Goal: Task Accomplishment & Management: Use online tool/utility

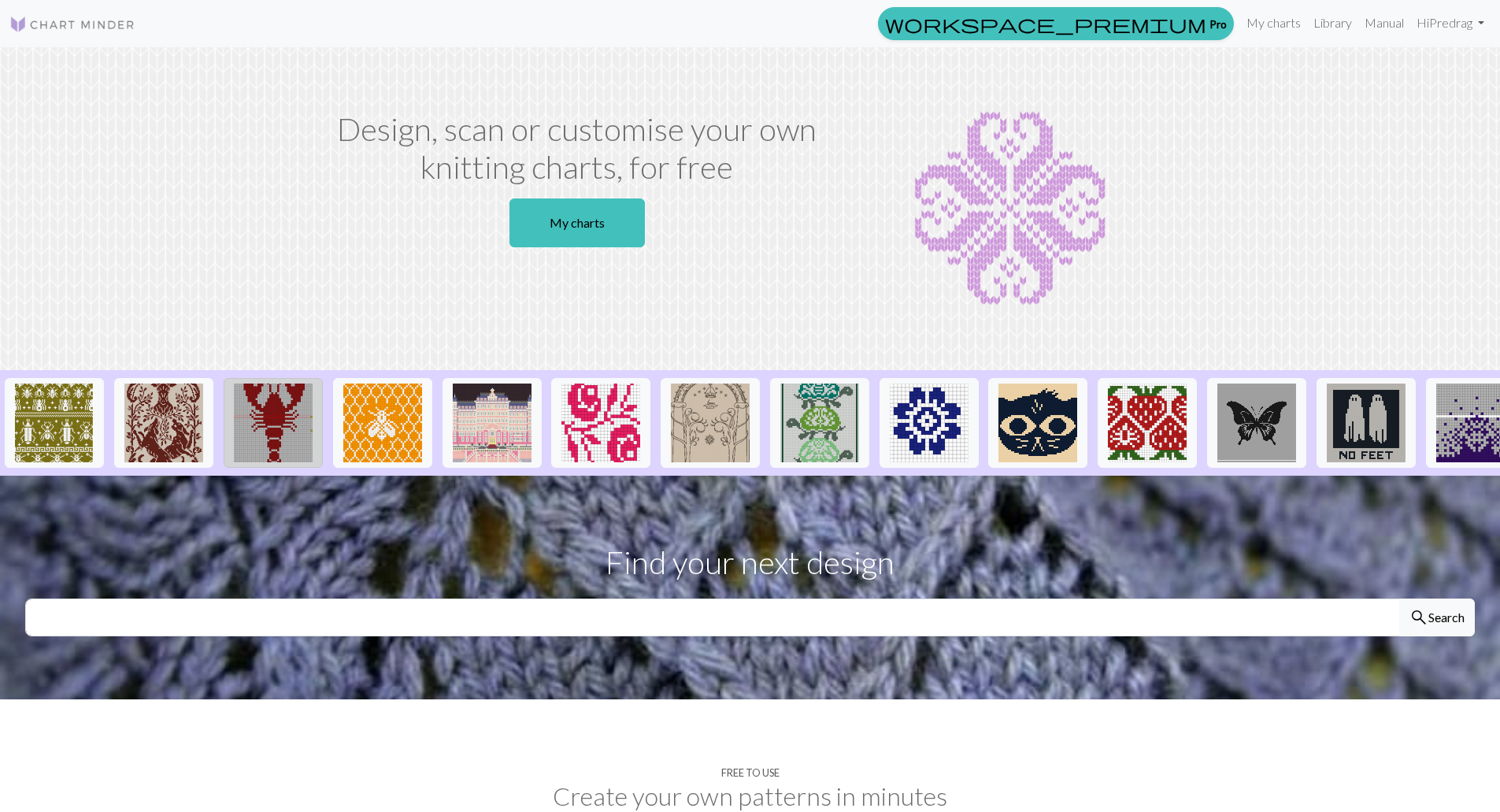
click at [278, 407] on img at bounding box center [274, 423] width 79 height 79
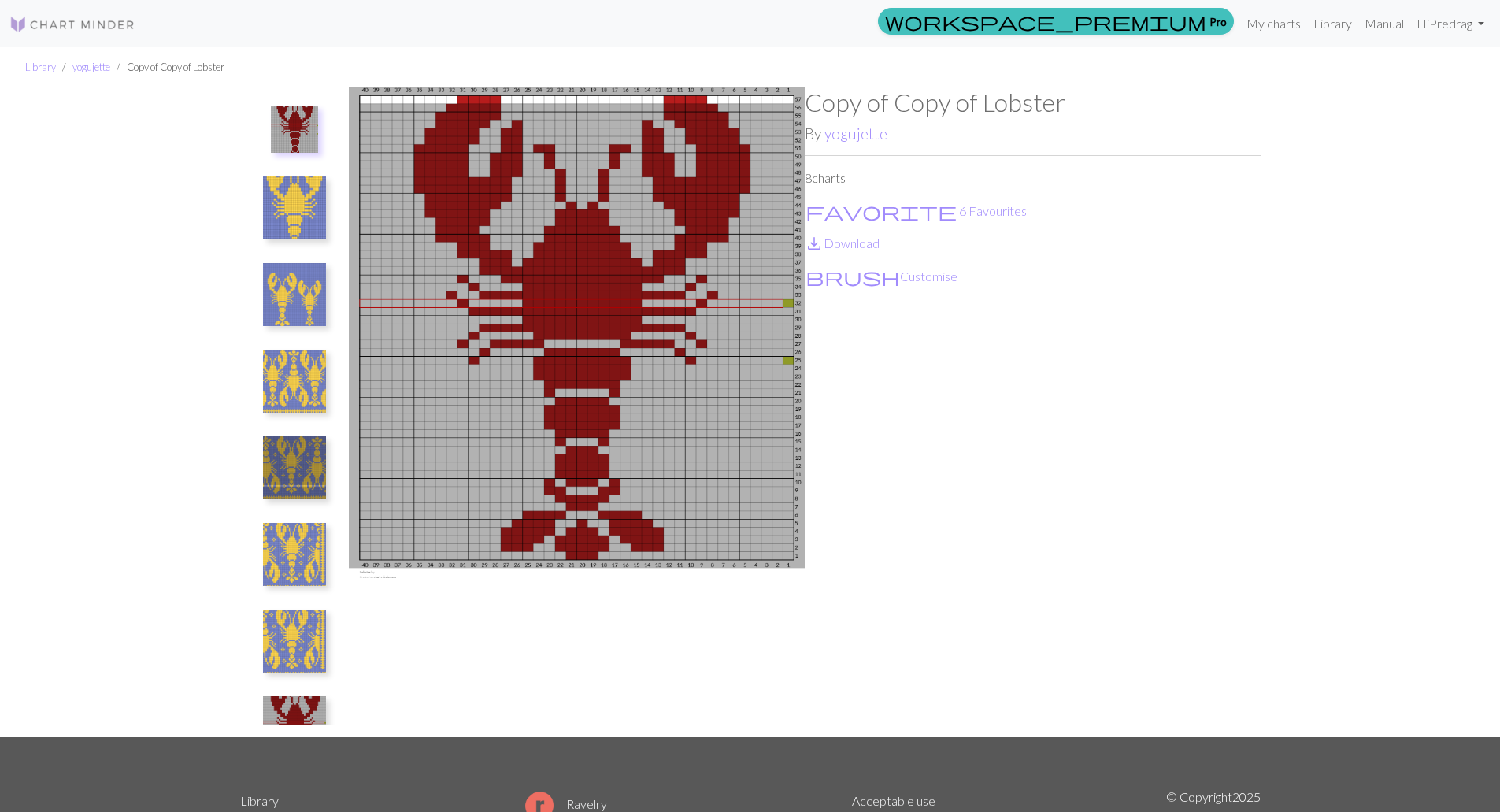
click at [276, 310] on img at bounding box center [294, 294] width 63 height 63
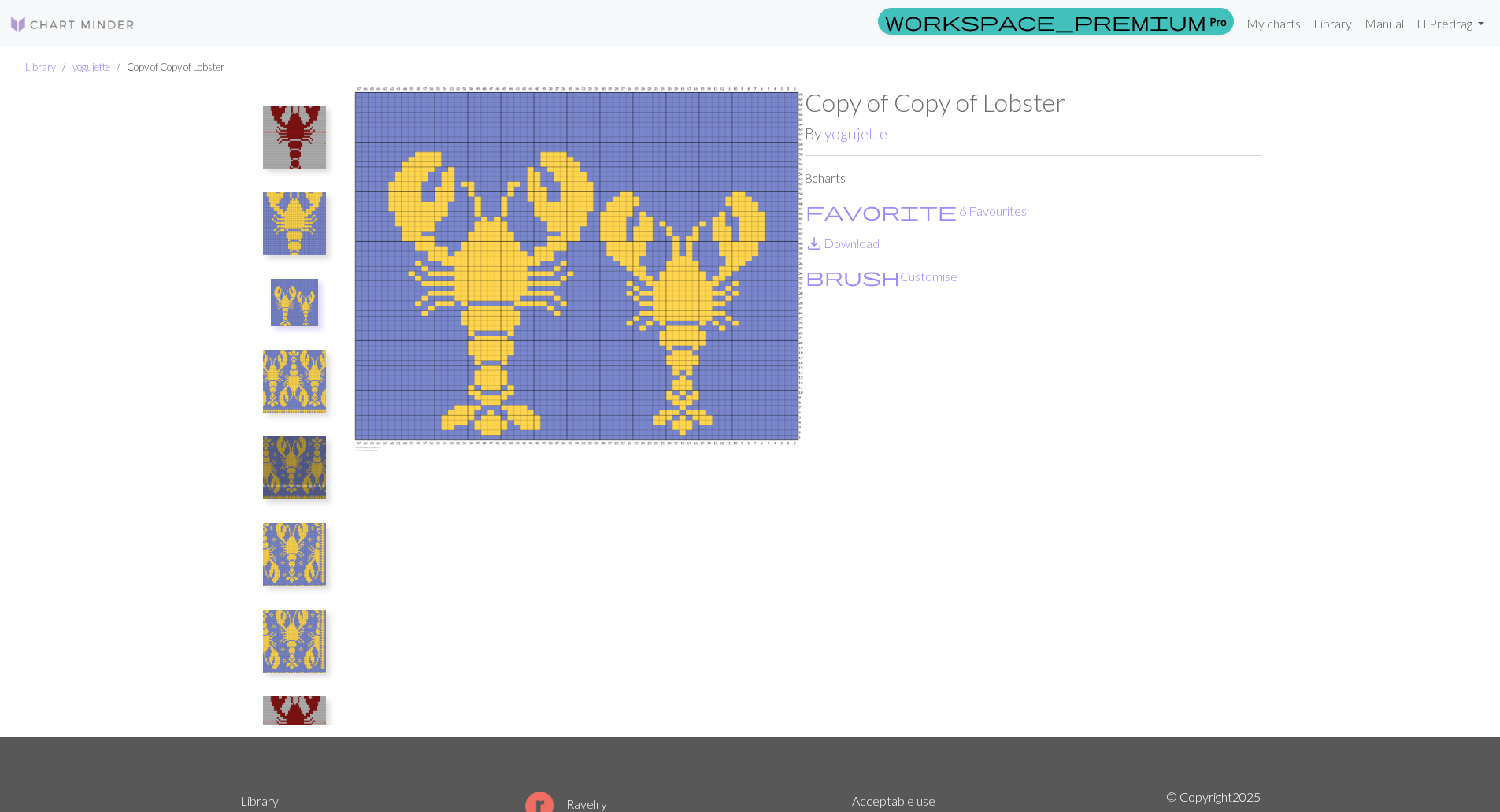
click at [311, 423] on ul at bounding box center [295, 406] width 108 height 637
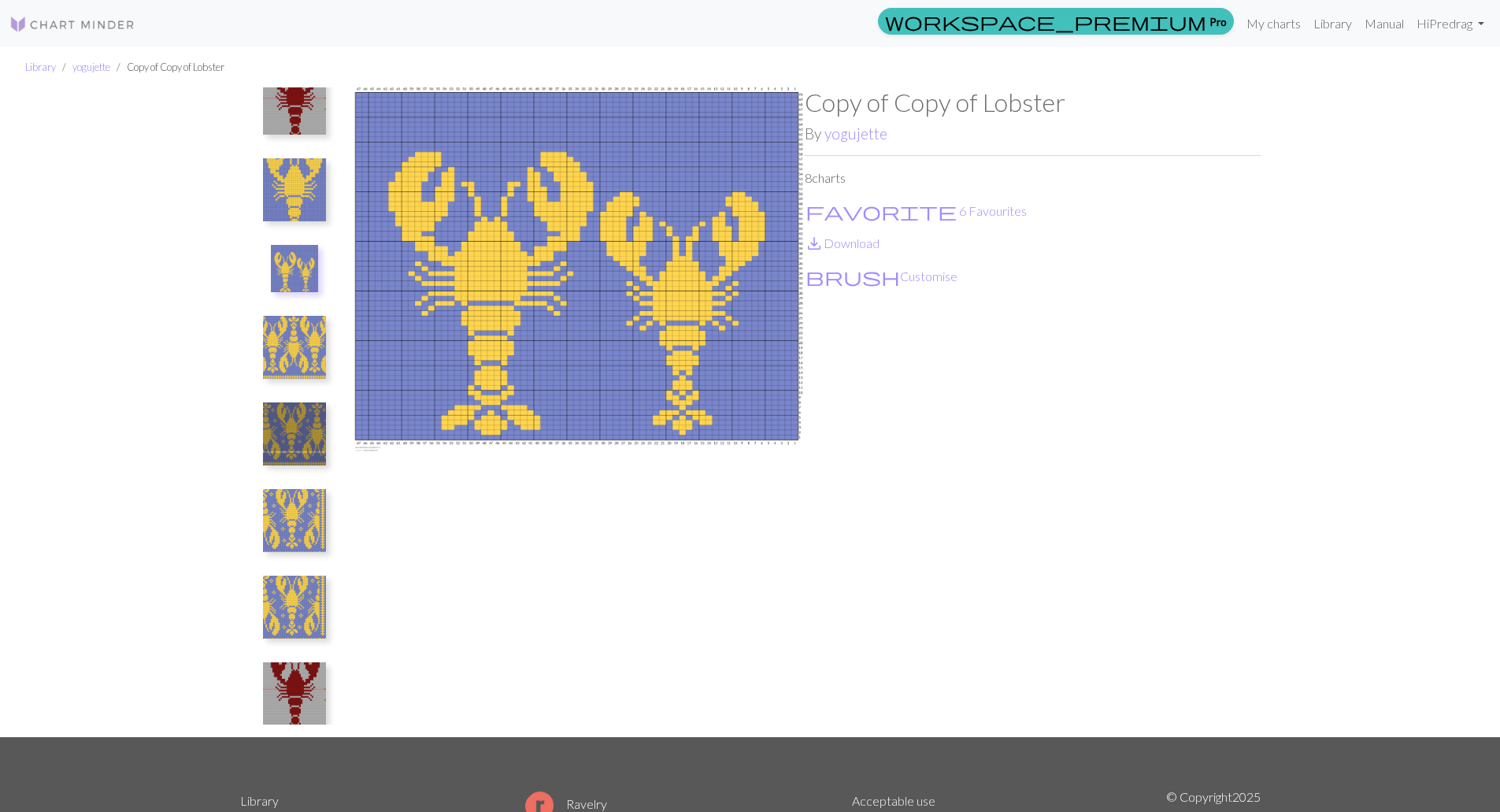
scroll to position [52, 0]
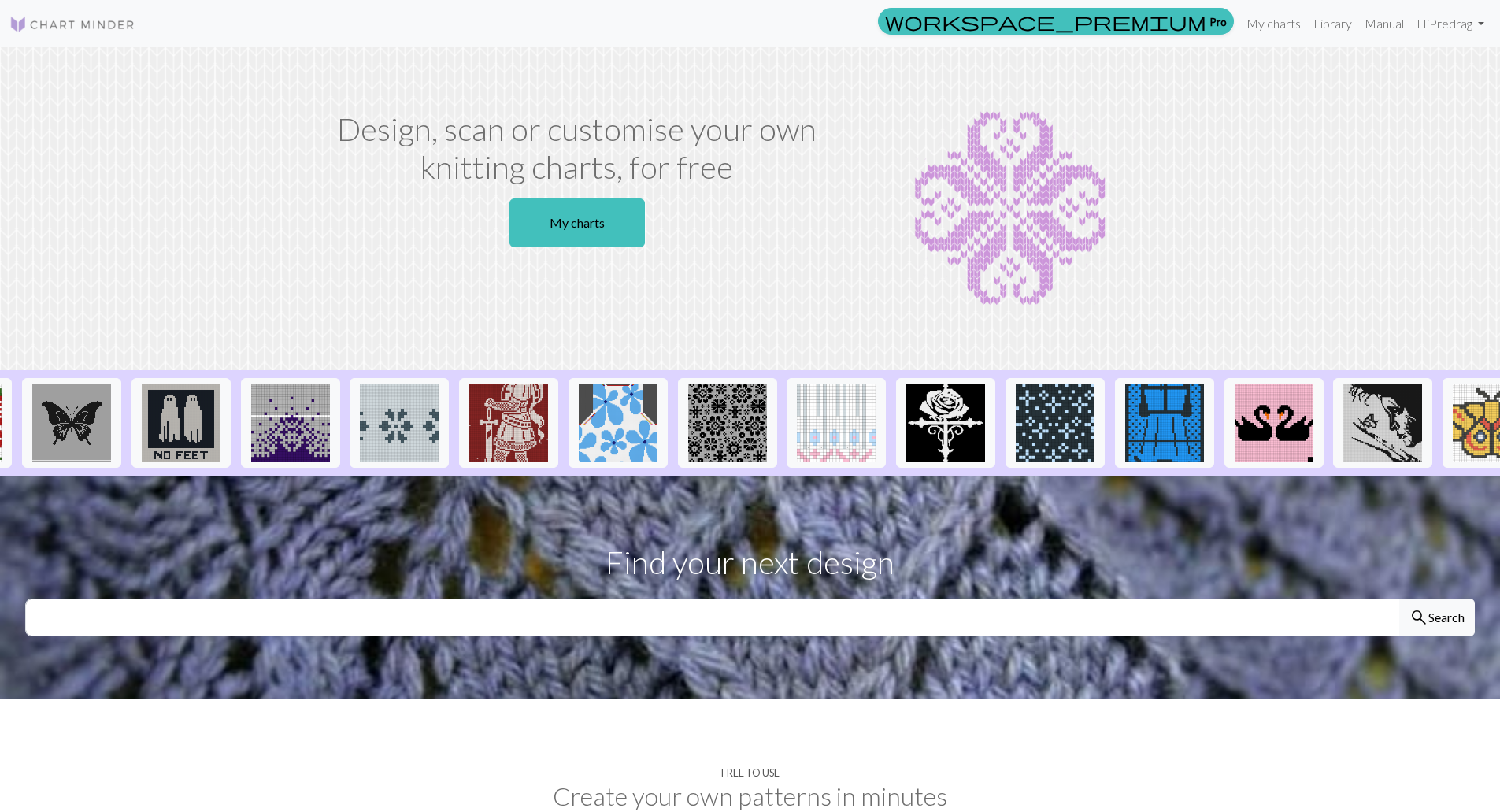
scroll to position [0, 1374]
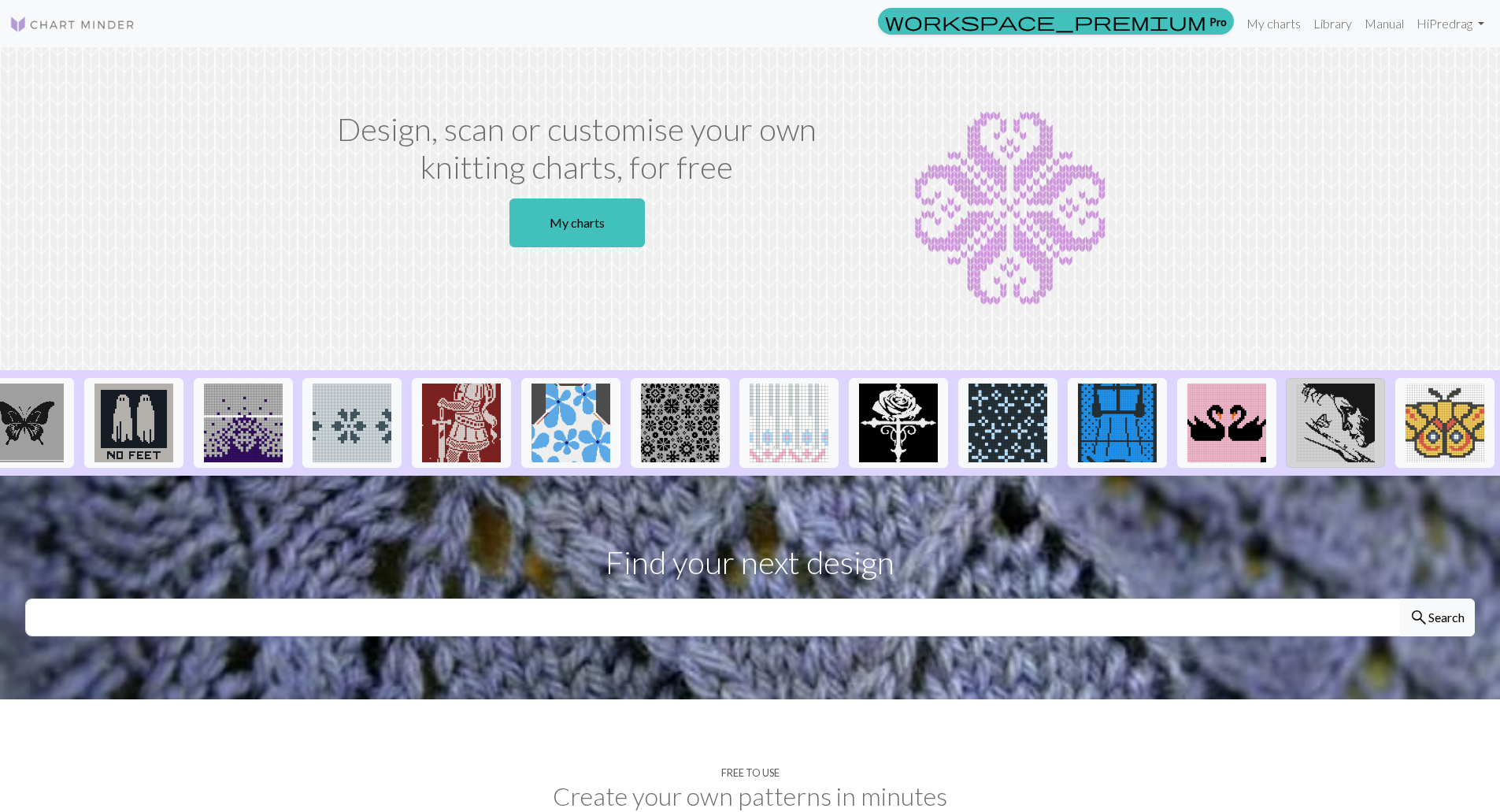
click at [1359, 420] on img at bounding box center [1336, 423] width 79 height 79
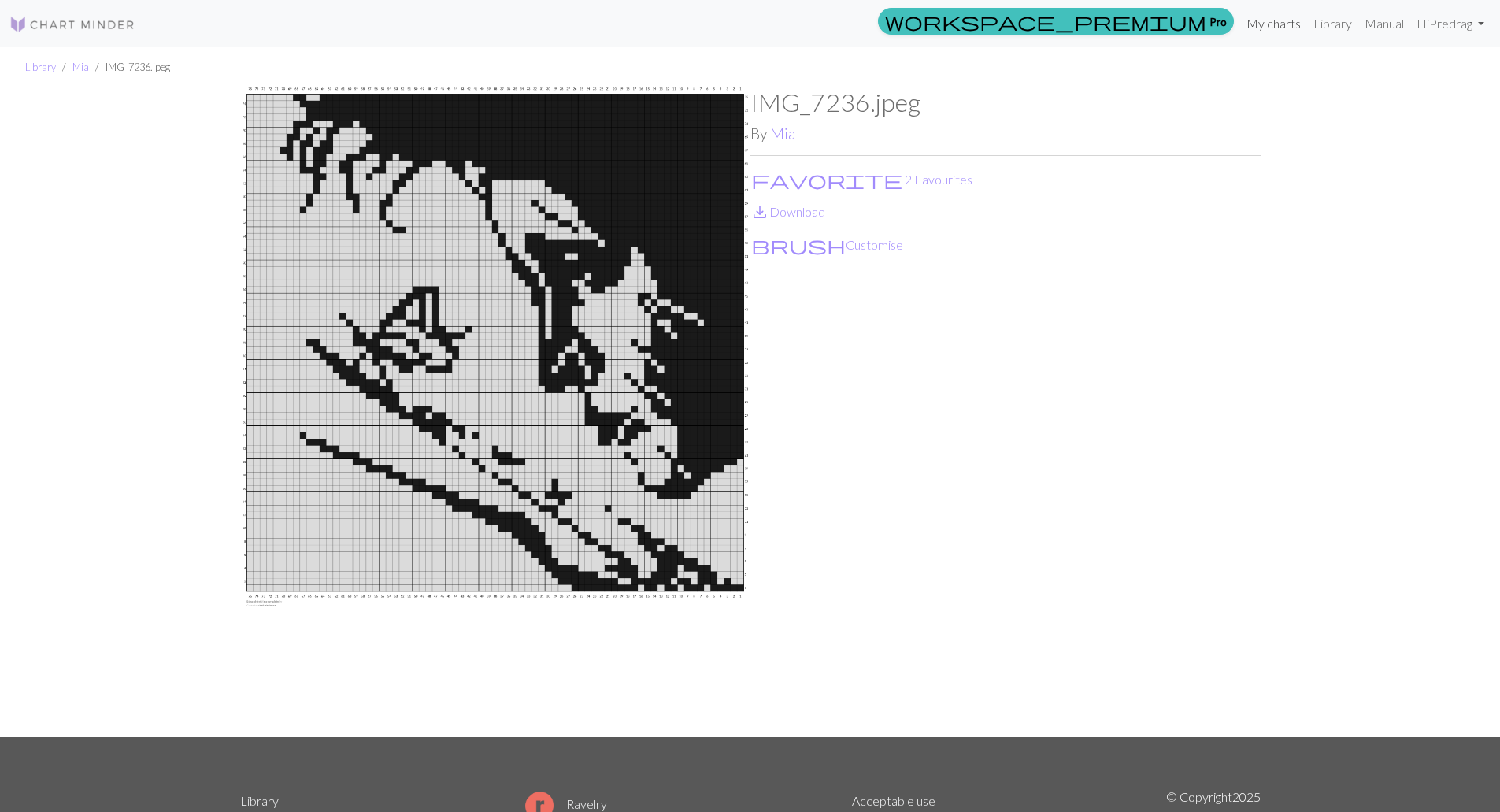
click at [1268, 27] on link "My charts" at bounding box center [1273, 24] width 67 height 31
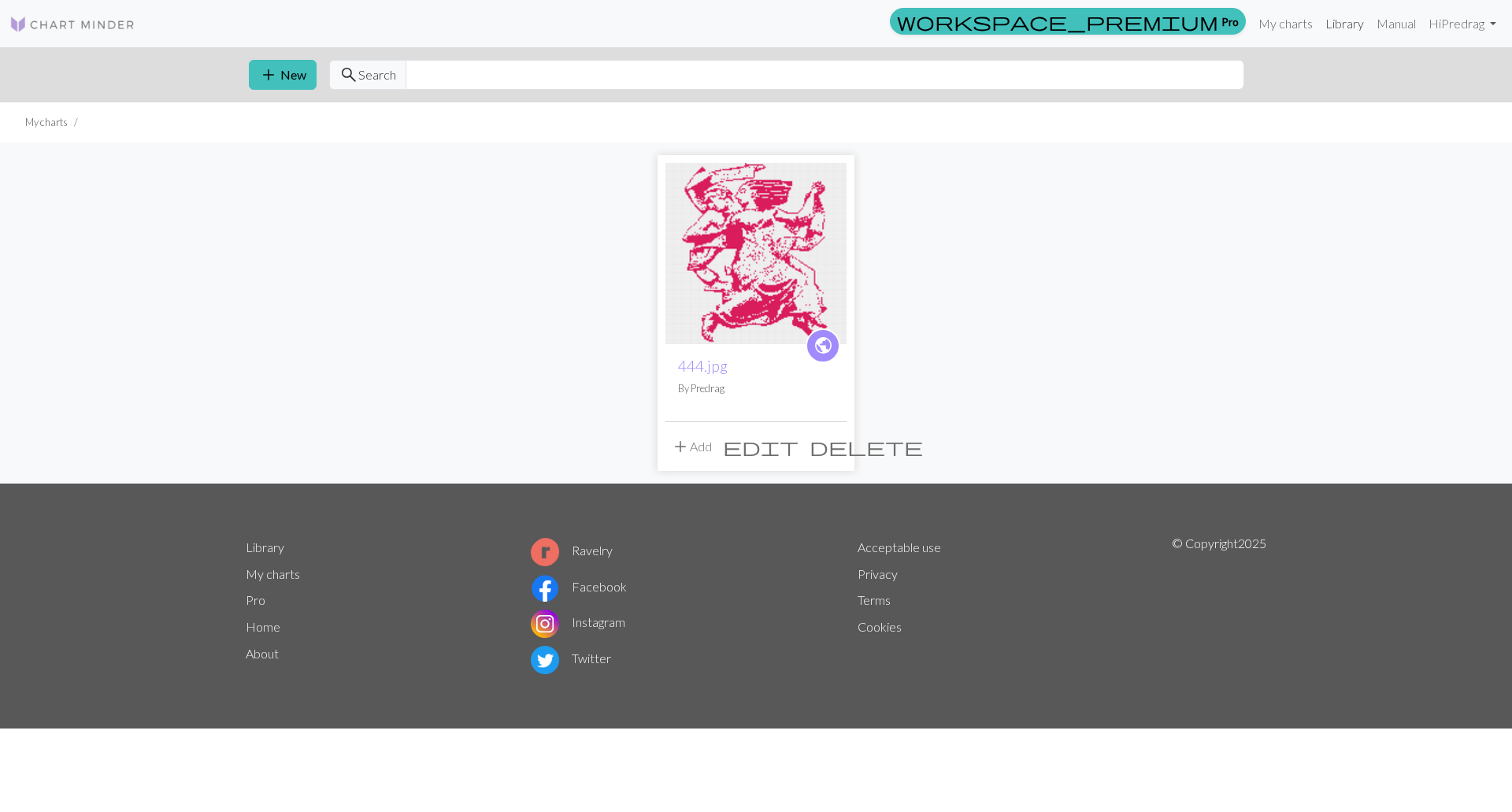
click at [1344, 24] on link "Library" at bounding box center [1345, 24] width 51 height 31
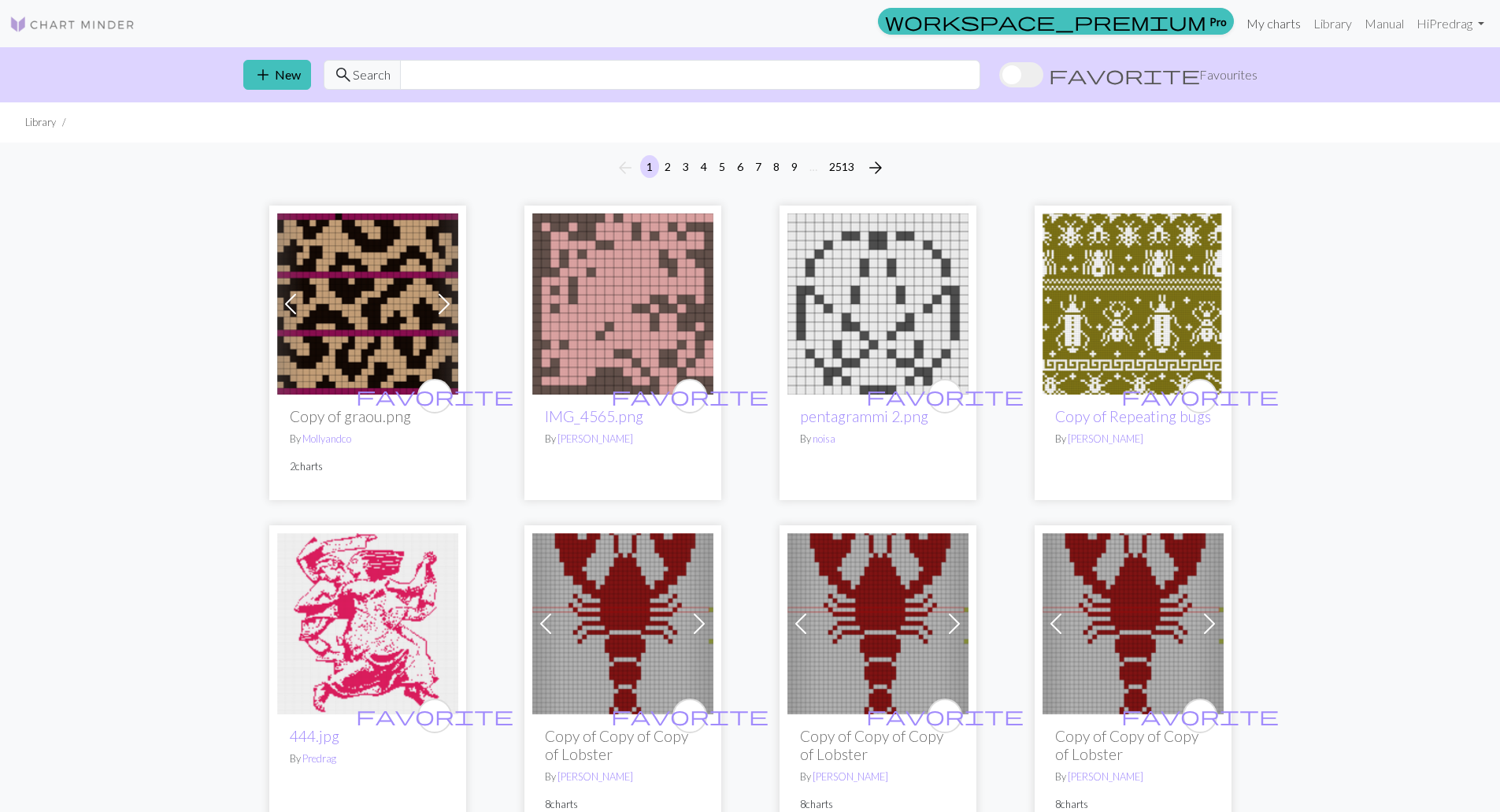
click at [1275, 19] on link "My charts" at bounding box center [1273, 24] width 67 height 31
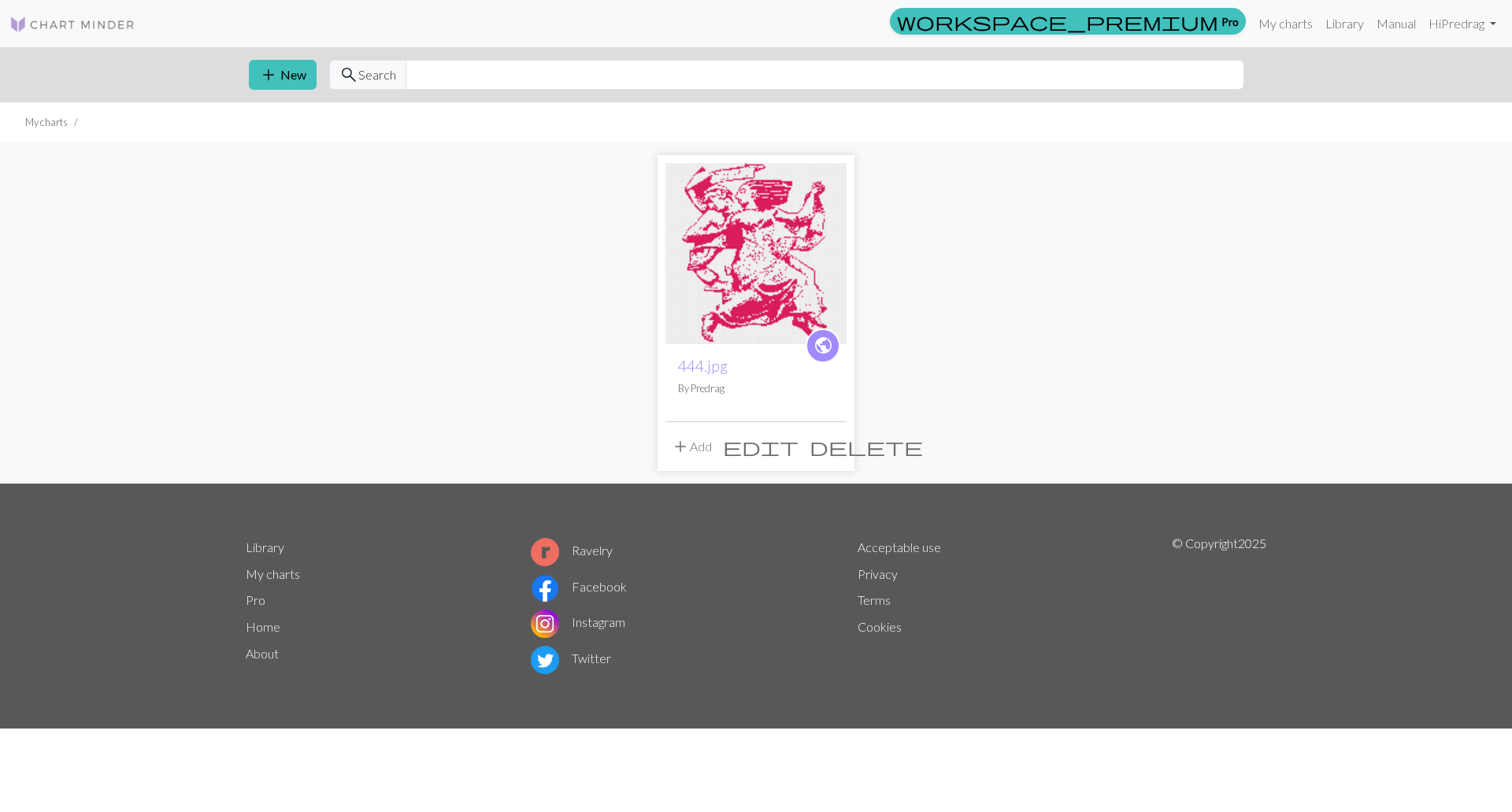
click at [726, 279] on img at bounding box center [756, 253] width 181 height 181
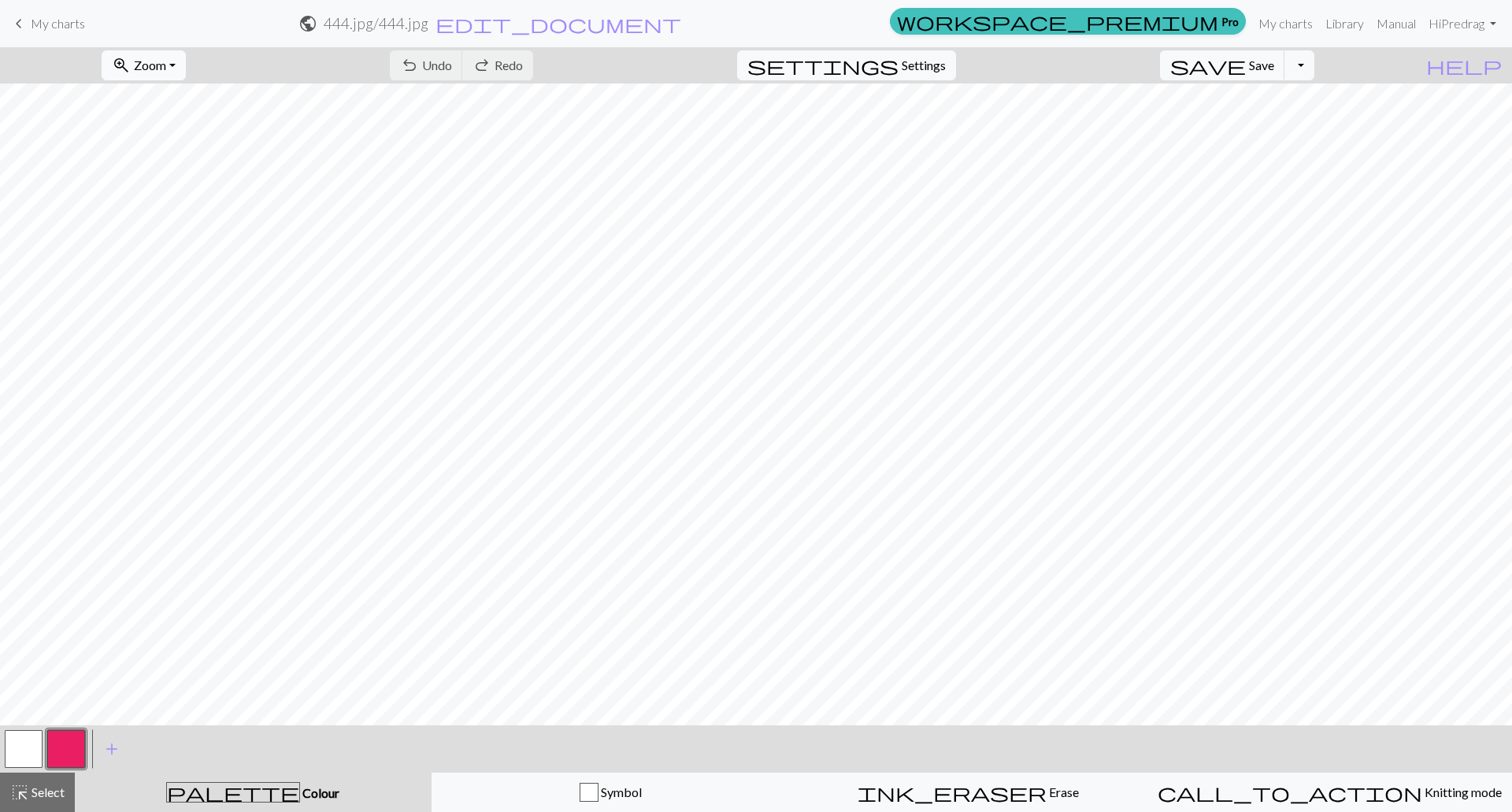
drag, startPoint x: 201, startPoint y: 68, endPoint x: 210, endPoint y: 73, distance: 10.3
click at [186, 67] on button "zoom_in Zoom Zoom" at bounding box center [144, 65] width 85 height 30
click at [181, 184] on button "50%" at bounding box center [164, 188] width 124 height 25
click at [1046, 798] on span "Erase" at bounding box center [1062, 792] width 32 height 15
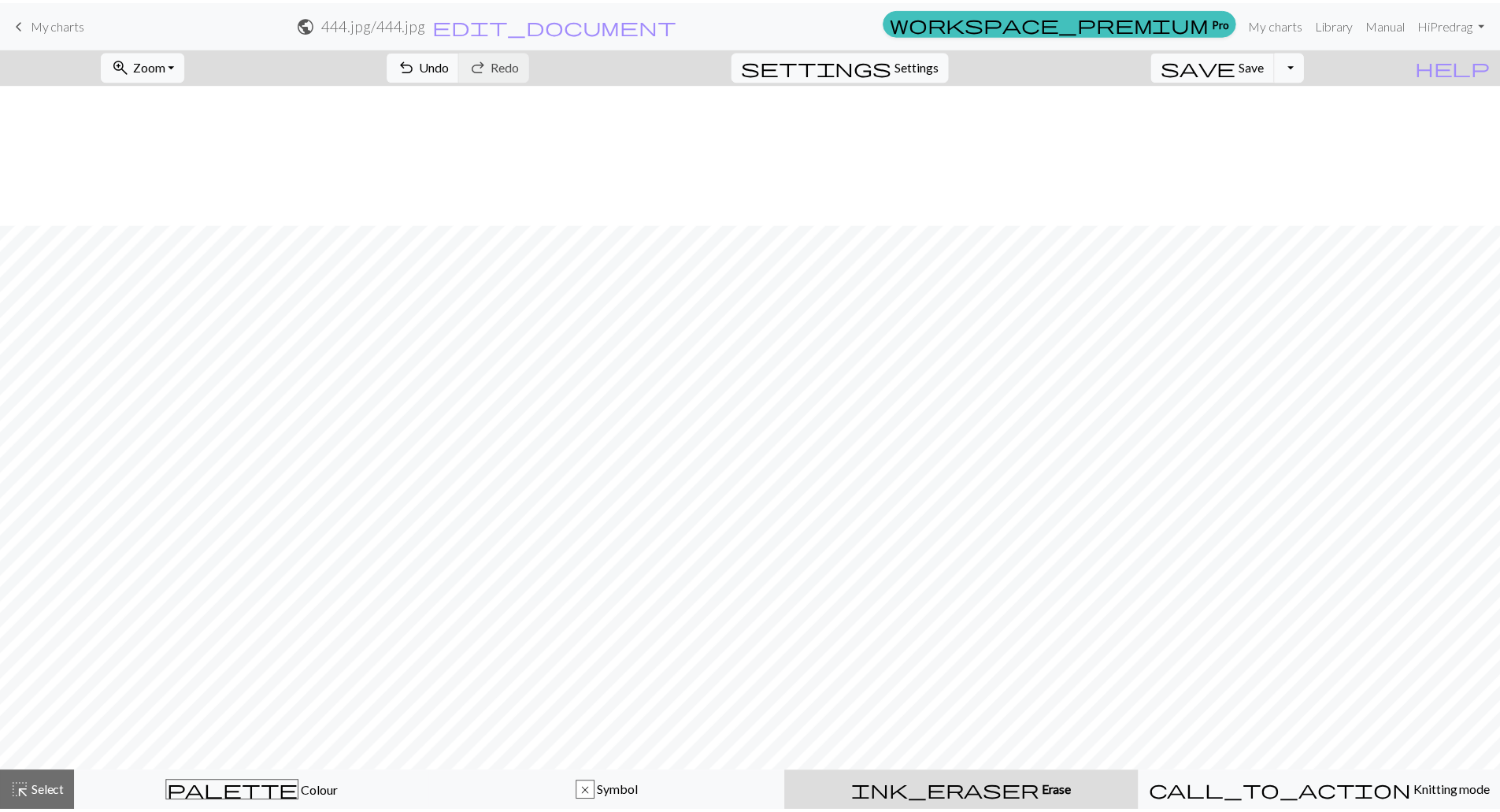
scroll to position [693, 0]
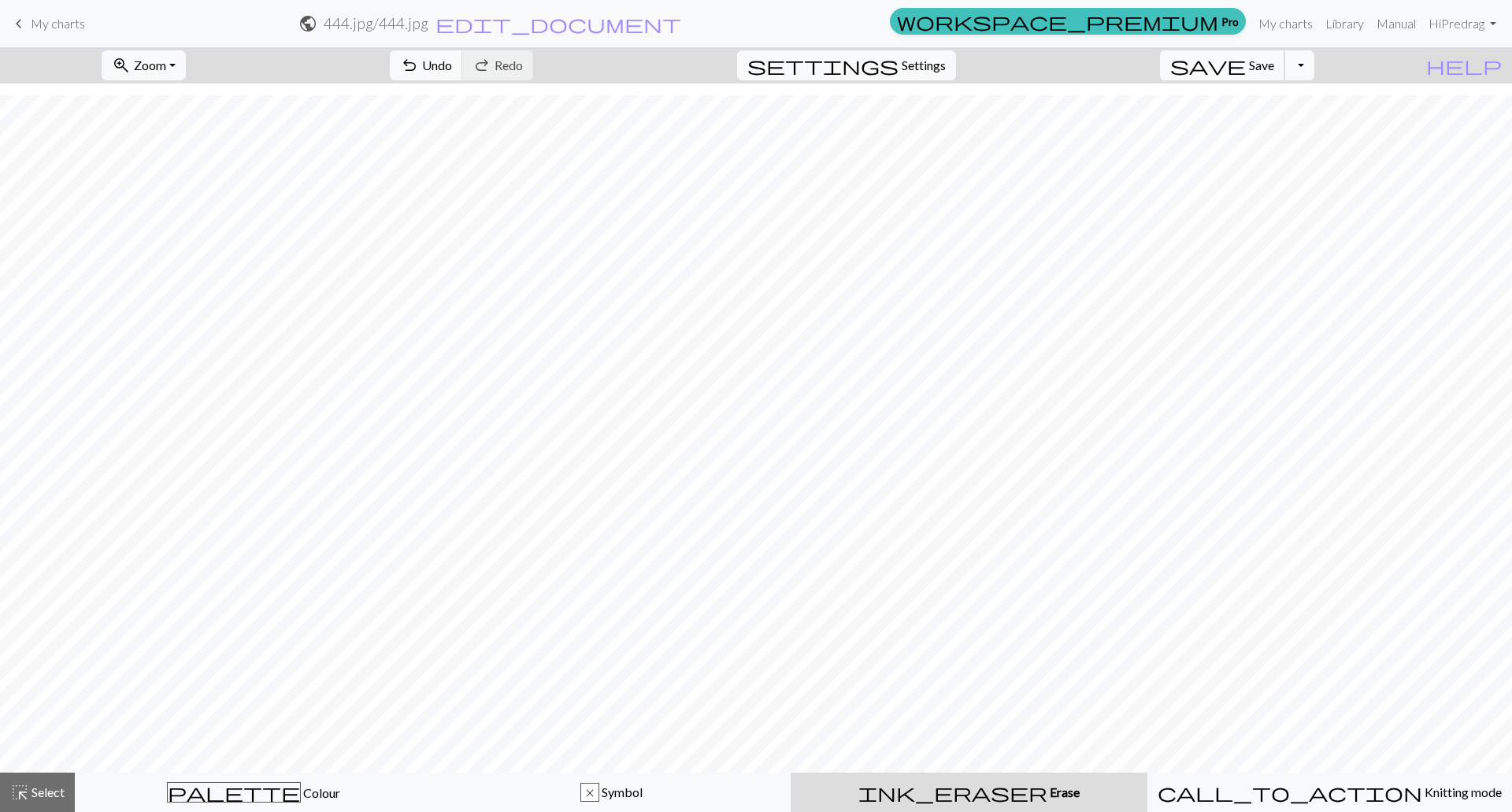
click at [1273, 69] on button "save Save Save" at bounding box center [1223, 65] width 125 height 30
click at [1340, 31] on link "Library" at bounding box center [1345, 24] width 51 height 31
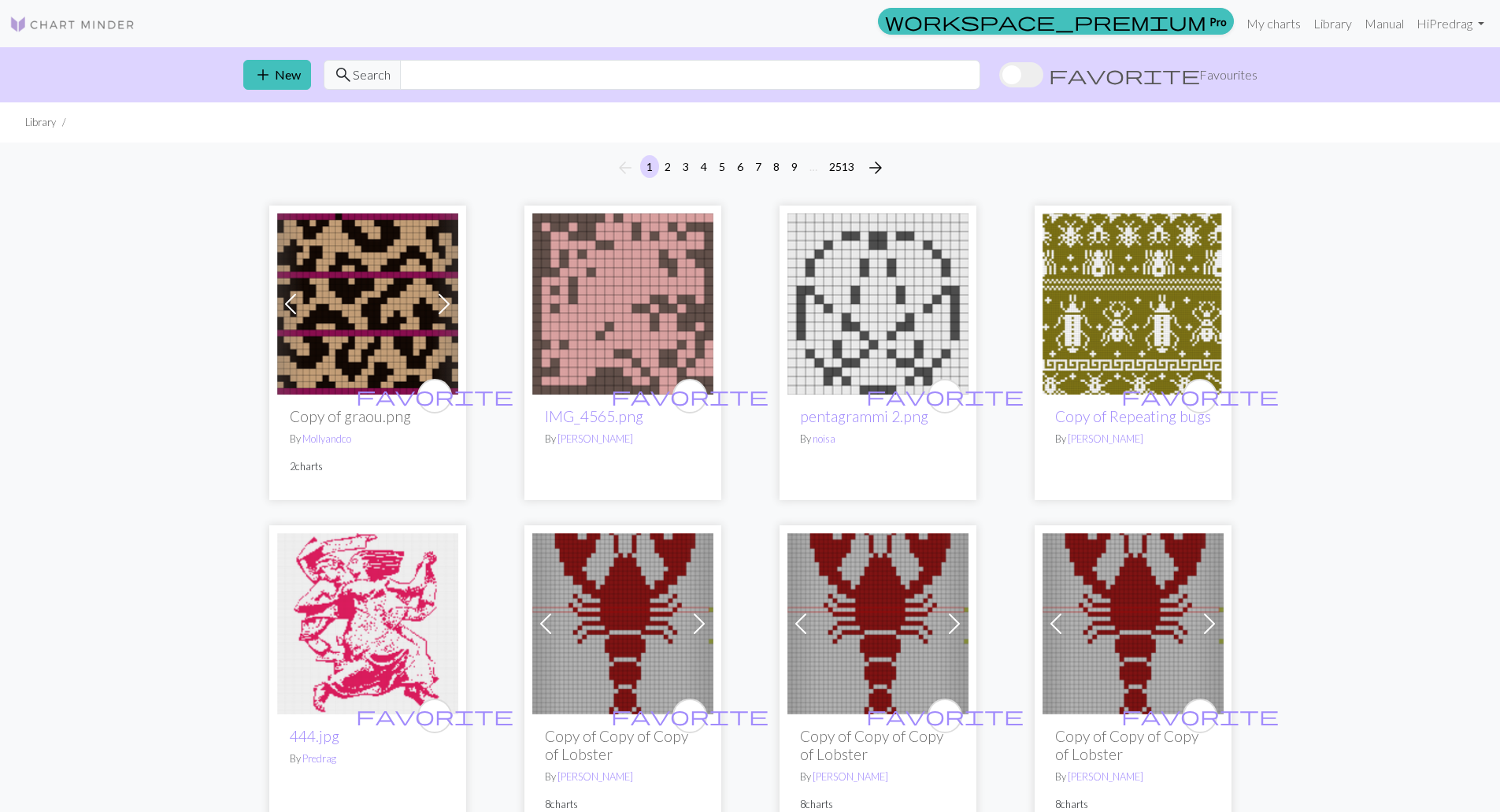
click at [332, 628] on img at bounding box center [367, 623] width 181 height 181
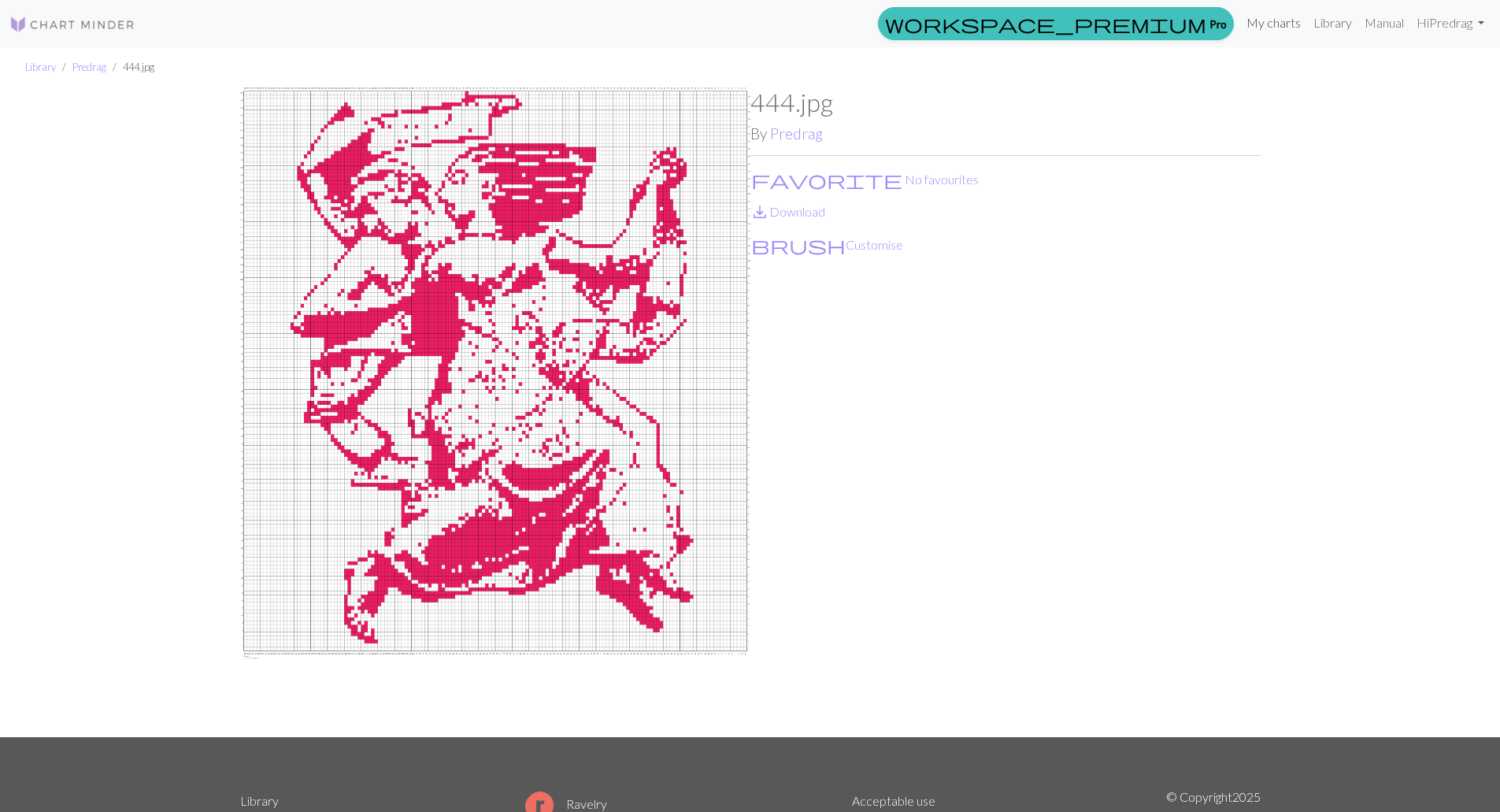
click at [1273, 23] on link "My charts" at bounding box center [1273, 23] width 67 height 31
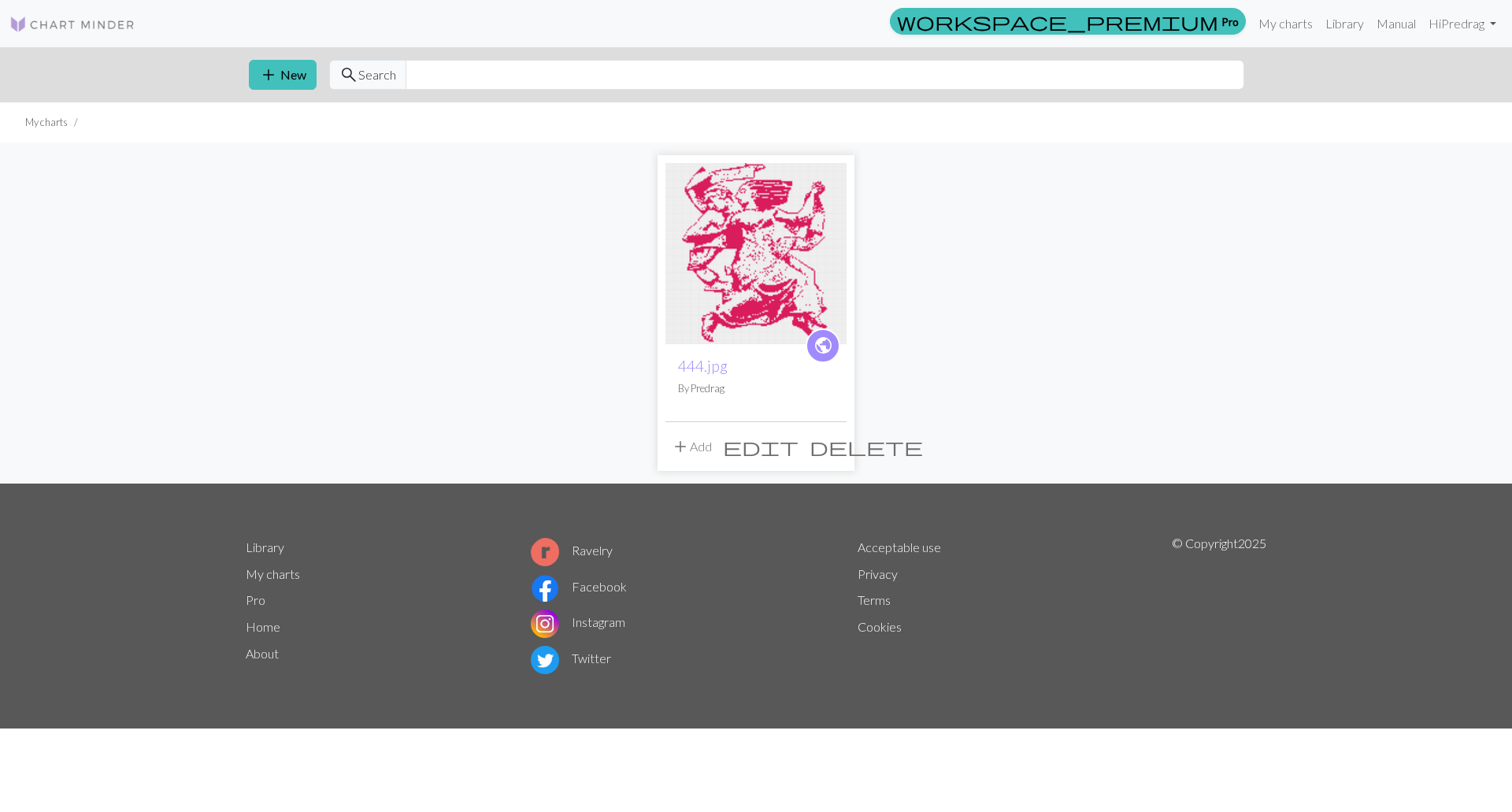
click at [782, 229] on img at bounding box center [756, 253] width 181 height 181
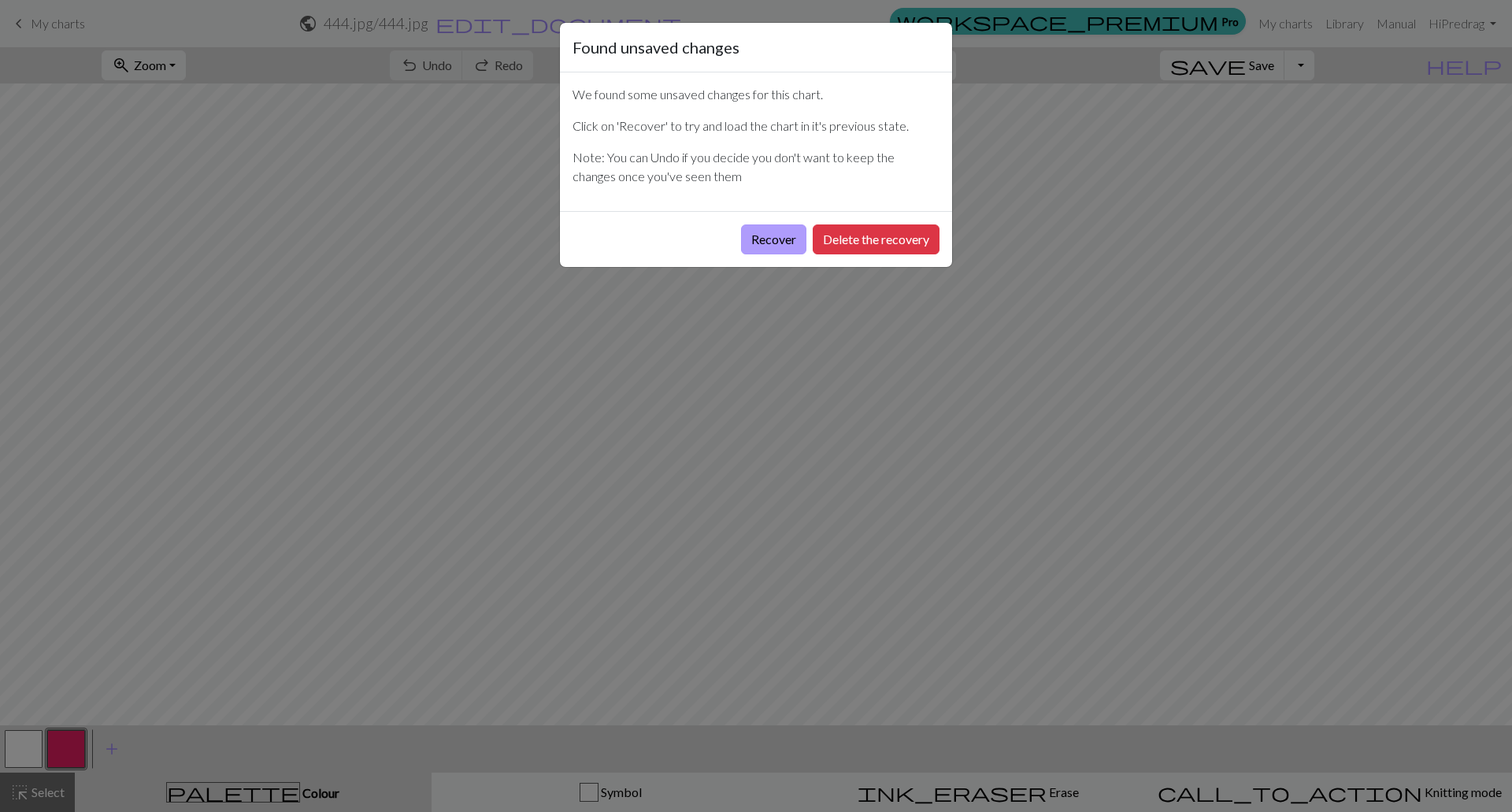
click at [776, 240] on button "Recover" at bounding box center [773, 239] width 65 height 30
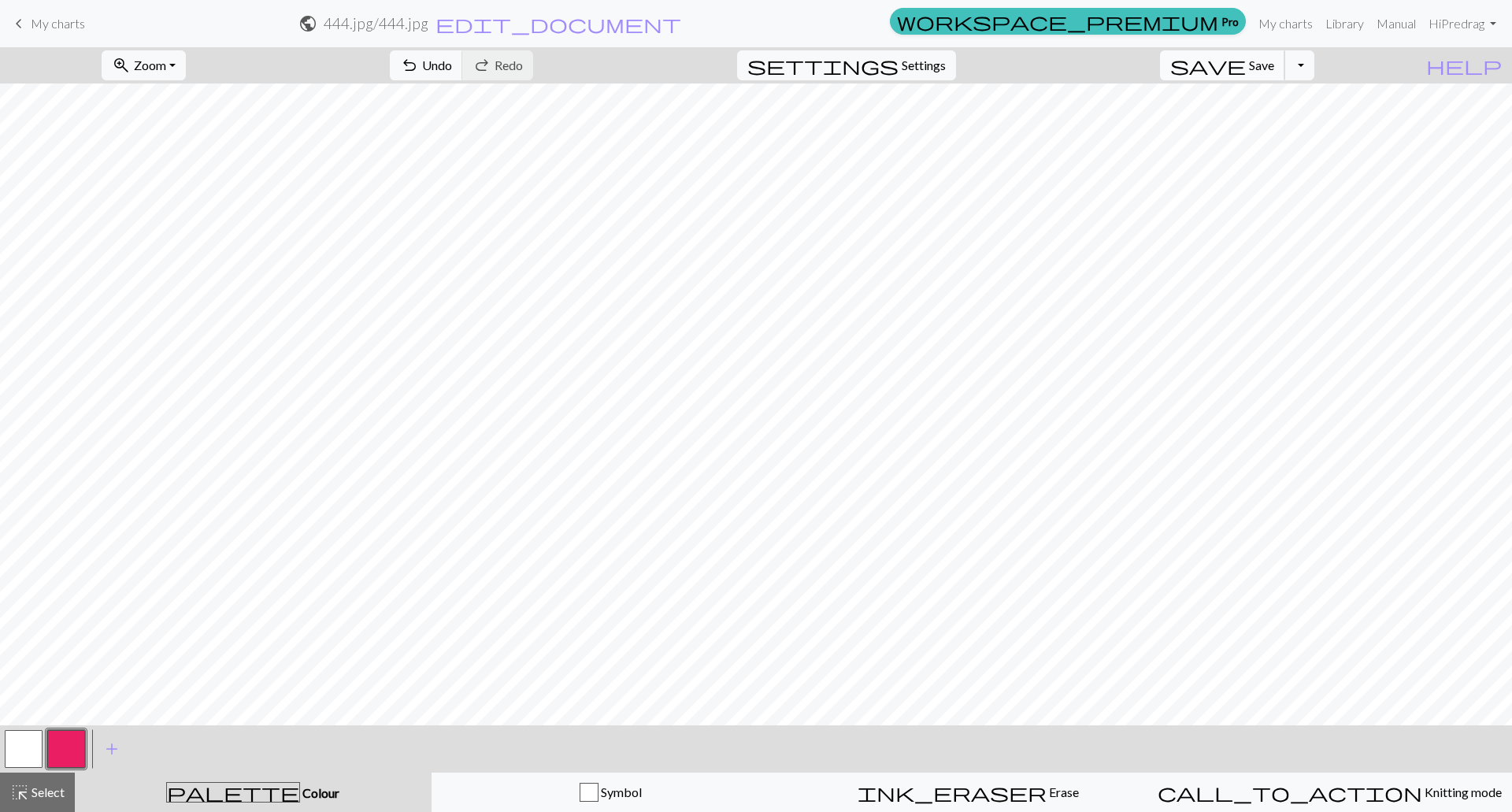
click at [1246, 62] on span "save" at bounding box center [1208, 65] width 75 height 22
click at [1274, 67] on span "Save" at bounding box center [1261, 65] width 25 height 15
click at [897, 63] on button "settings Settings" at bounding box center [847, 65] width 219 height 30
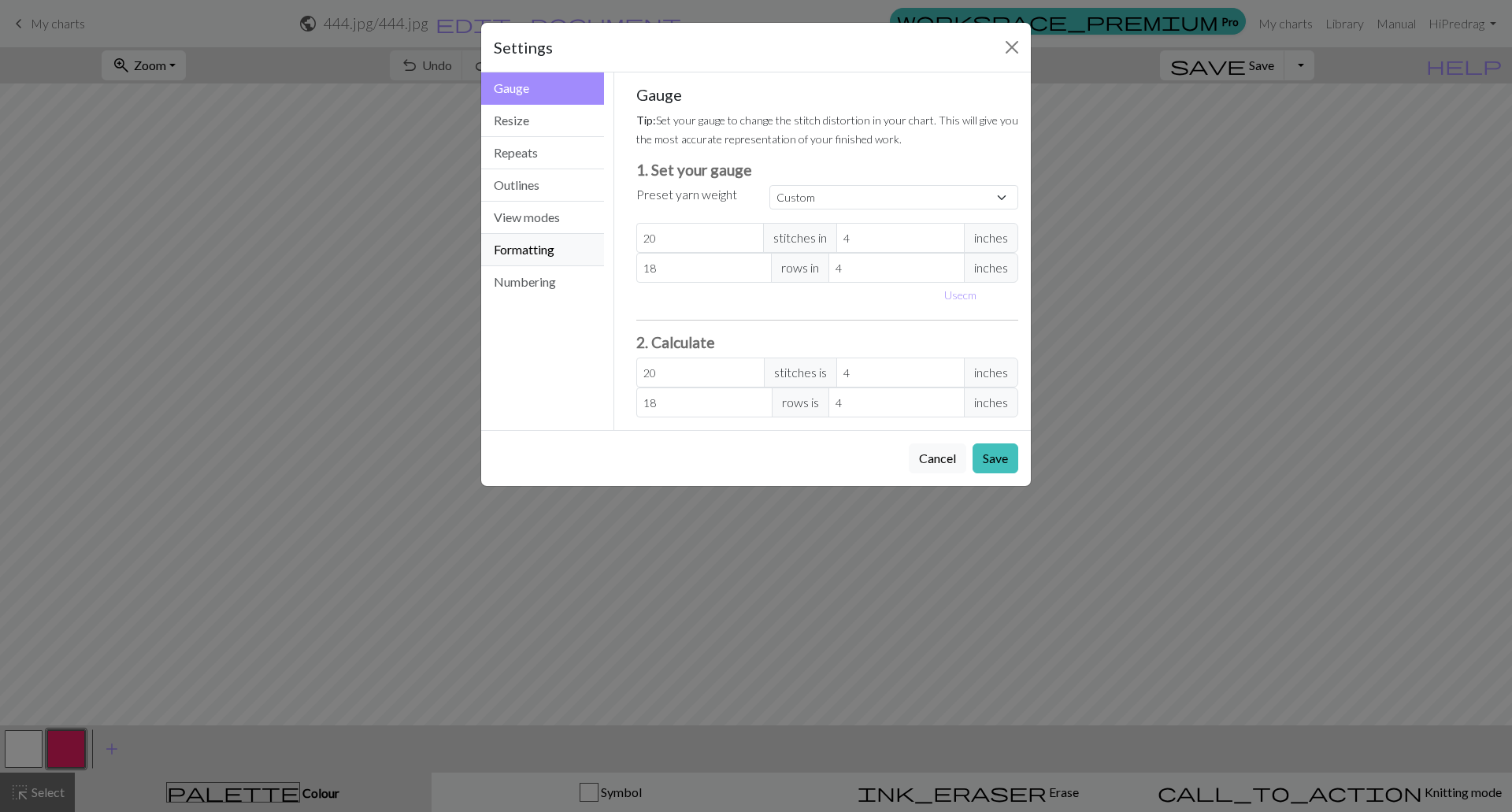
click at [544, 258] on button "Formatting" at bounding box center [543, 250] width 123 height 32
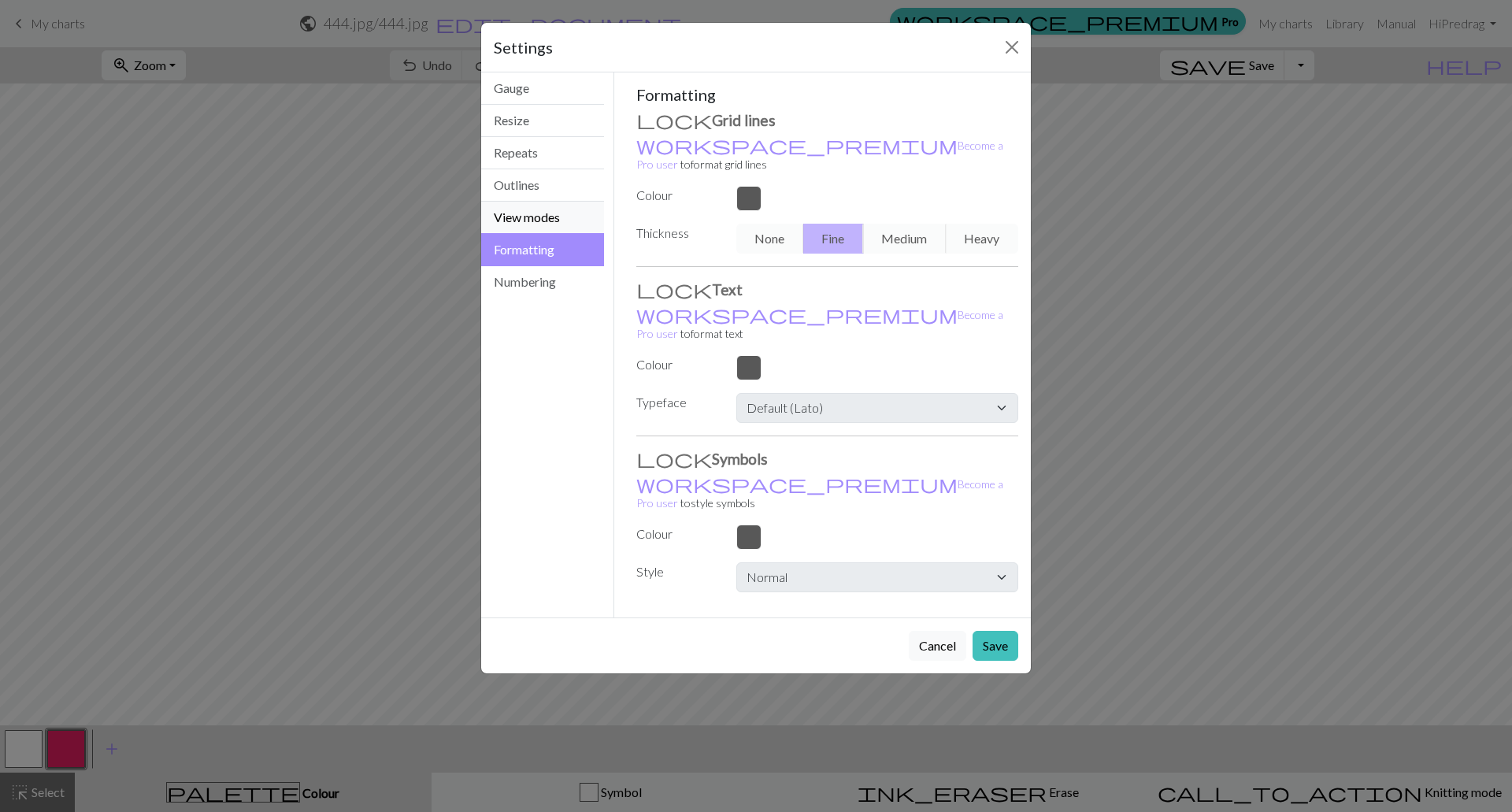
click at [530, 218] on button "View modes" at bounding box center [543, 217] width 123 height 32
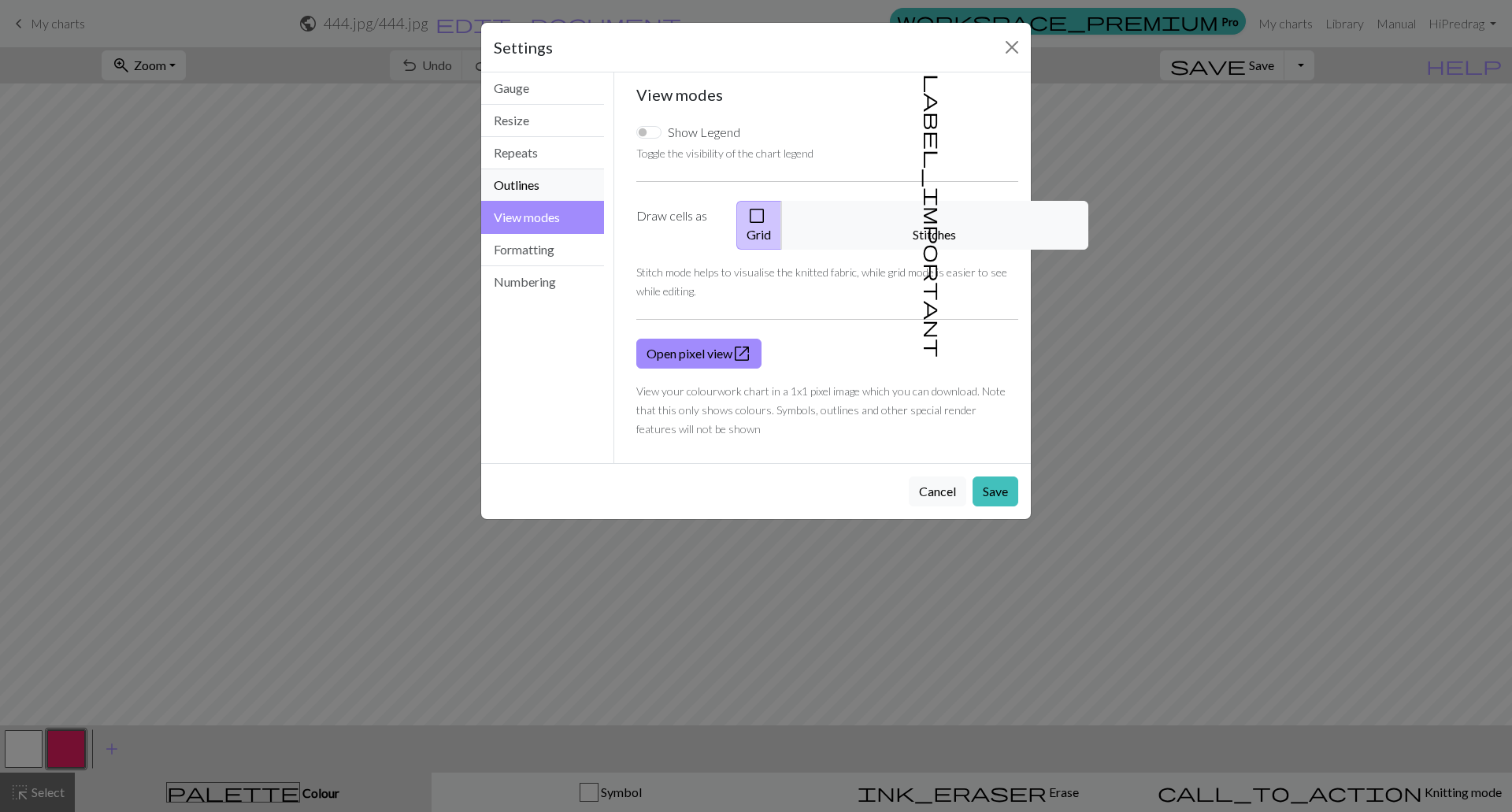
click at [533, 188] on button "Outlines" at bounding box center [543, 185] width 123 height 32
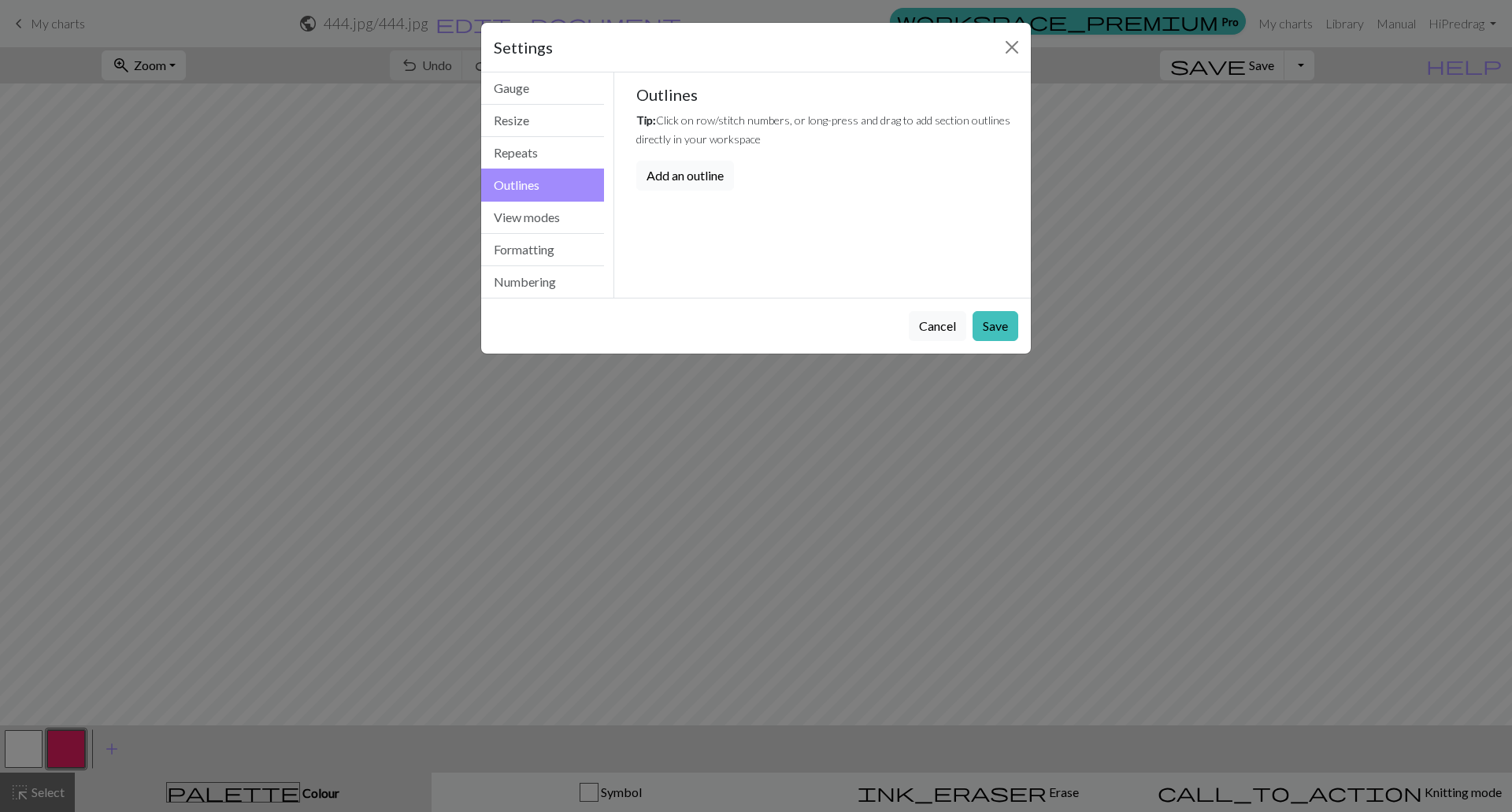
click at [694, 178] on button "Add an outline" at bounding box center [685, 175] width 97 height 30
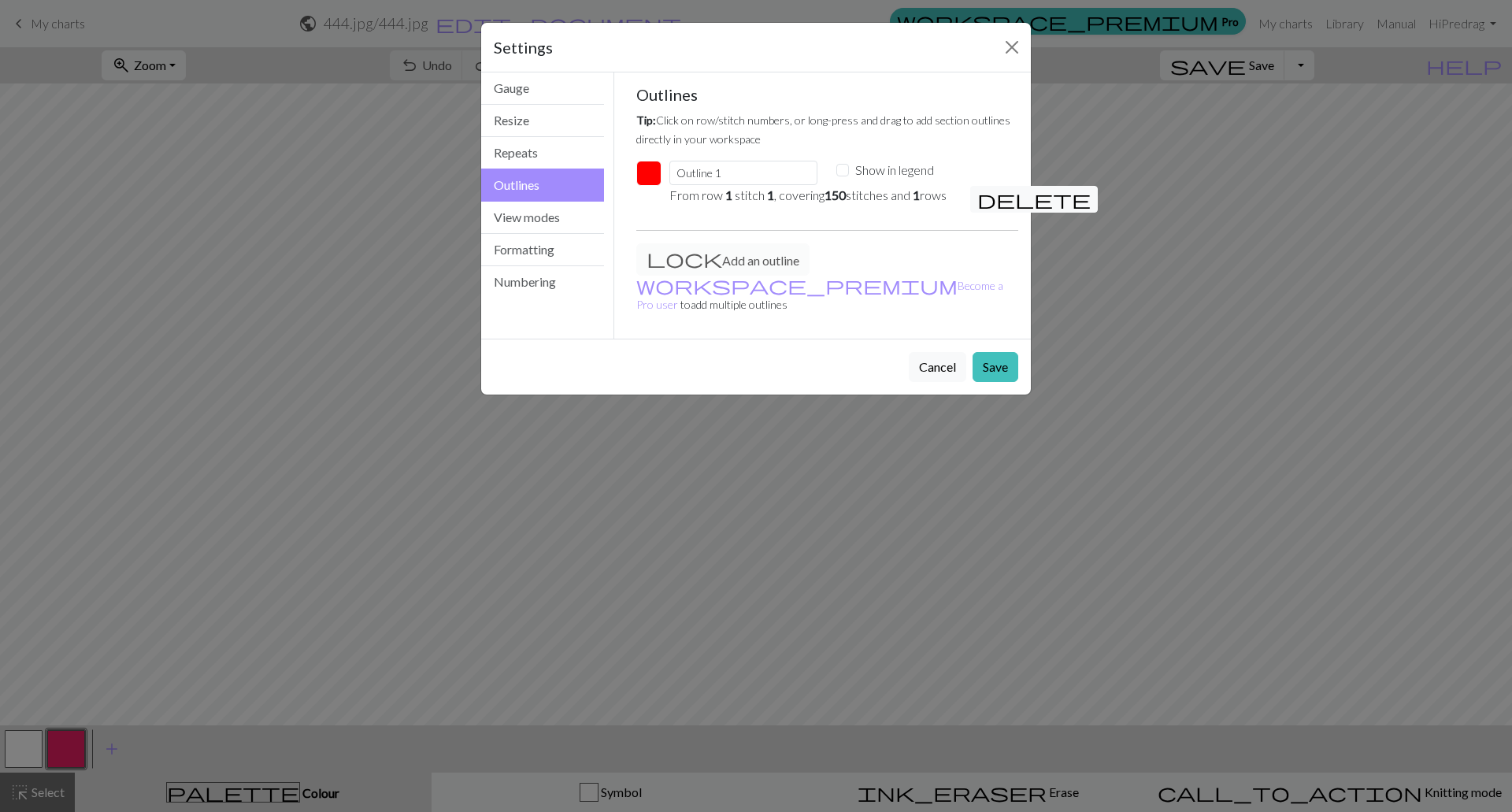
click at [653, 172] on button "button" at bounding box center [649, 173] width 25 height 25
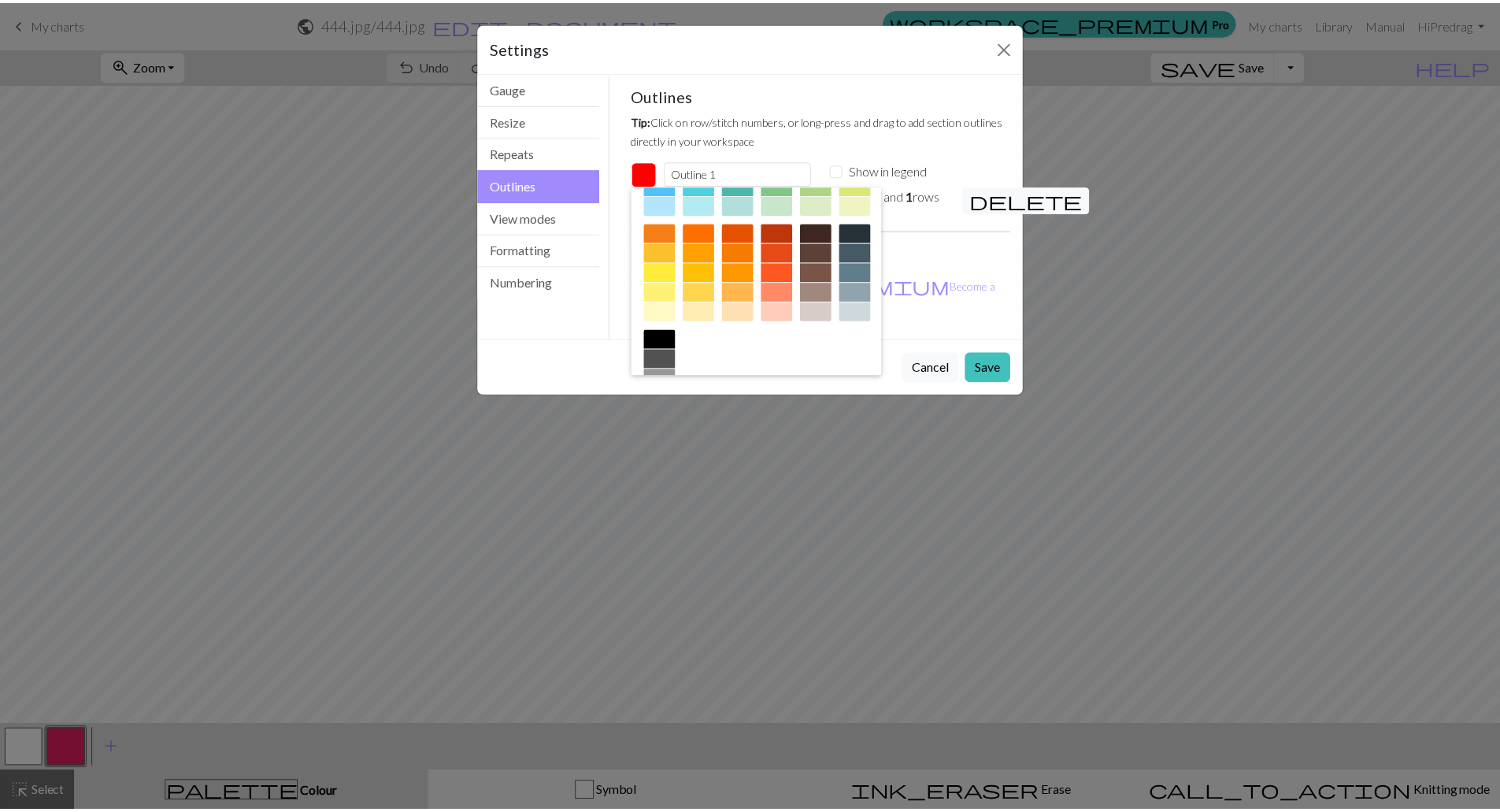
scroll to position [254, 0]
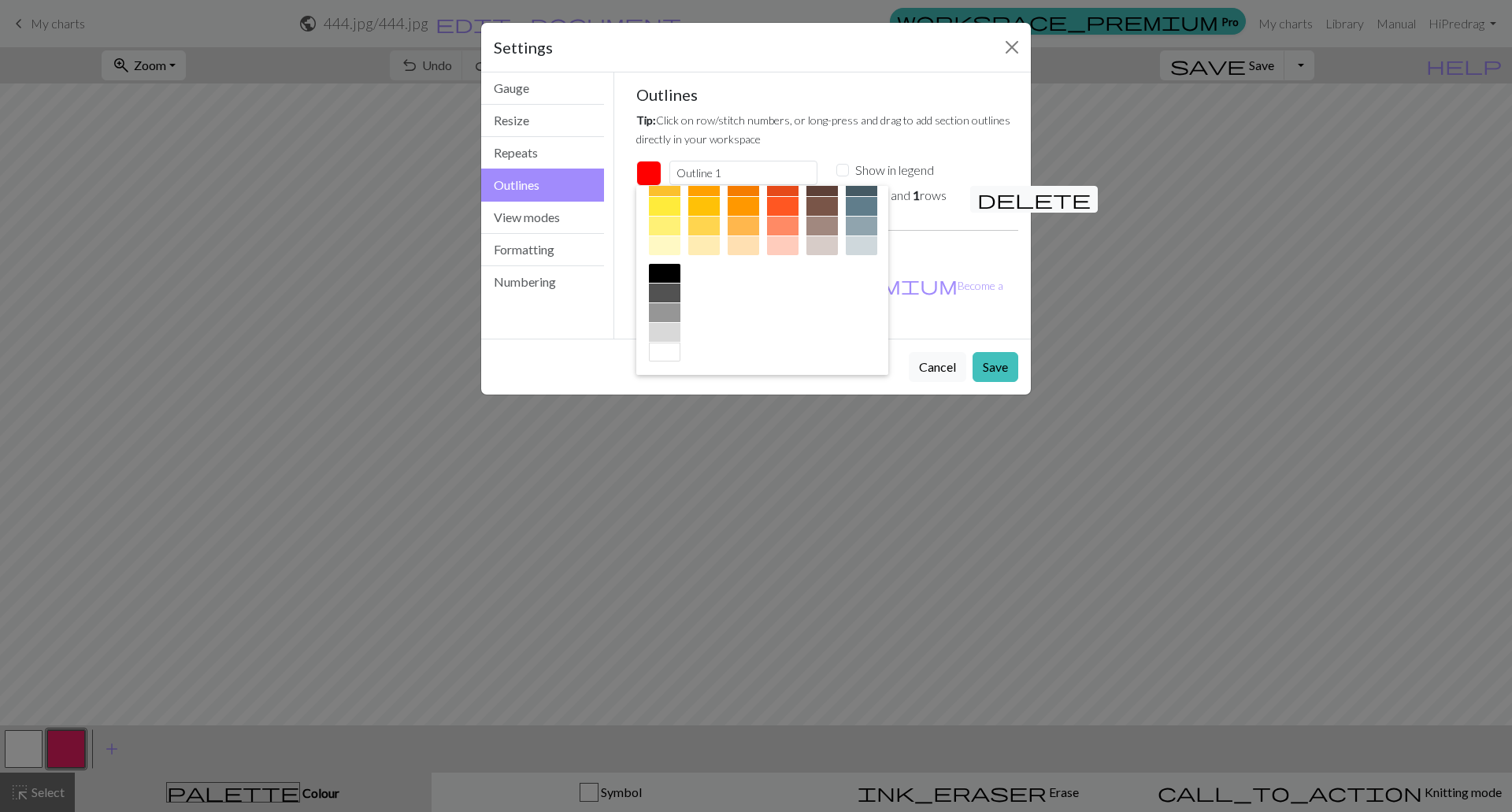
click at [681, 274] on div at bounding box center [664, 273] width 31 height 19
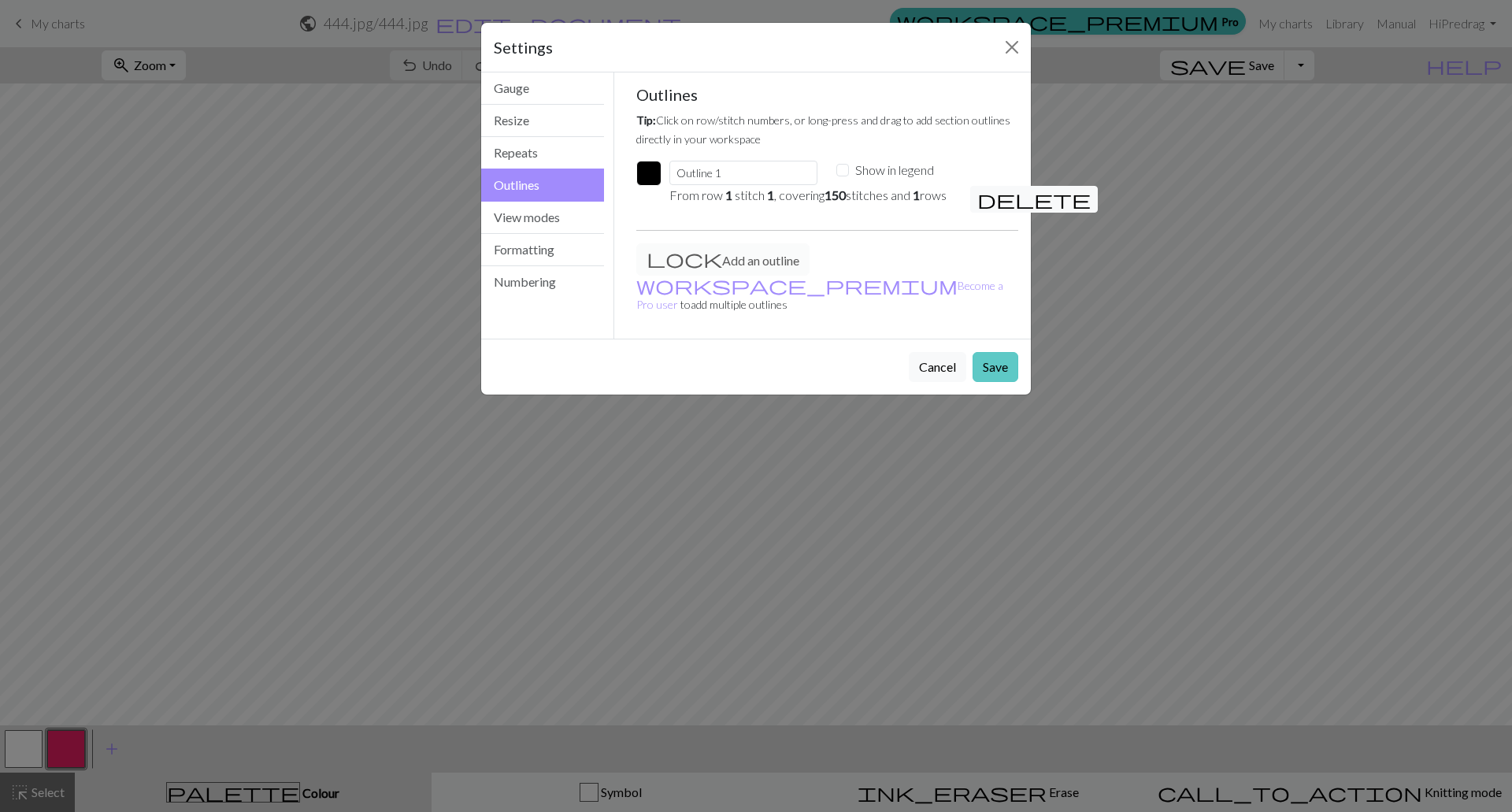
click at [1001, 361] on button "Save" at bounding box center [996, 367] width 46 height 30
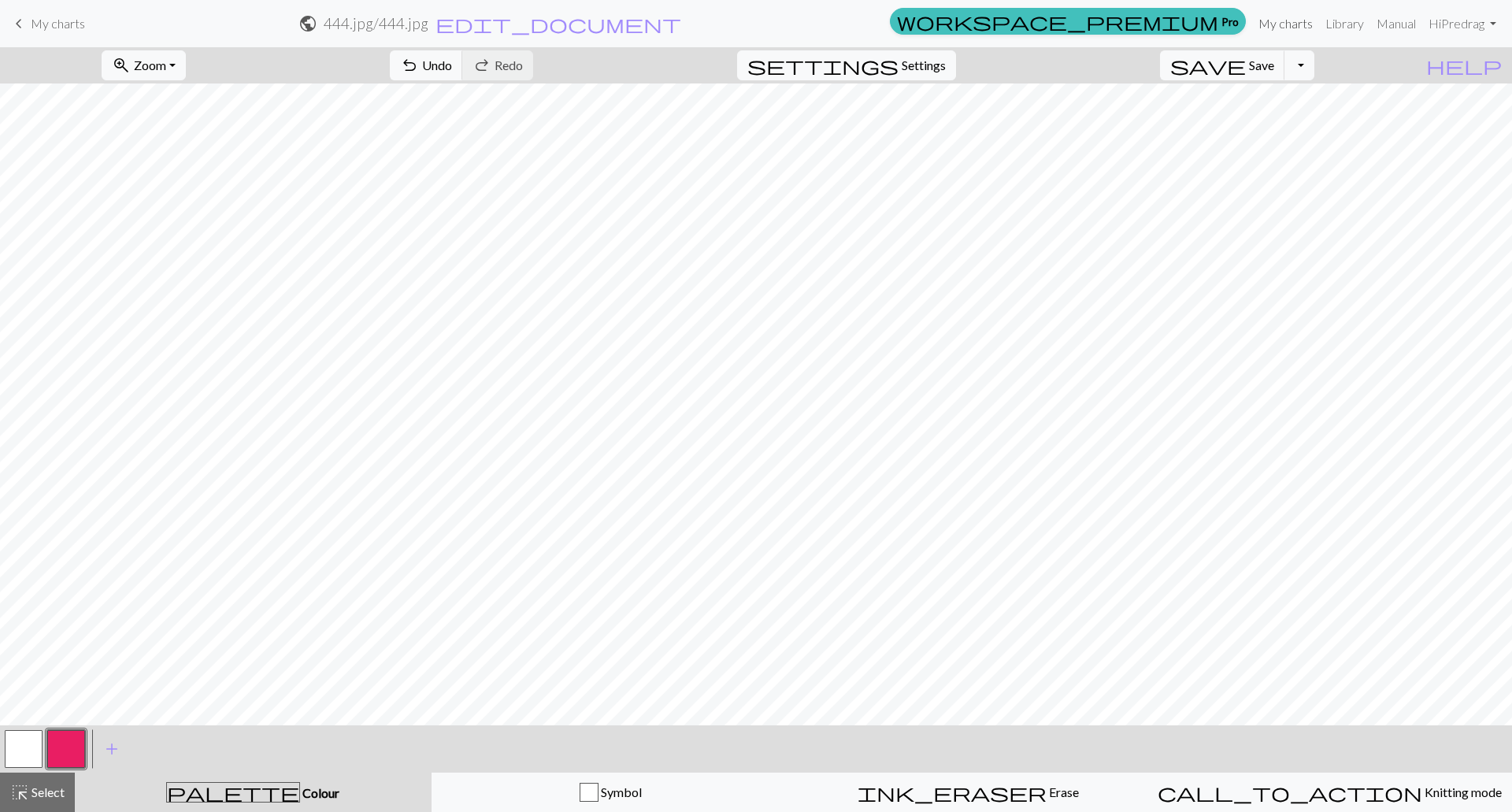
click at [1301, 30] on link "My charts" at bounding box center [1285, 24] width 67 height 31
click at [1296, 16] on link "My charts" at bounding box center [1285, 24] width 67 height 31
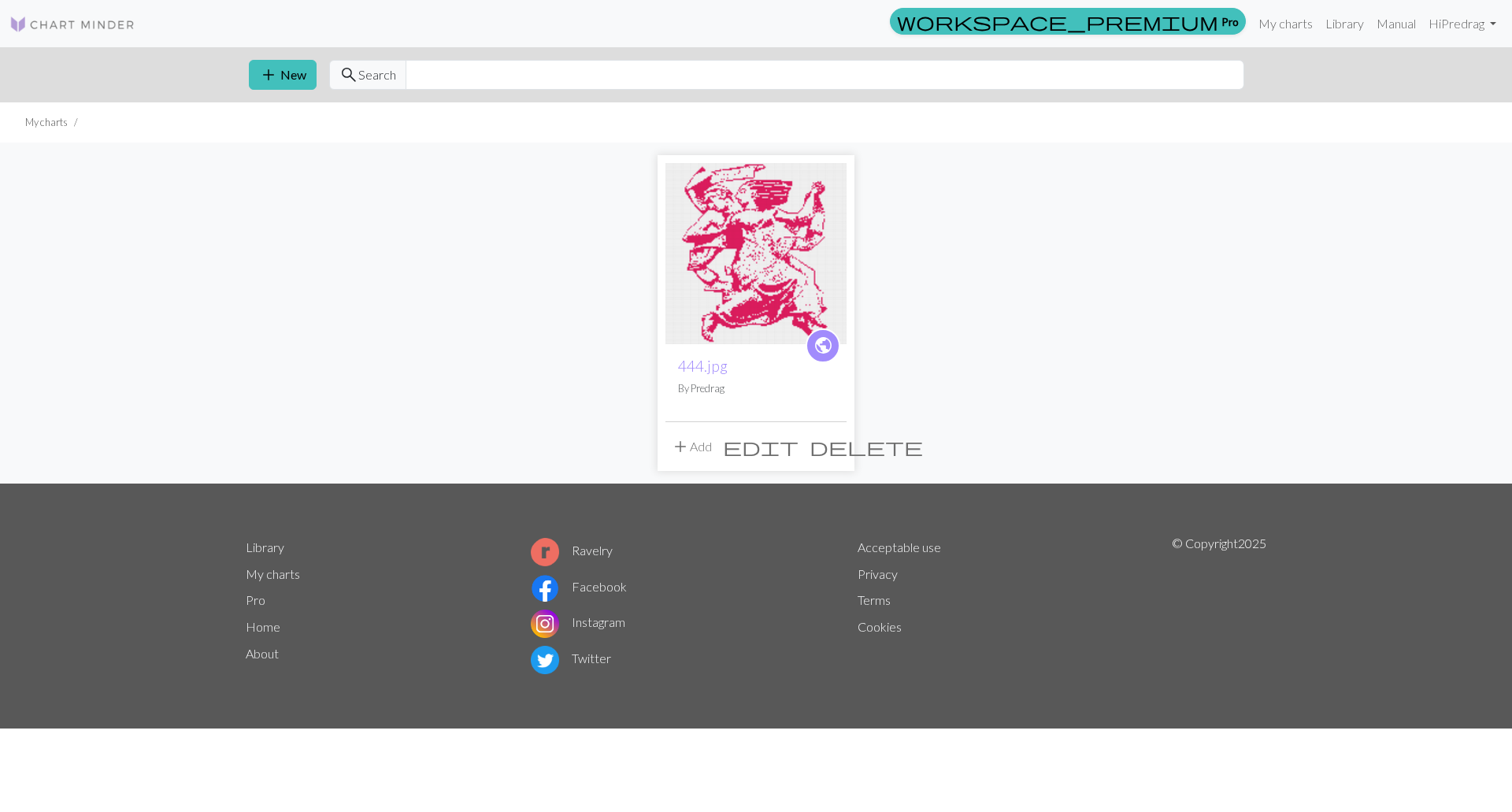
click at [720, 266] on img at bounding box center [756, 253] width 181 height 181
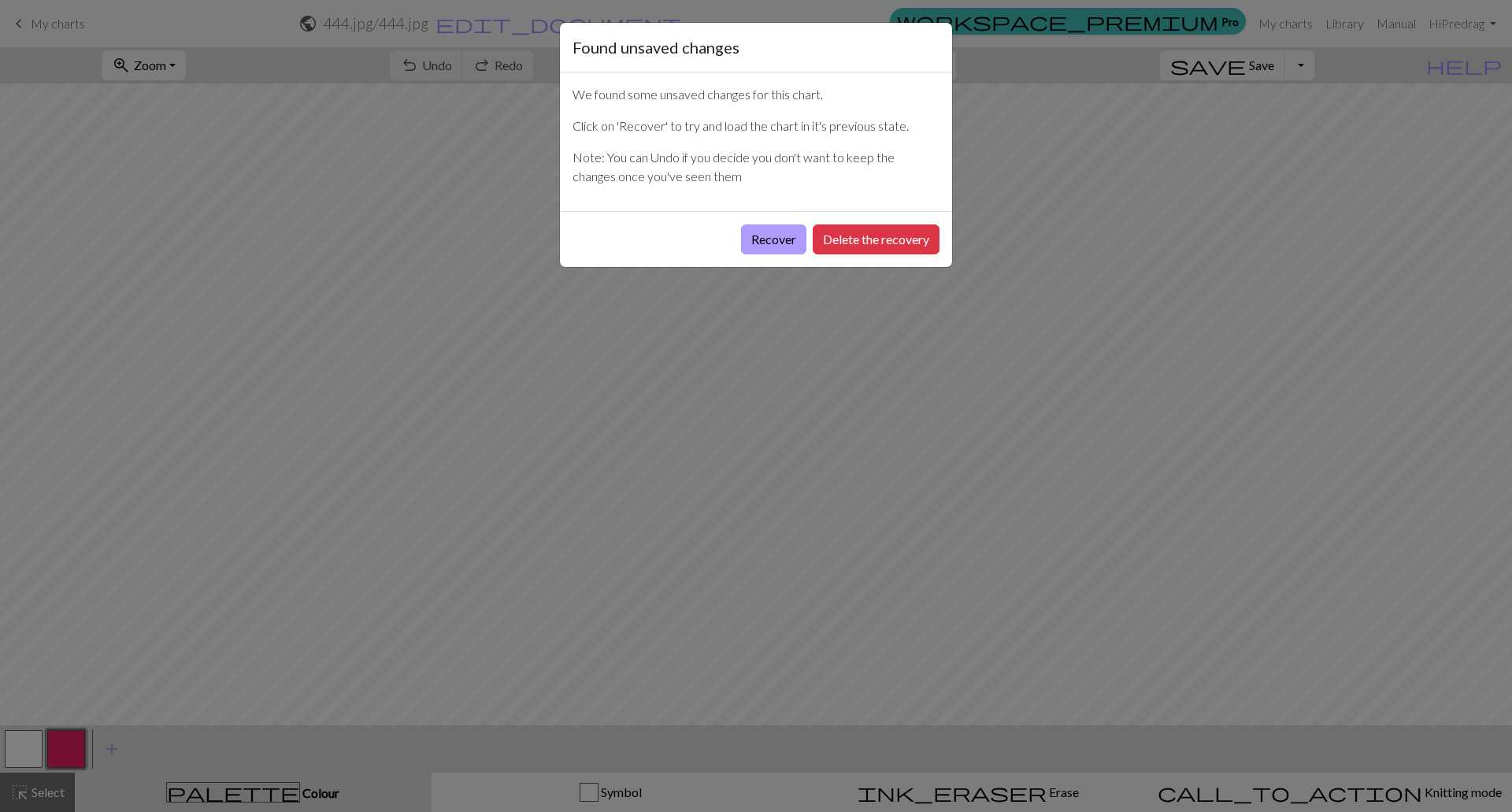
click at [764, 237] on button "Recover" at bounding box center [773, 239] width 65 height 30
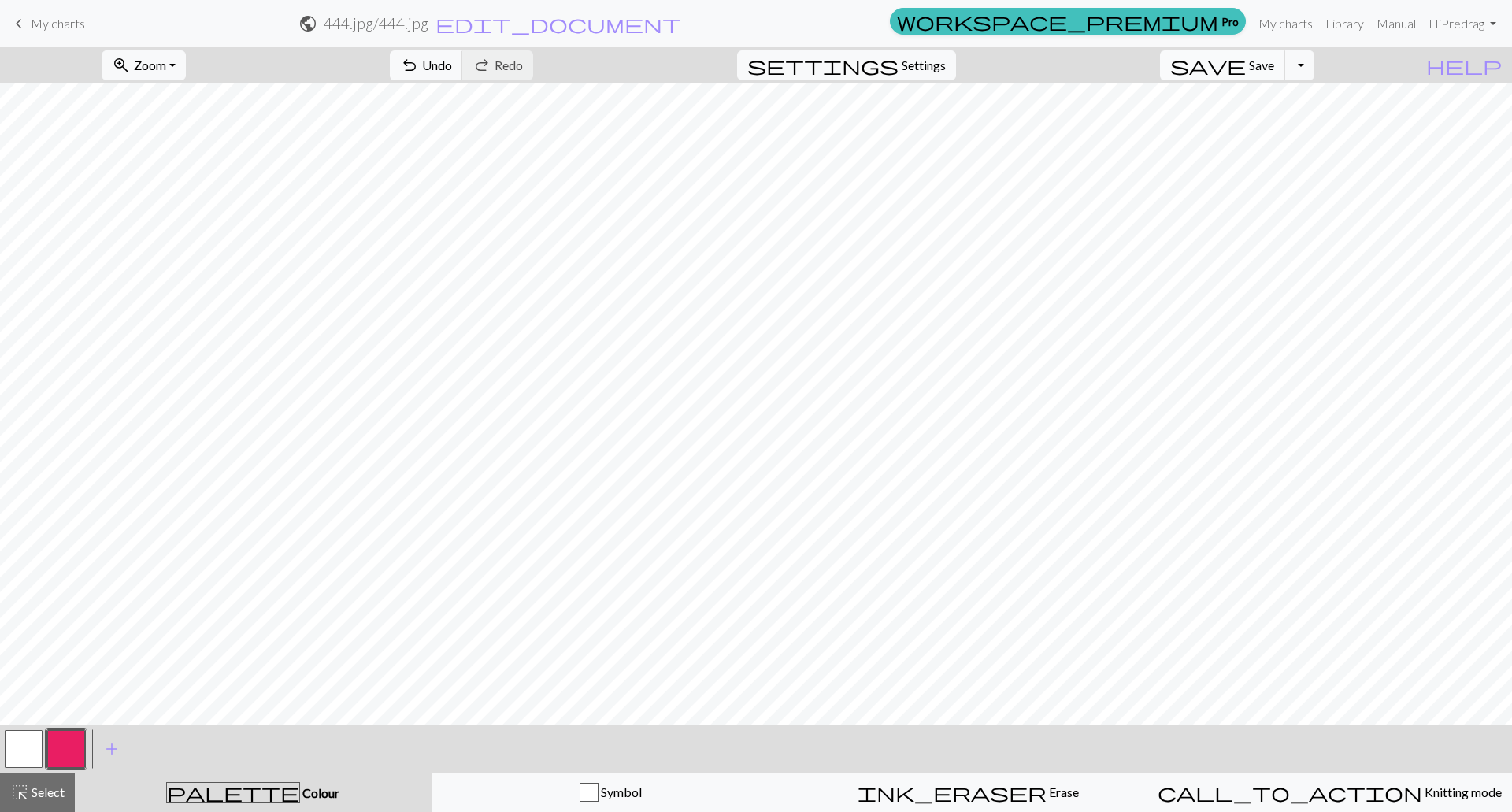
click at [1246, 63] on span "save" at bounding box center [1208, 65] width 75 height 22
click at [1340, 21] on link "Library" at bounding box center [1345, 24] width 51 height 31
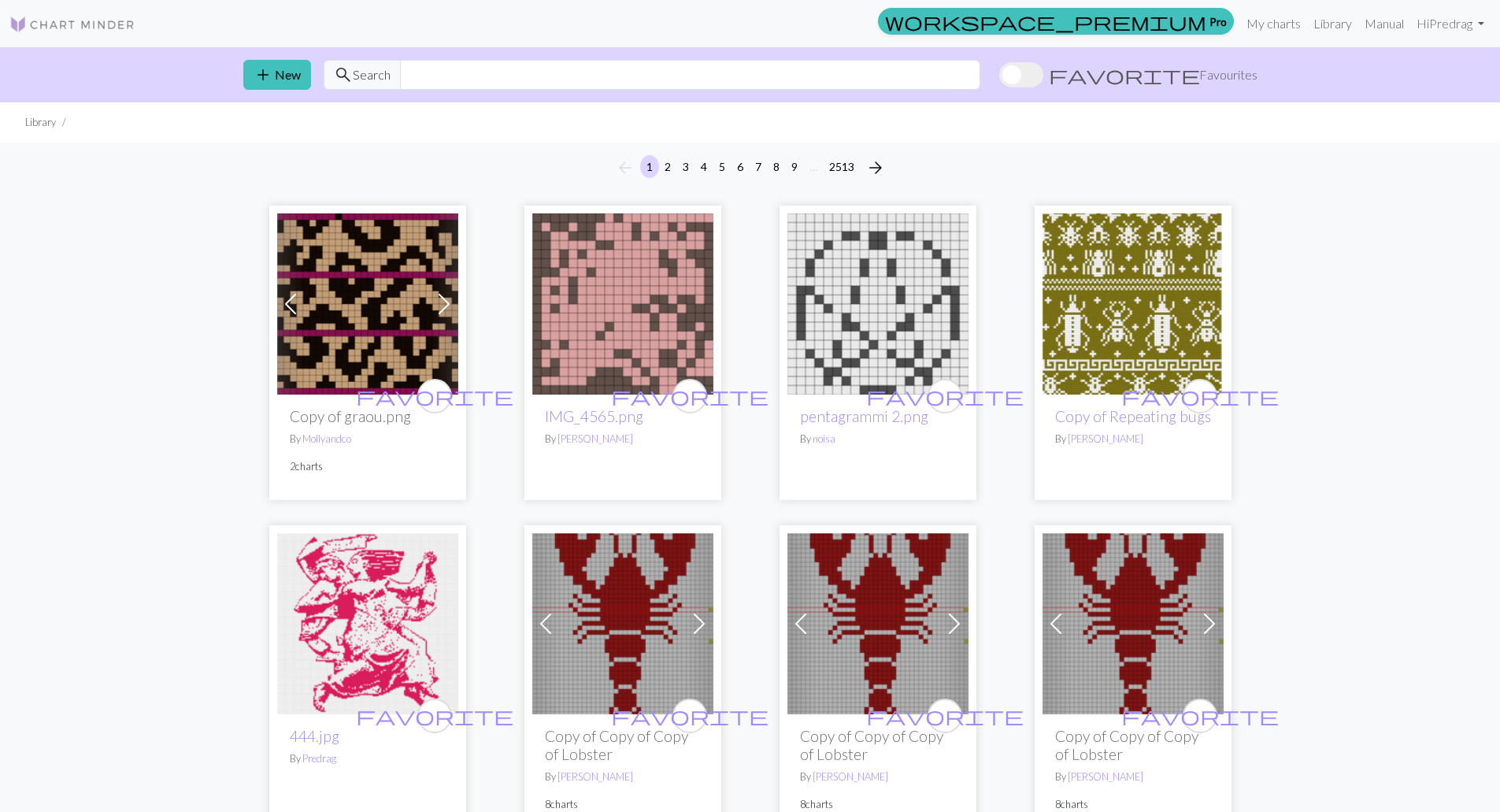
click at [348, 657] on img at bounding box center [367, 623] width 181 height 181
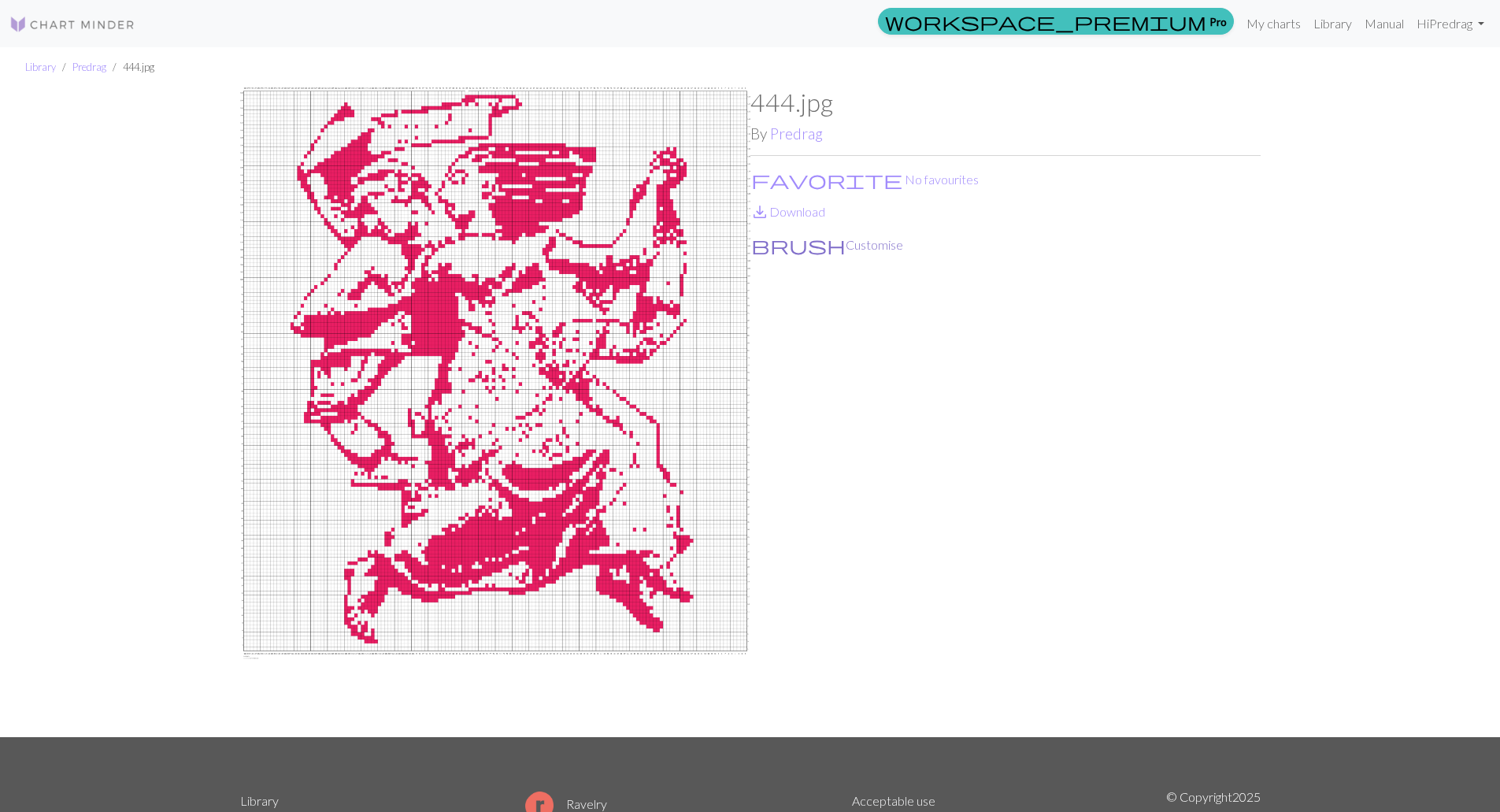
click at [804, 251] on button "brush Customise" at bounding box center [827, 245] width 153 height 20
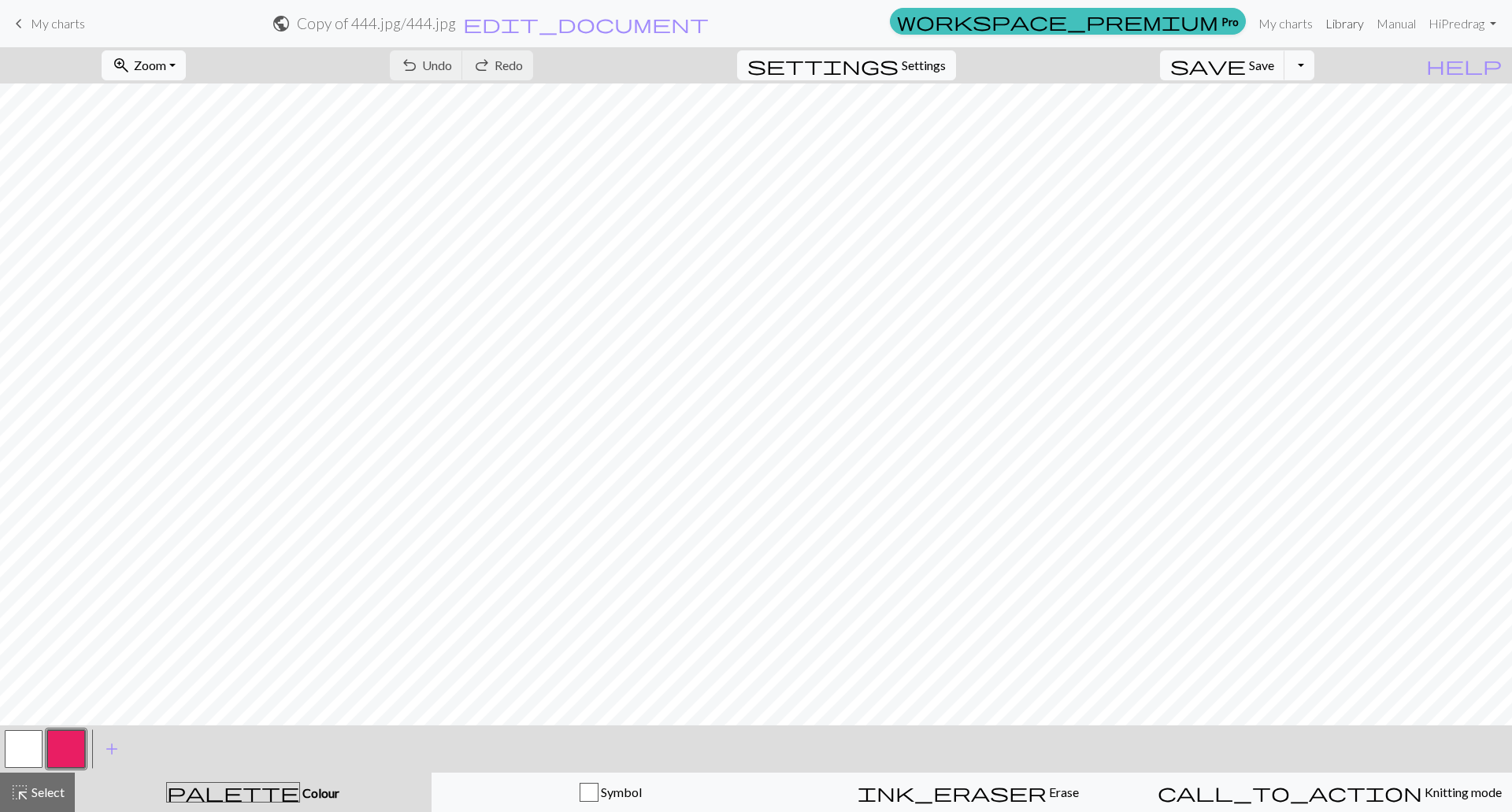
click at [1334, 25] on link "Library" at bounding box center [1345, 24] width 51 height 31
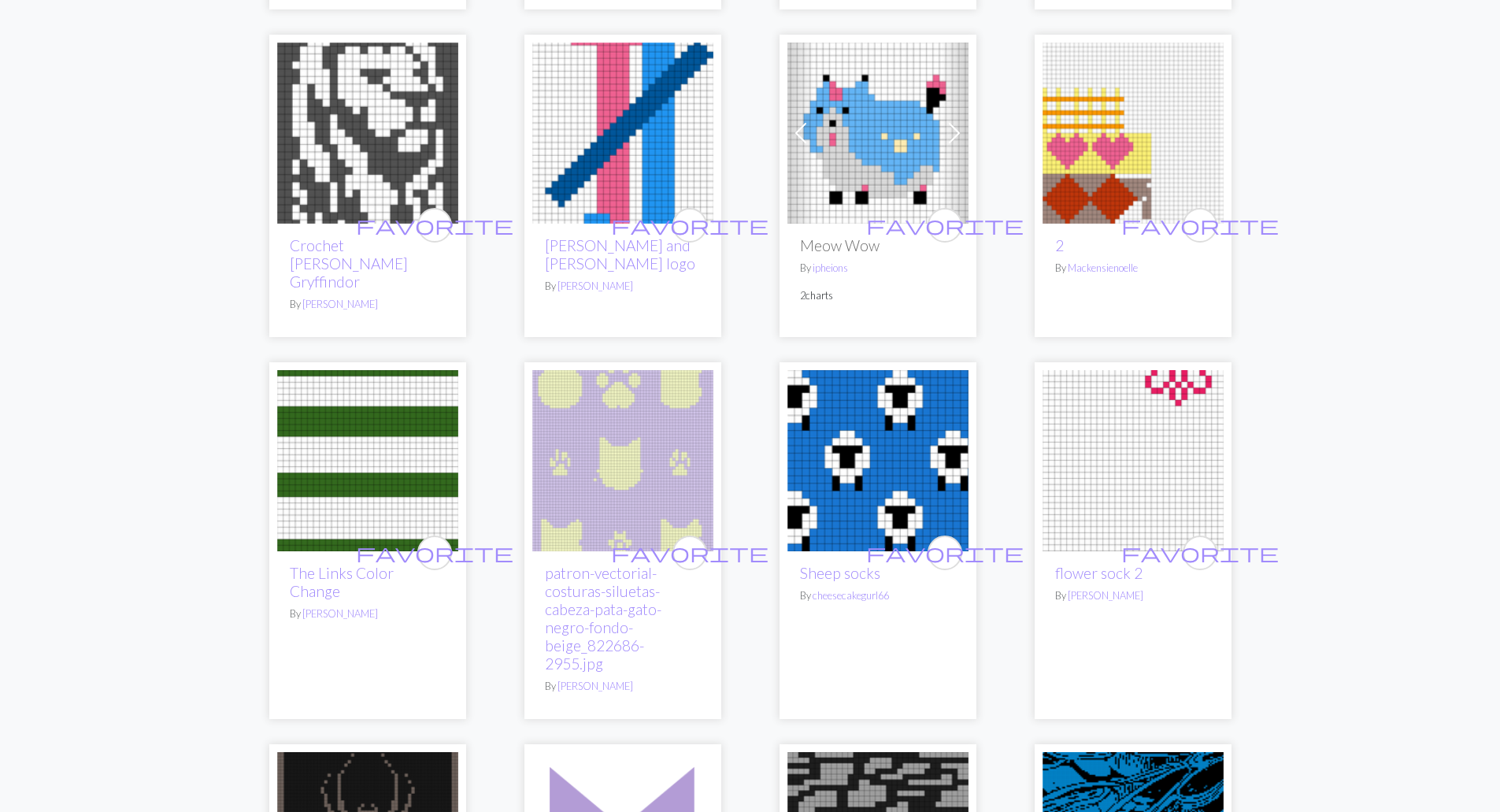
scroll to position [2993, 0]
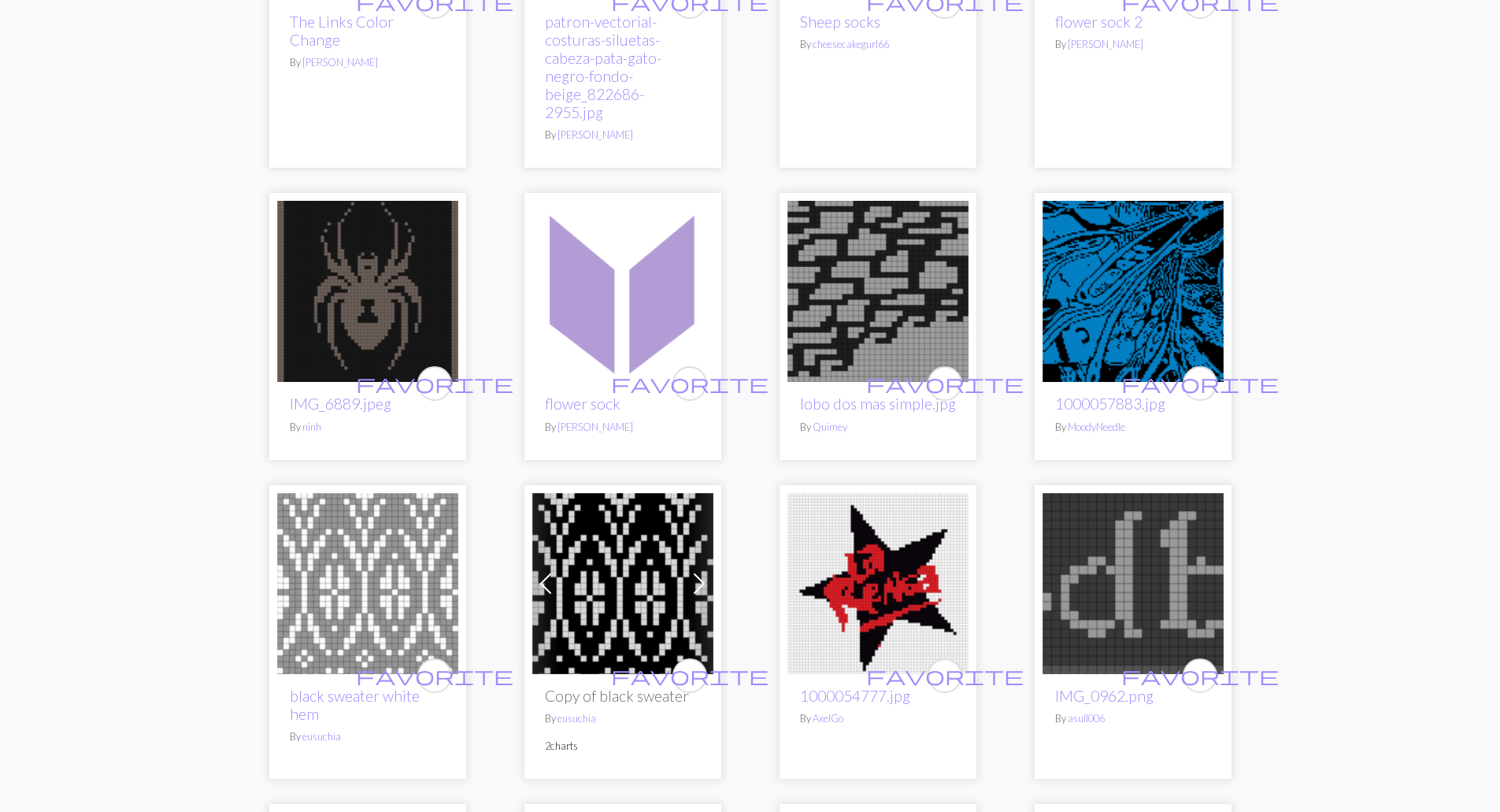
click at [406, 201] on img at bounding box center [367, 291] width 181 height 181
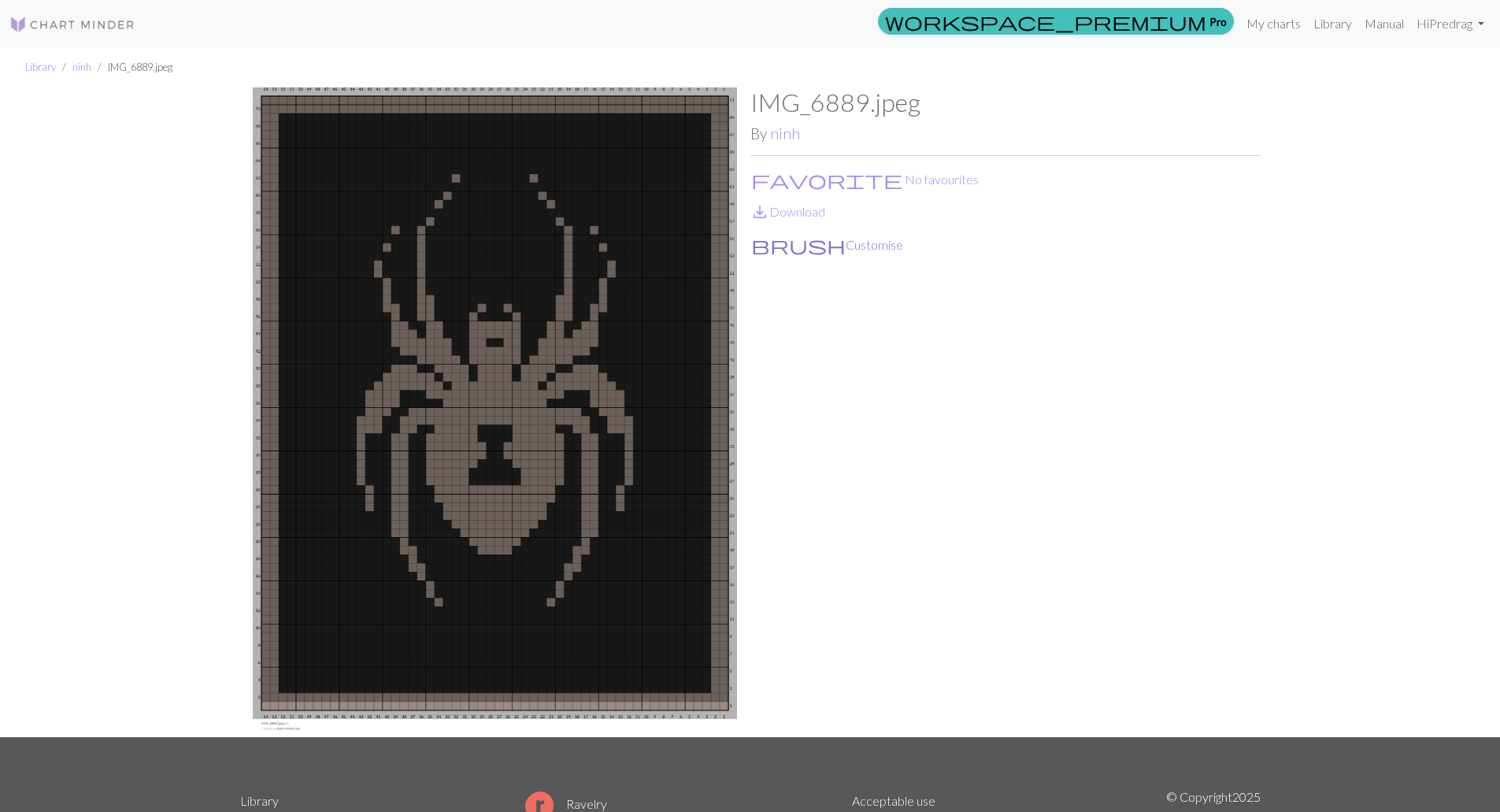
click at [796, 250] on button "brush Customise" at bounding box center [827, 245] width 153 height 20
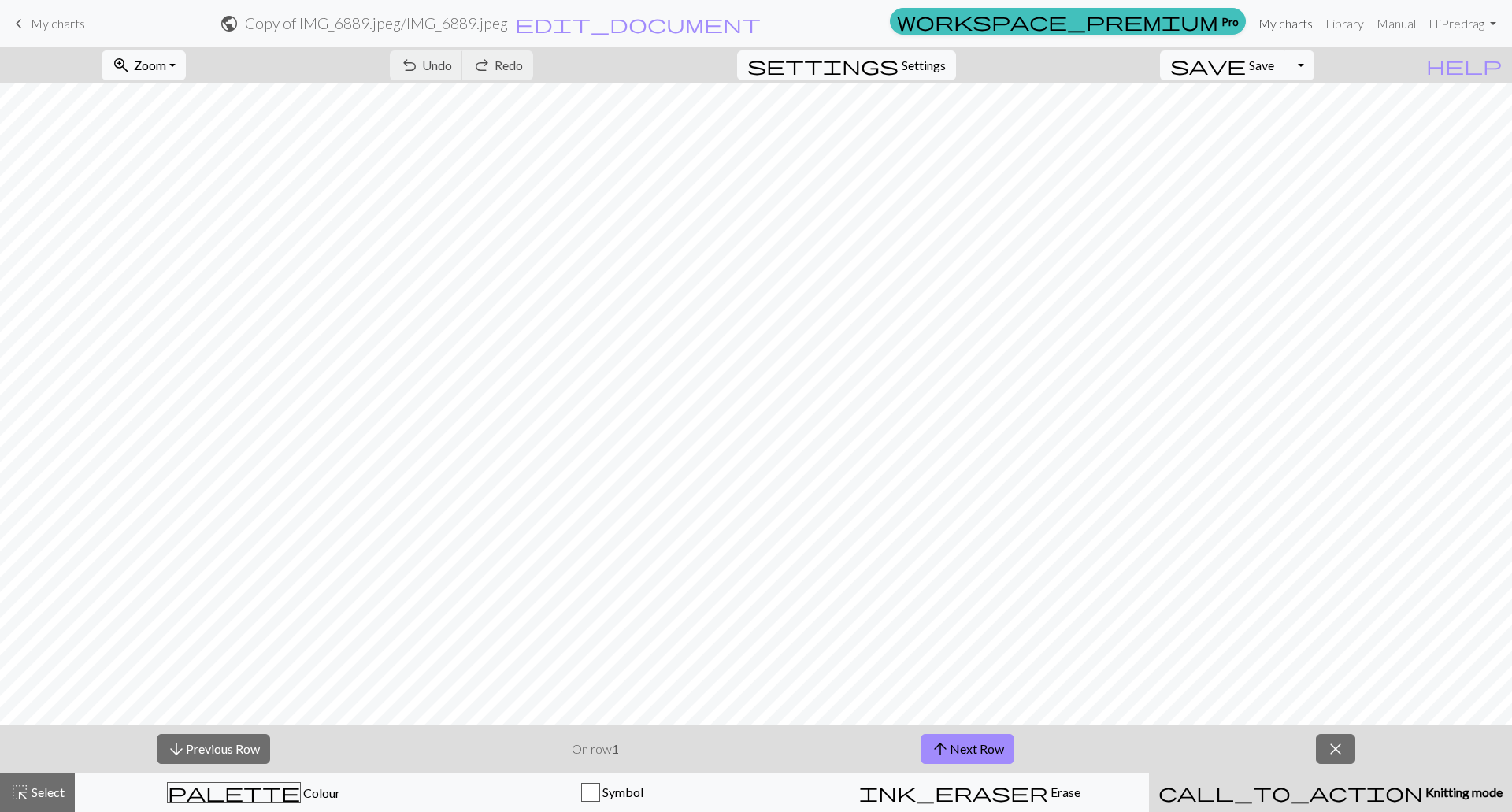
click at [1303, 28] on link "My charts" at bounding box center [1285, 24] width 67 height 31
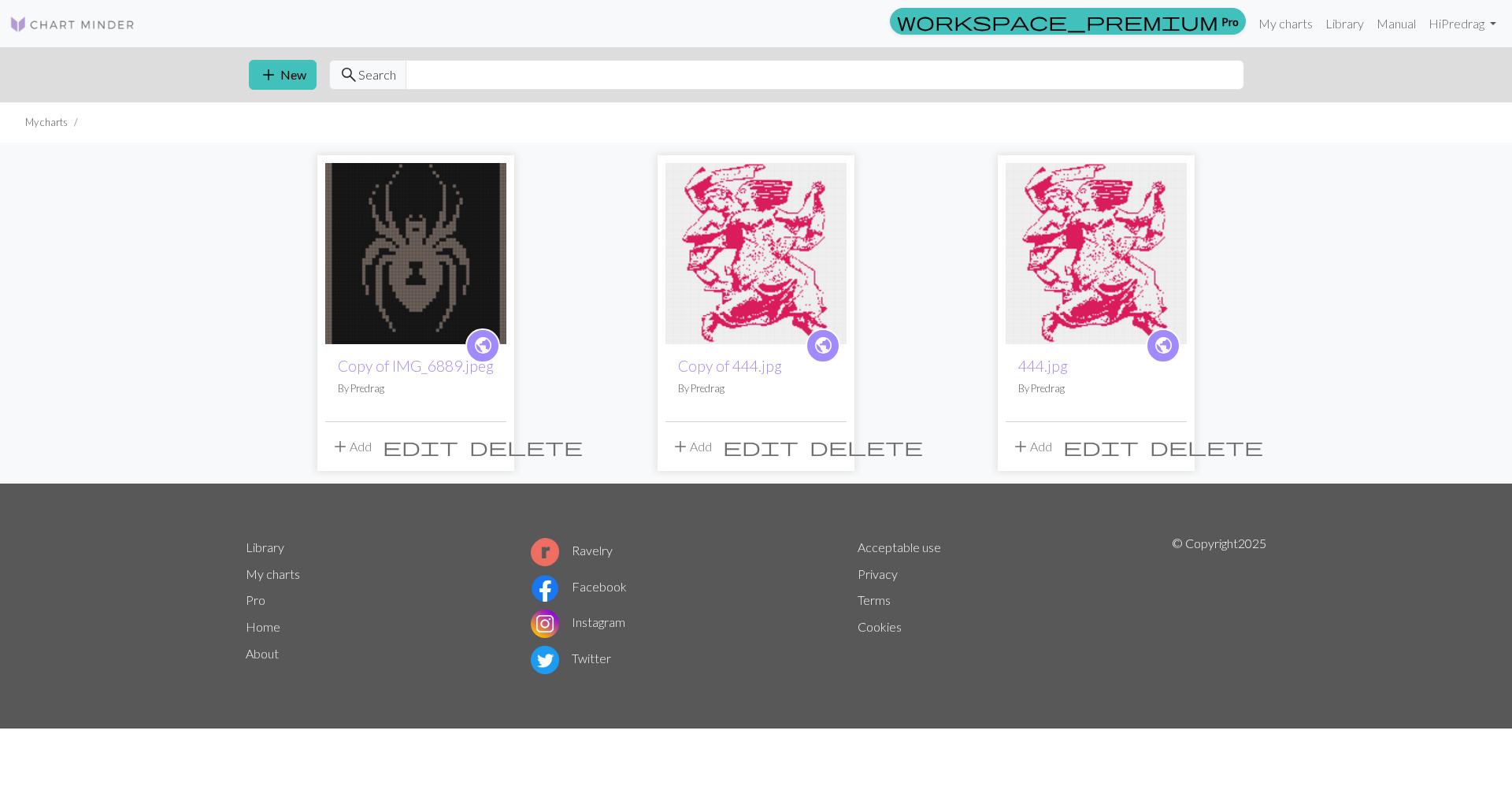
click at [732, 236] on img at bounding box center [756, 253] width 181 height 181
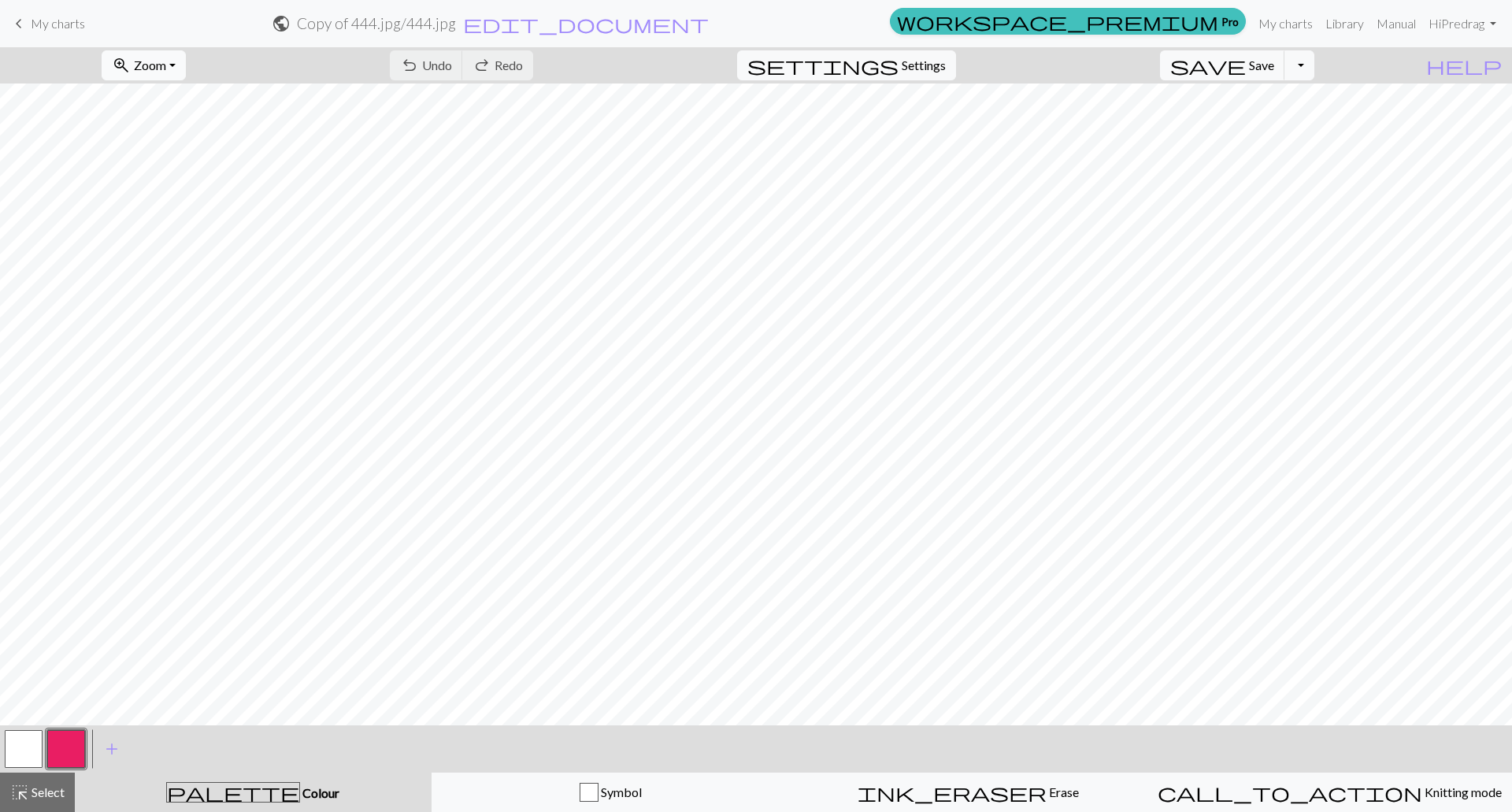
click at [166, 68] on span "Zoom" at bounding box center [150, 65] width 32 height 15
click at [164, 181] on button "50%" at bounding box center [164, 188] width 124 height 25
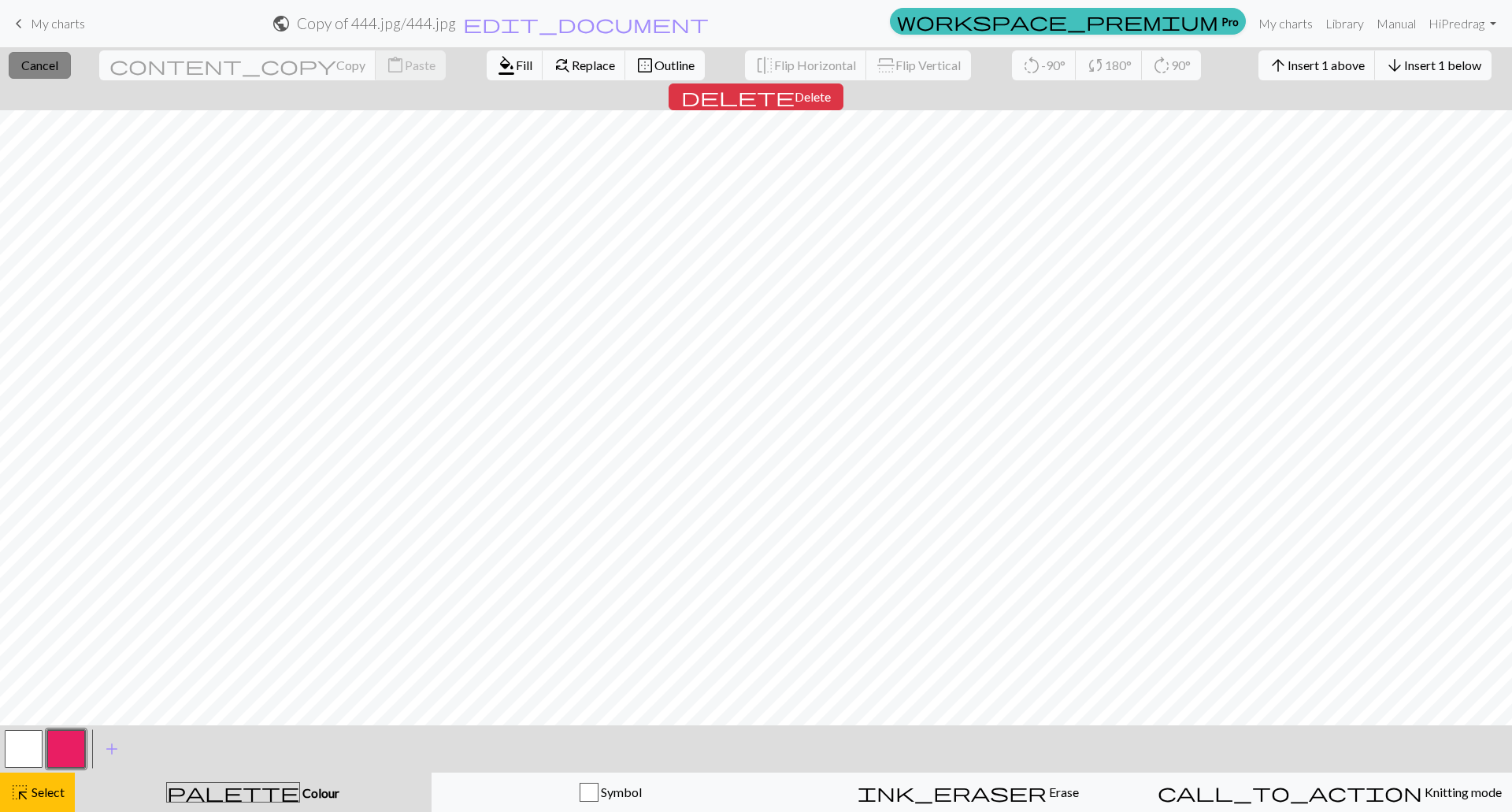
click at [51, 62] on span "Cancel" at bounding box center [39, 65] width 37 height 15
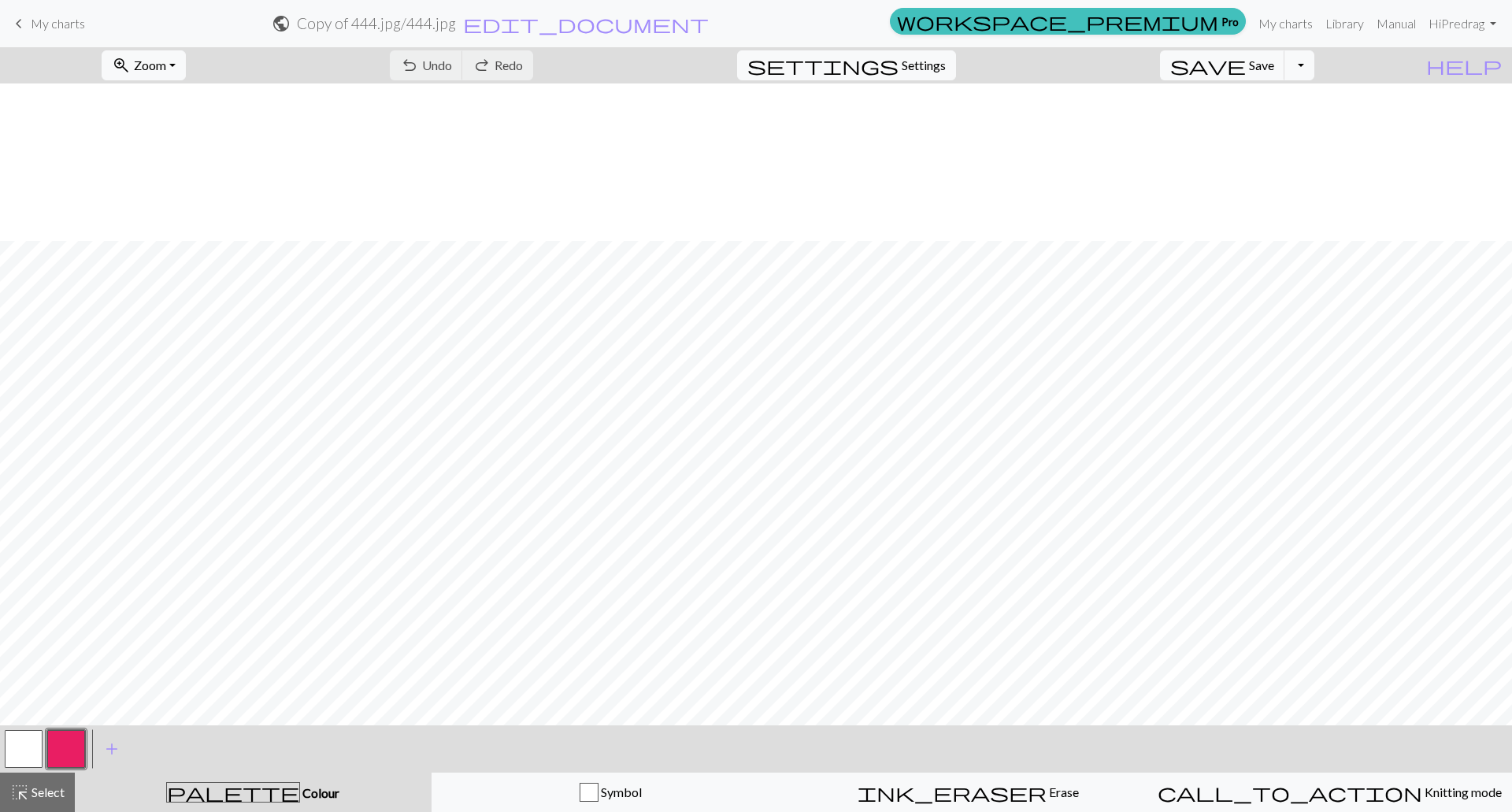
scroll to position [157, 0]
click at [1422, 793] on span "Knitting mode" at bounding box center [1461, 792] width 80 height 15
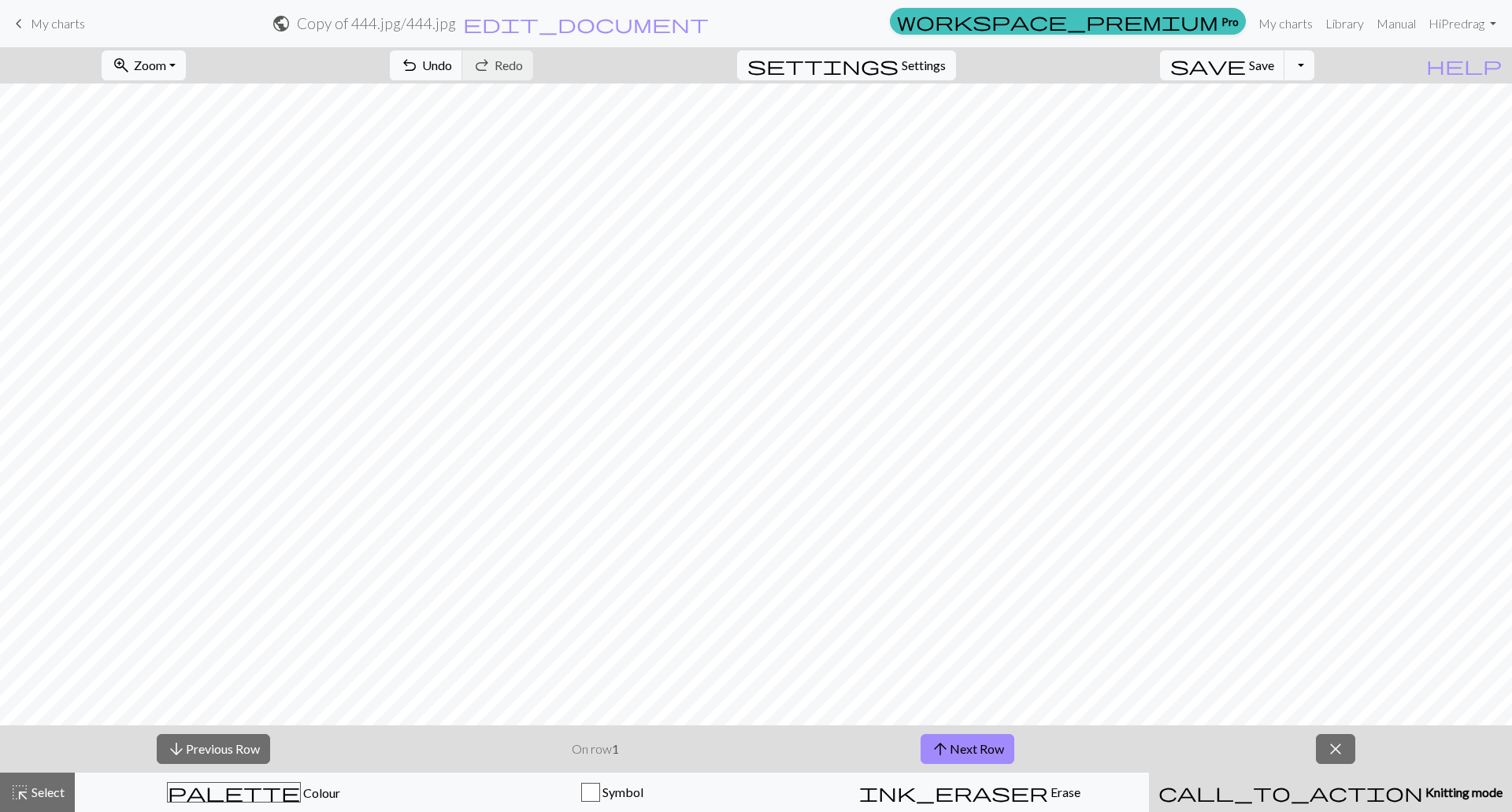
click at [1423, 796] on span "Knitting mode" at bounding box center [1462, 792] width 80 height 15
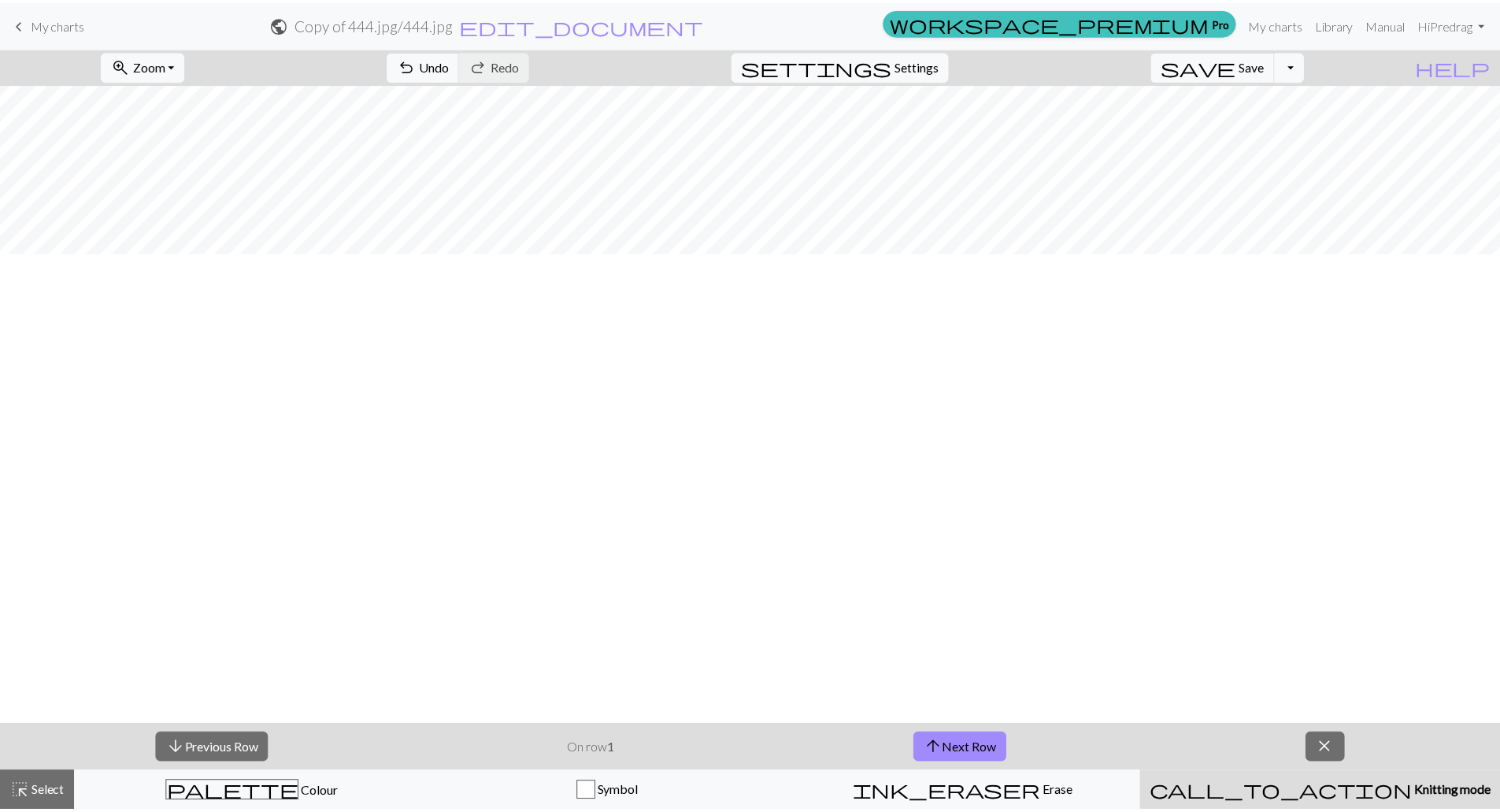
scroll to position [0, 0]
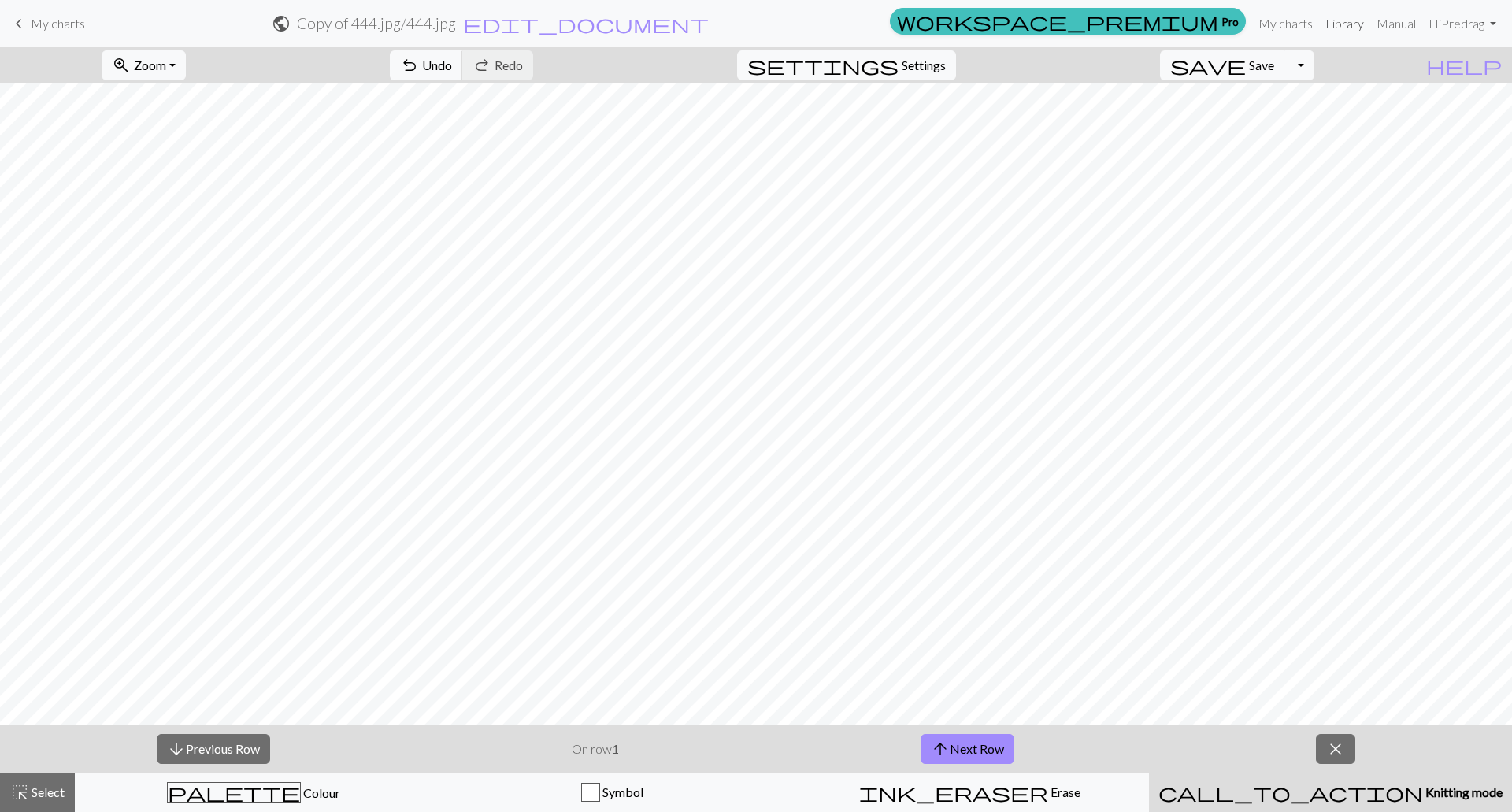
drag, startPoint x: 1344, startPoint y: 22, endPoint x: 822, endPoint y: 50, distance: 522.8
click at [1344, 22] on link "Library" at bounding box center [1345, 24] width 51 height 31
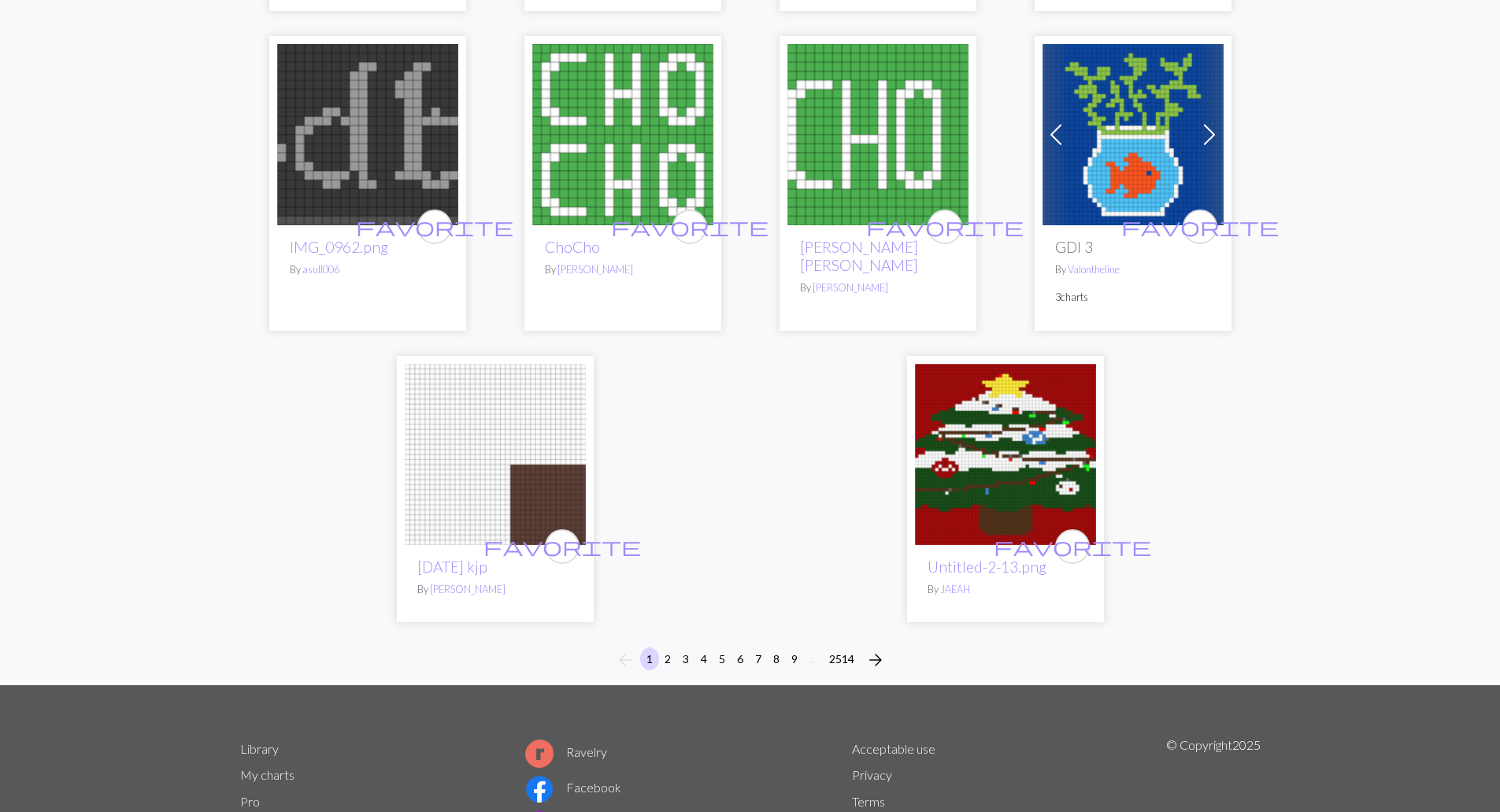
scroll to position [3851, 0]
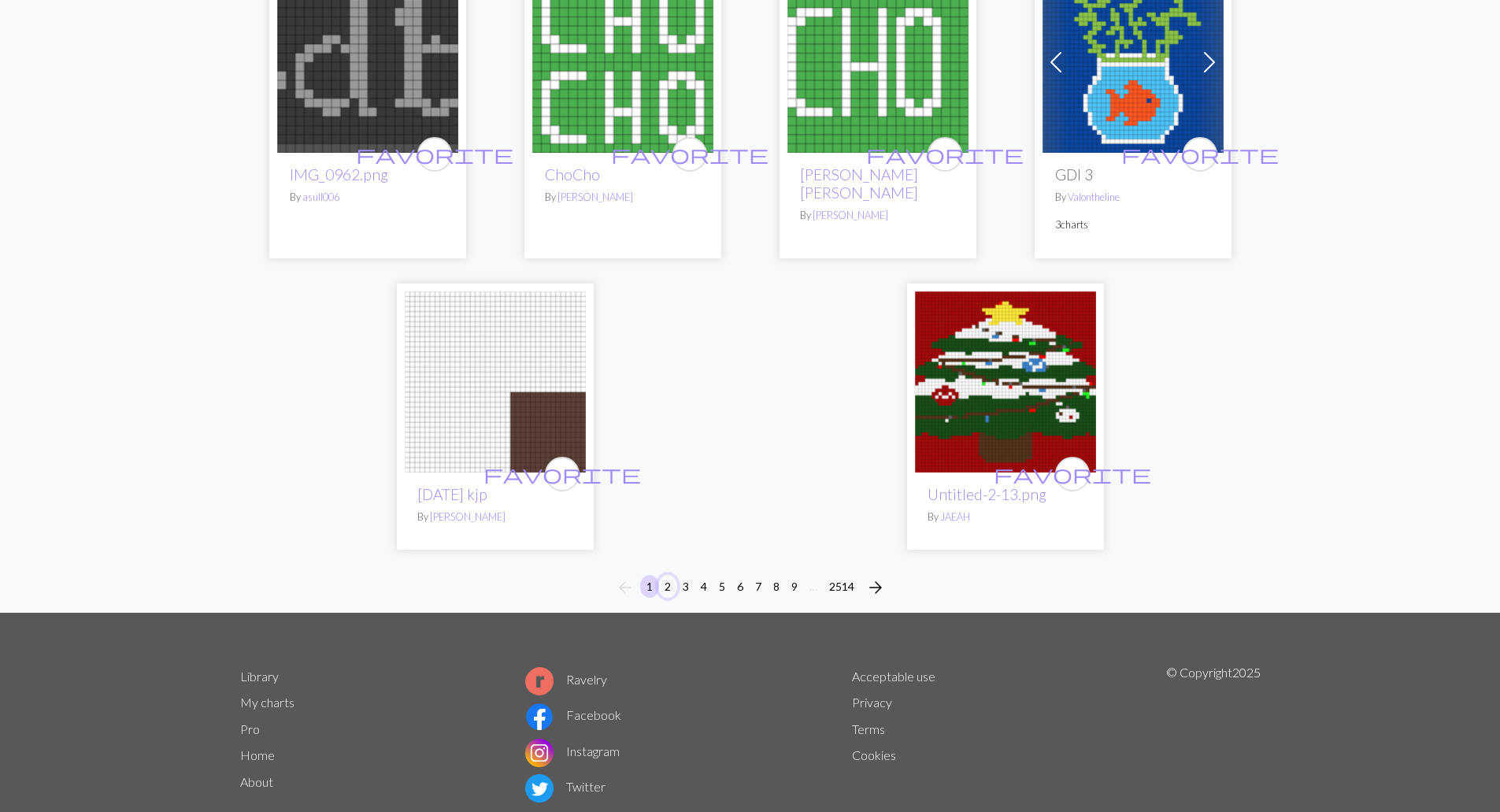
click at [666, 575] on button "2" at bounding box center [668, 586] width 19 height 23
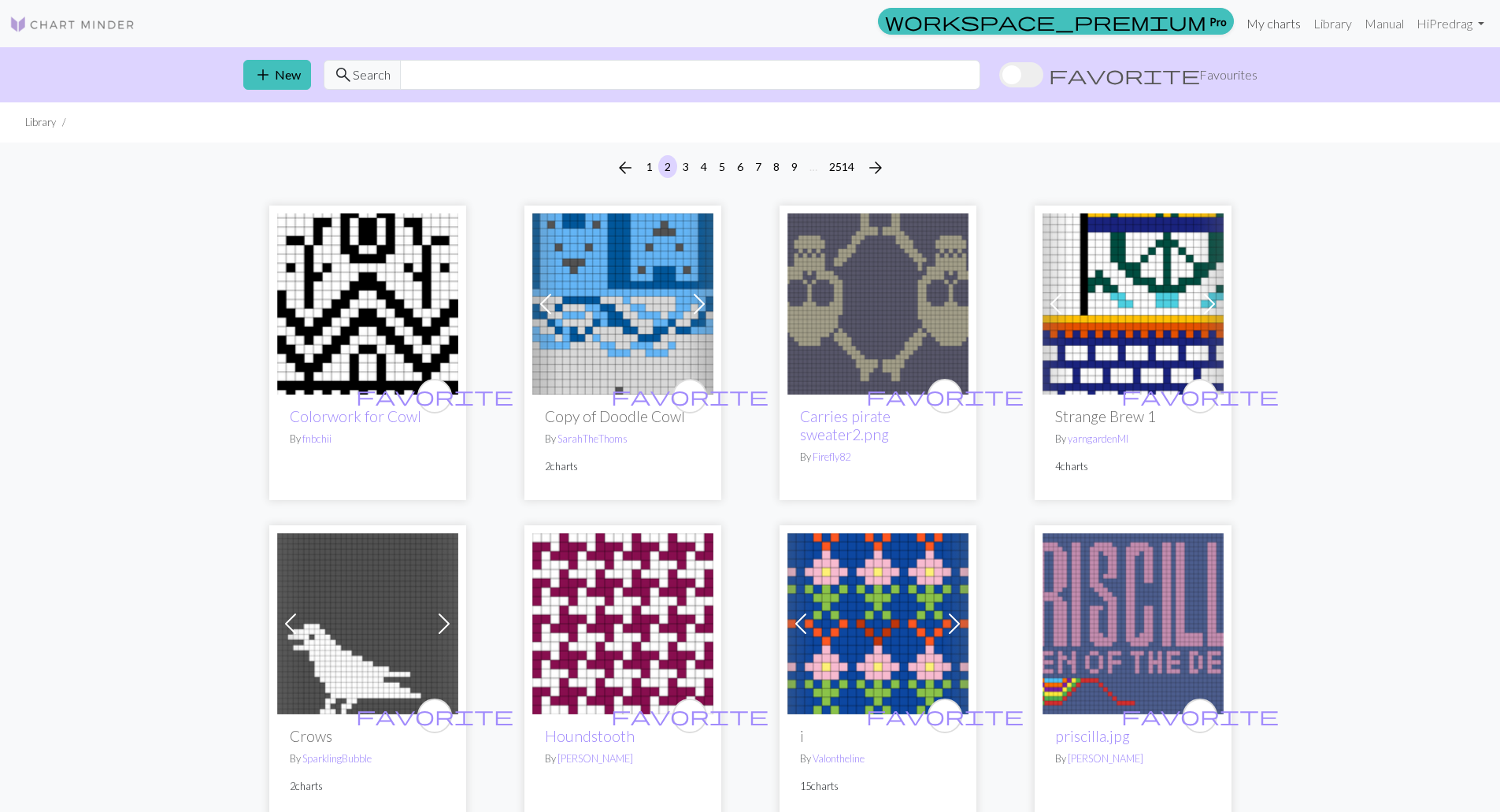
click at [1279, 25] on link "My charts" at bounding box center [1273, 24] width 67 height 31
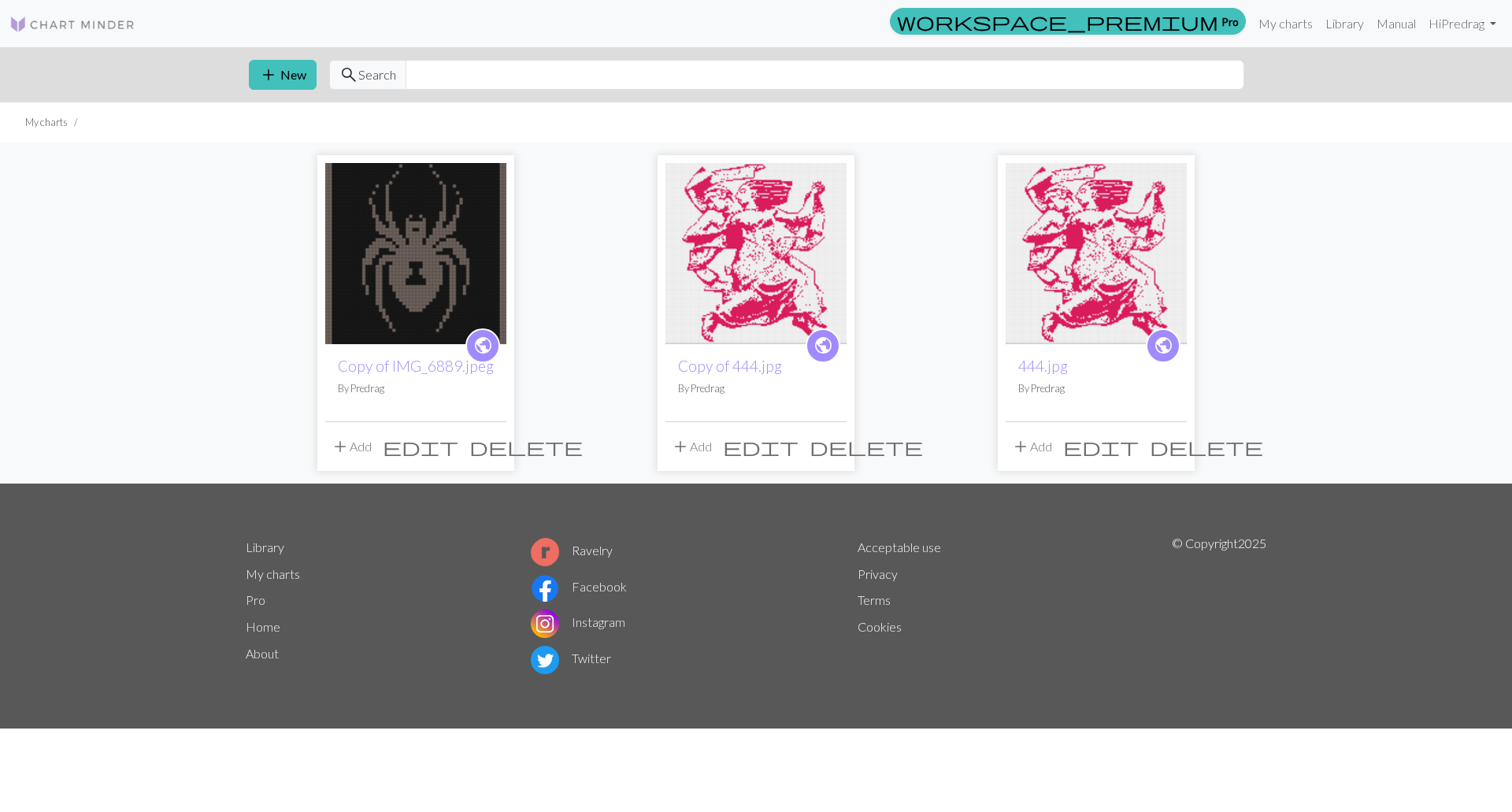
click at [490, 445] on span "delete" at bounding box center [525, 446] width 113 height 22
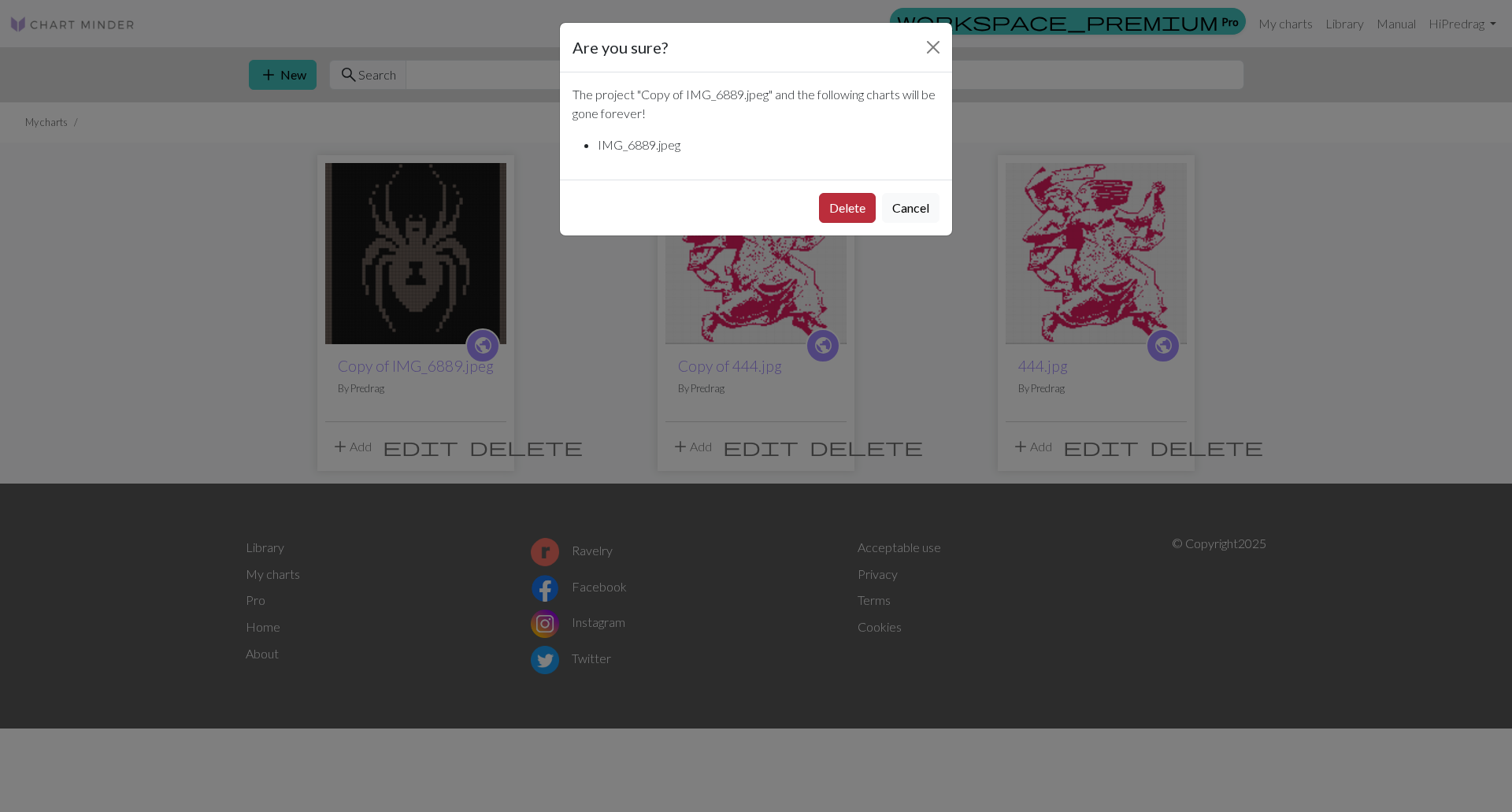
click at [864, 211] on button "Delete" at bounding box center [848, 208] width 57 height 30
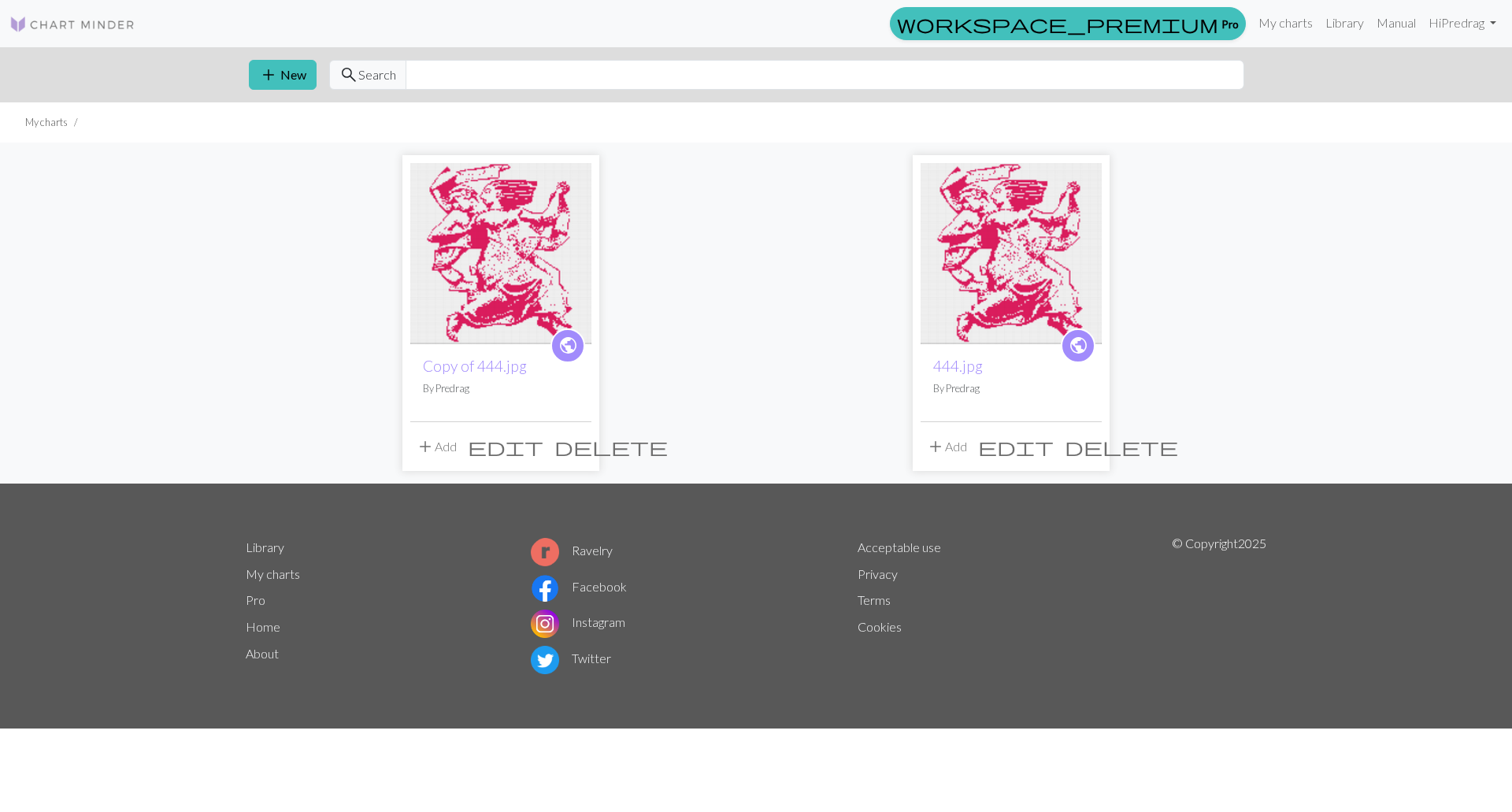
click at [580, 449] on span "delete" at bounding box center [611, 446] width 113 height 22
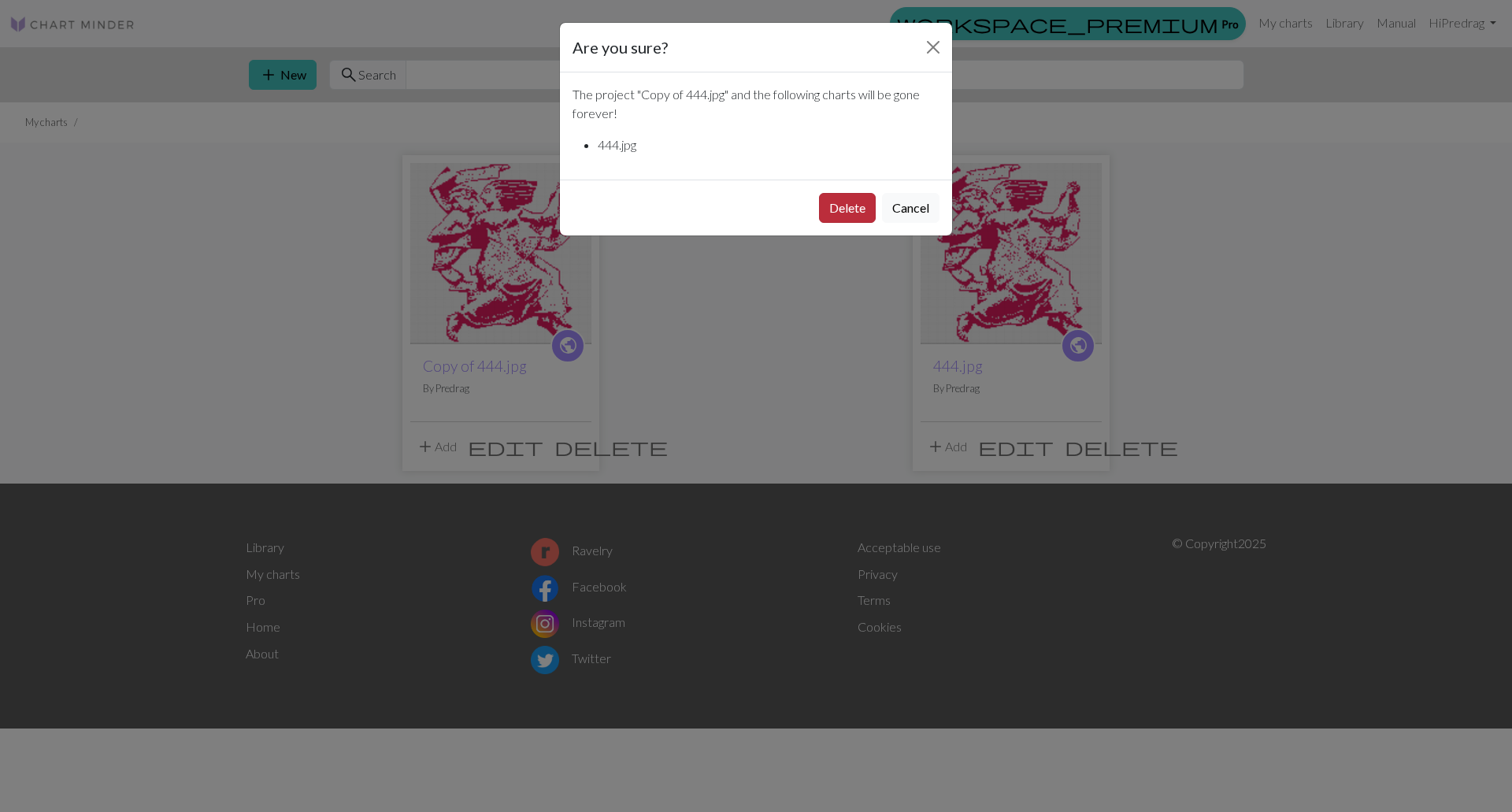
click at [846, 203] on button "Delete" at bounding box center [848, 208] width 57 height 30
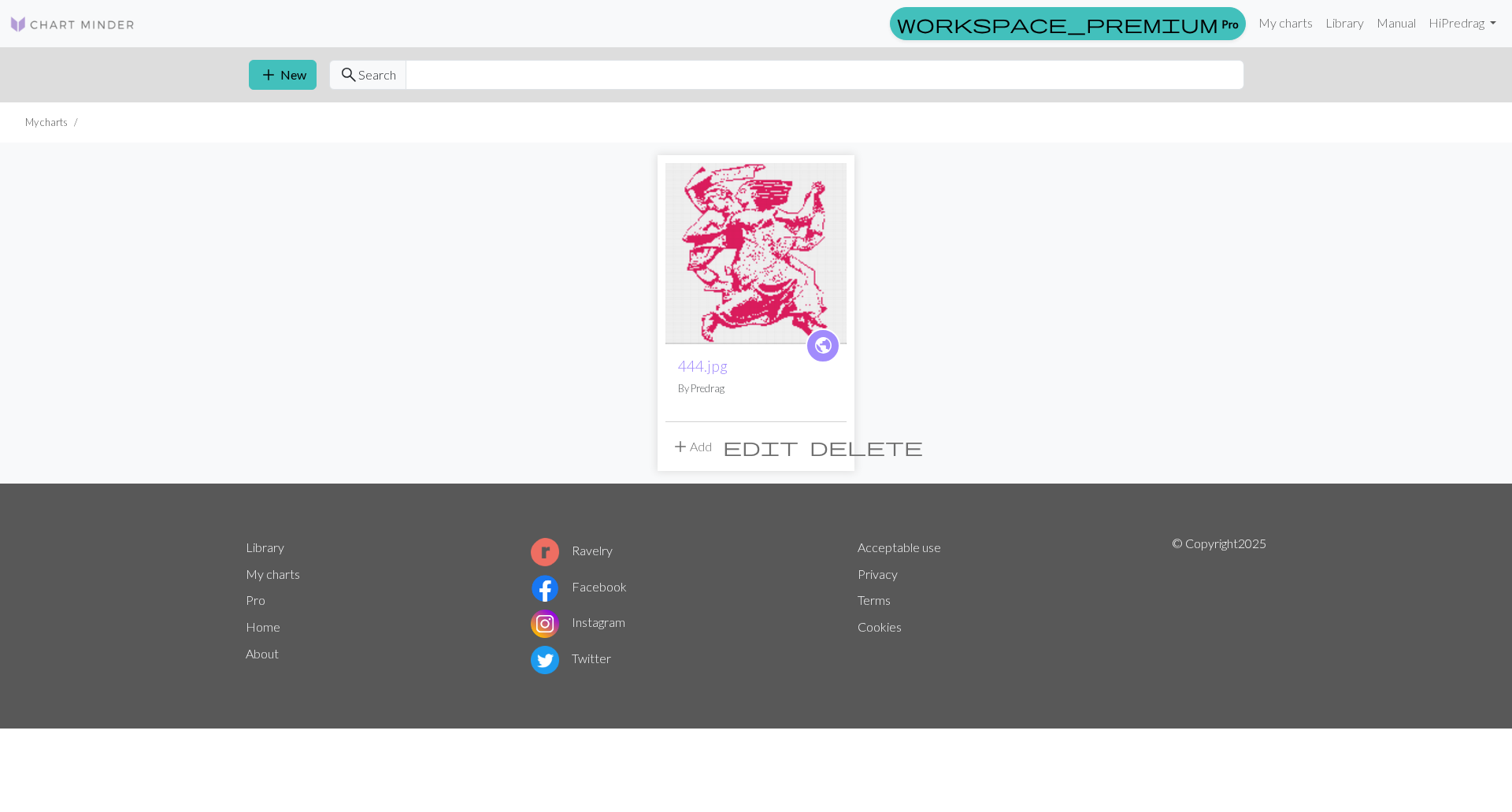
click at [750, 238] on img at bounding box center [756, 253] width 181 height 181
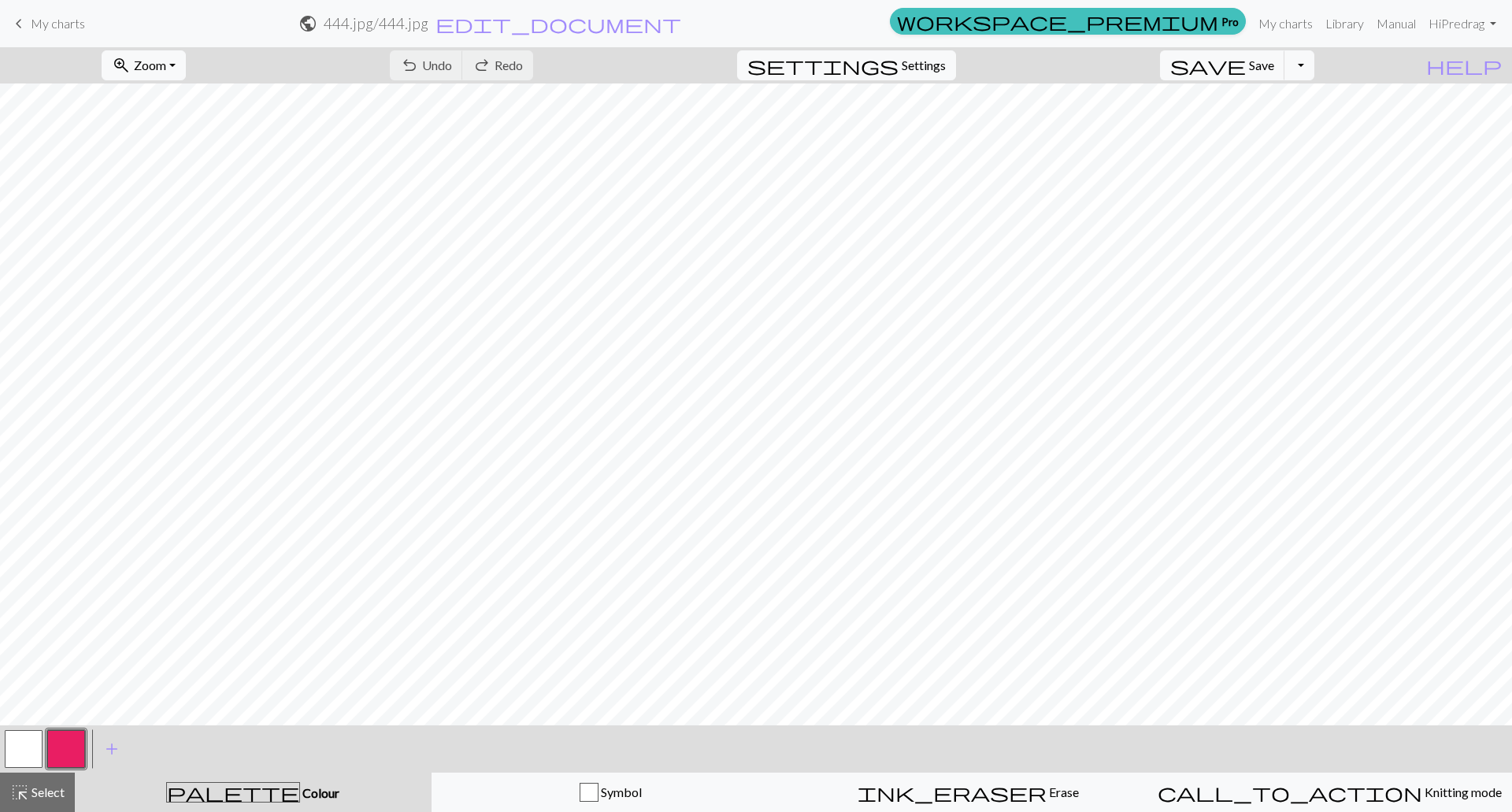
click at [14, 743] on button "button" at bounding box center [23, 749] width 38 height 38
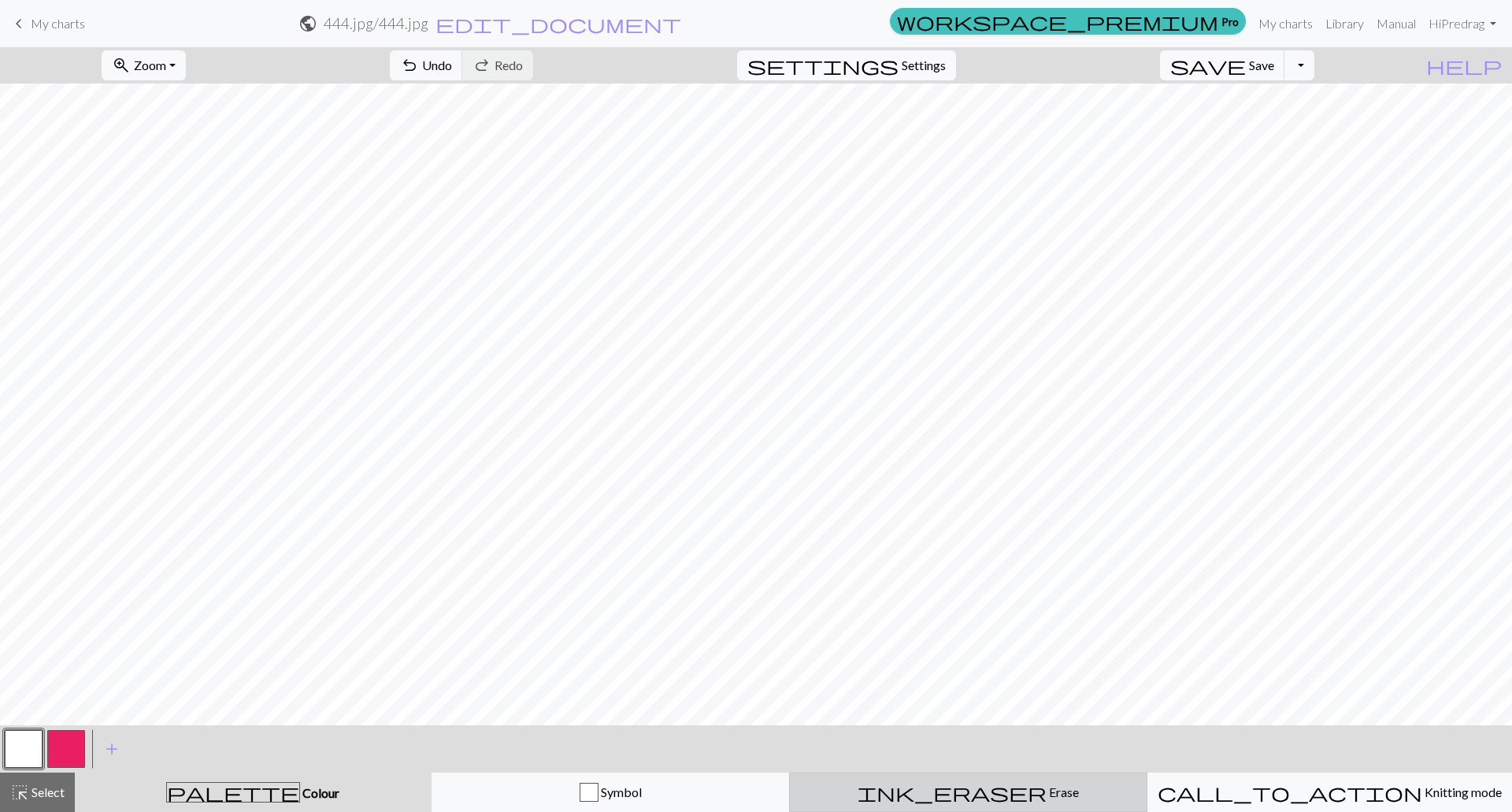
click at [1046, 795] on span "Erase" at bounding box center [1062, 792] width 32 height 15
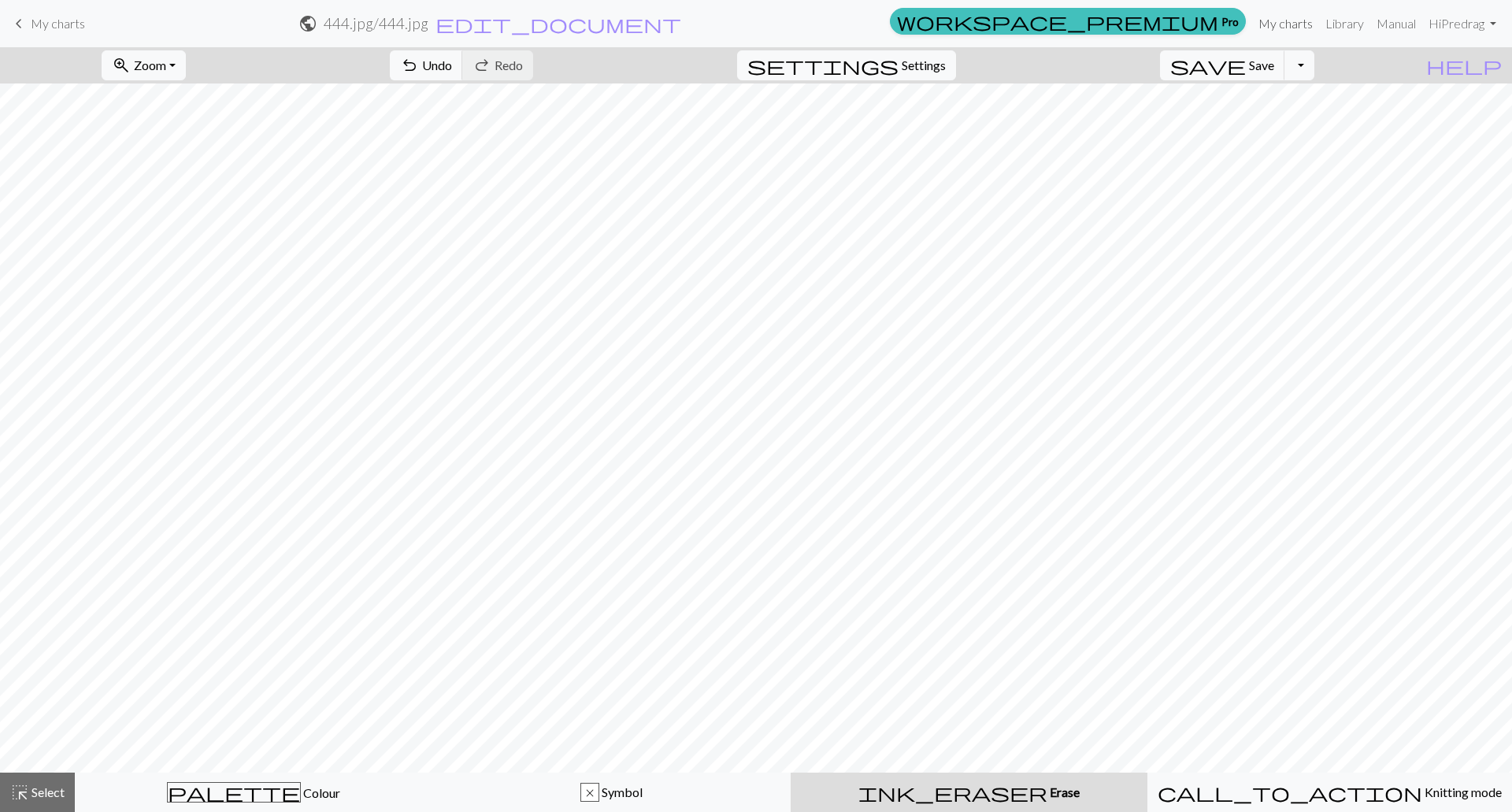
click at [1277, 25] on link "My charts" at bounding box center [1285, 24] width 67 height 31
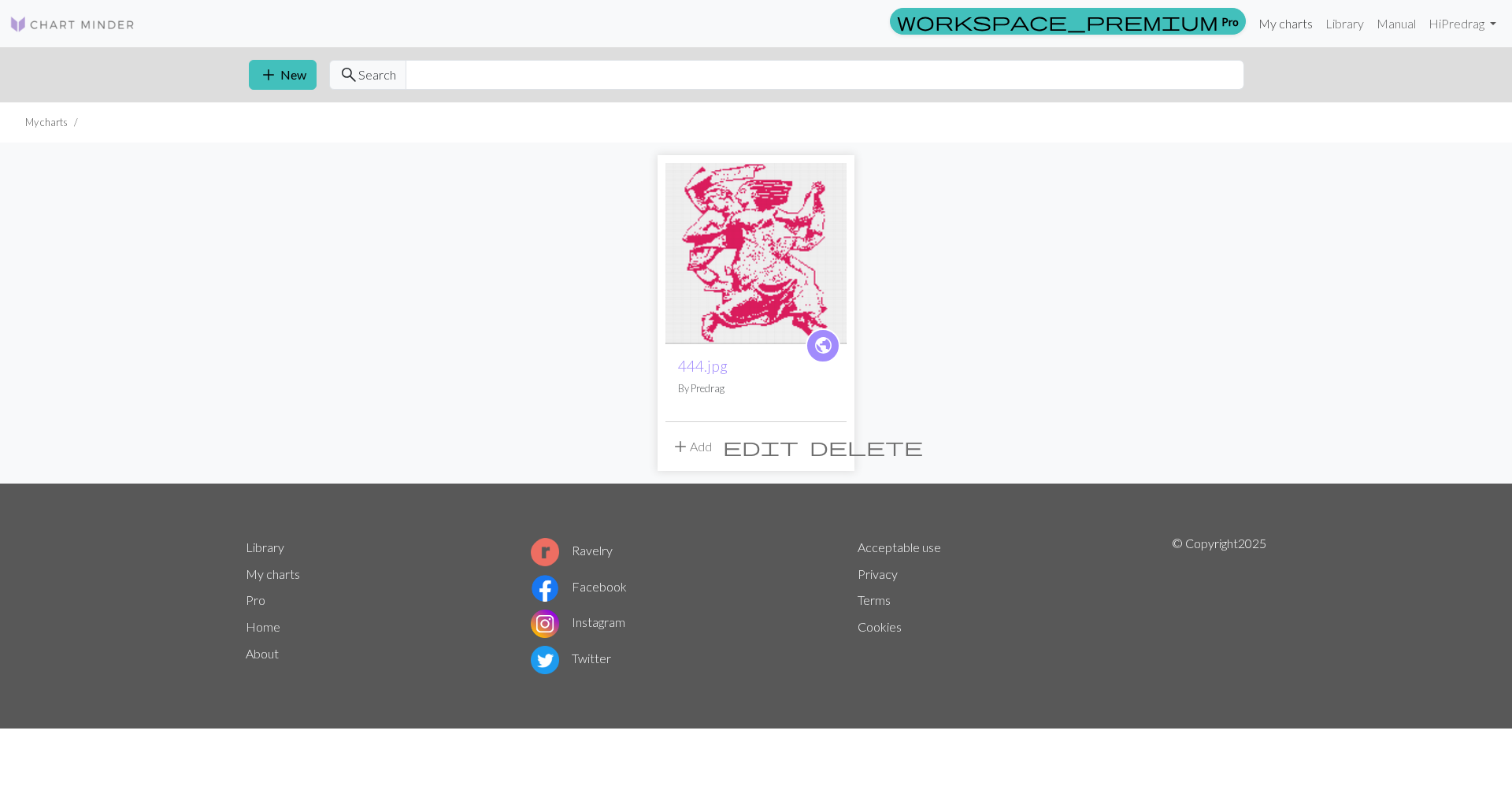
click at [1265, 30] on link "My charts" at bounding box center [1285, 24] width 67 height 31
click at [1342, 25] on link "Library" at bounding box center [1345, 24] width 51 height 31
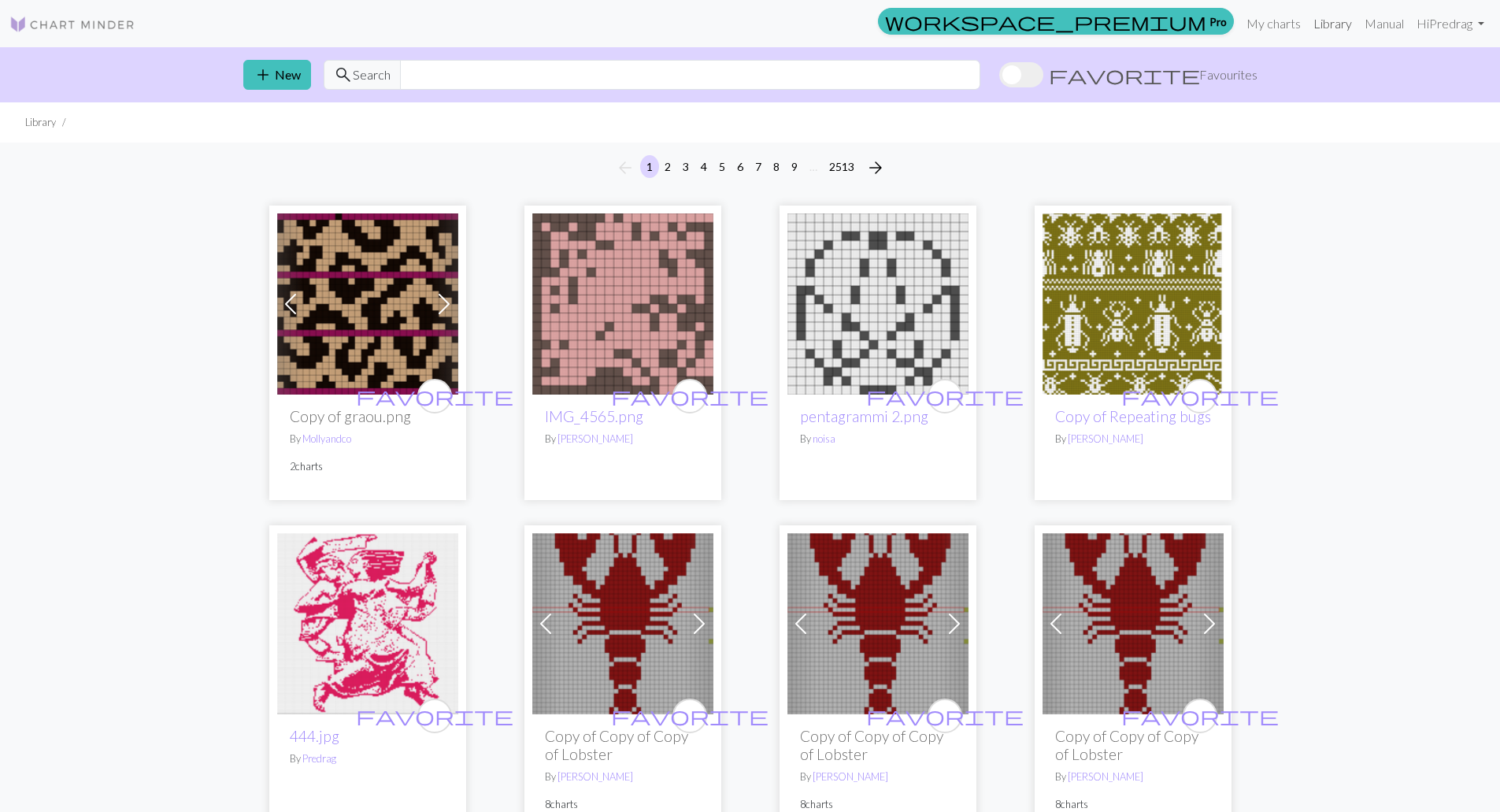
scroll to position [79, 0]
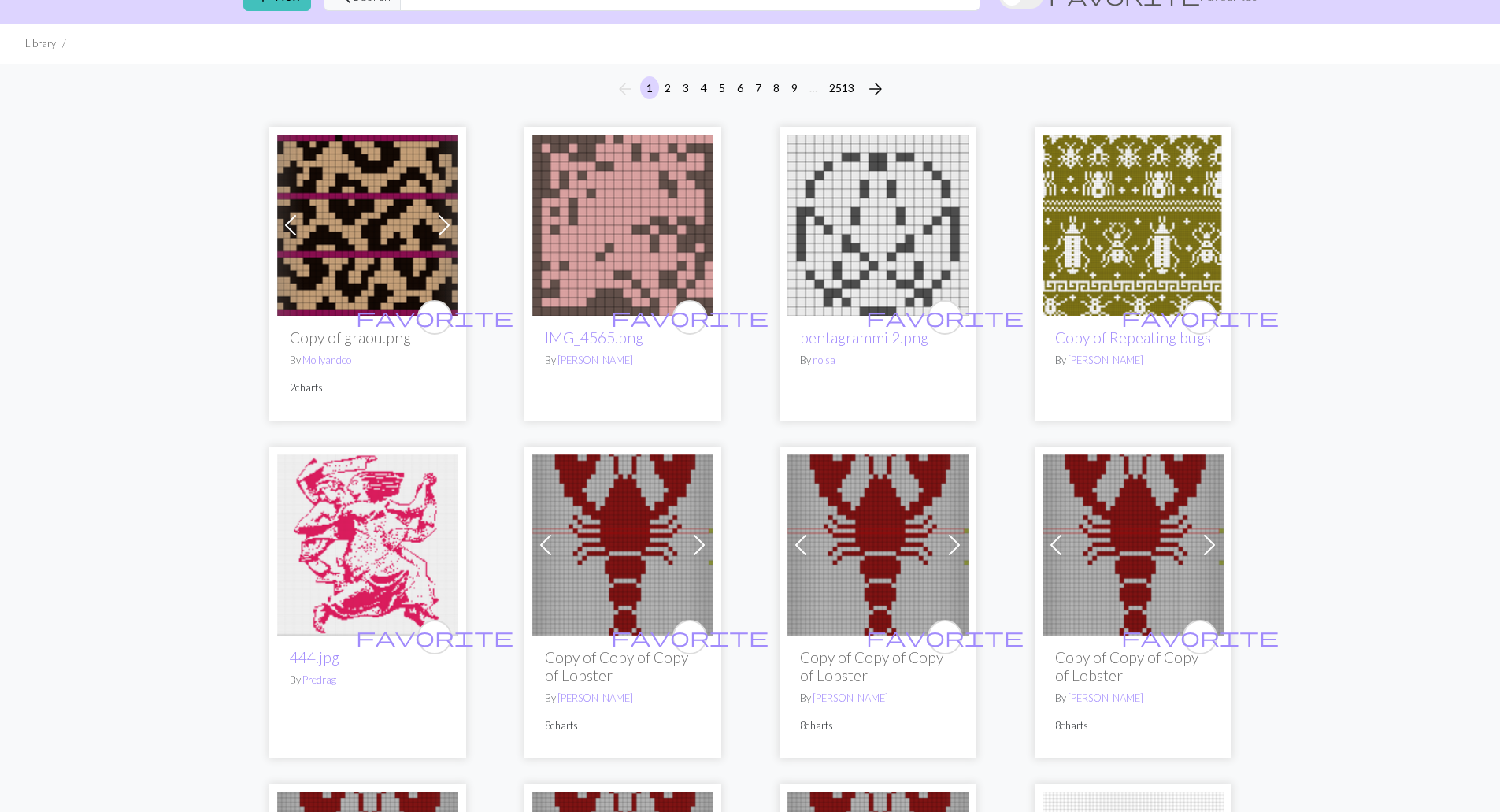
click at [349, 511] on img at bounding box center [367, 545] width 181 height 181
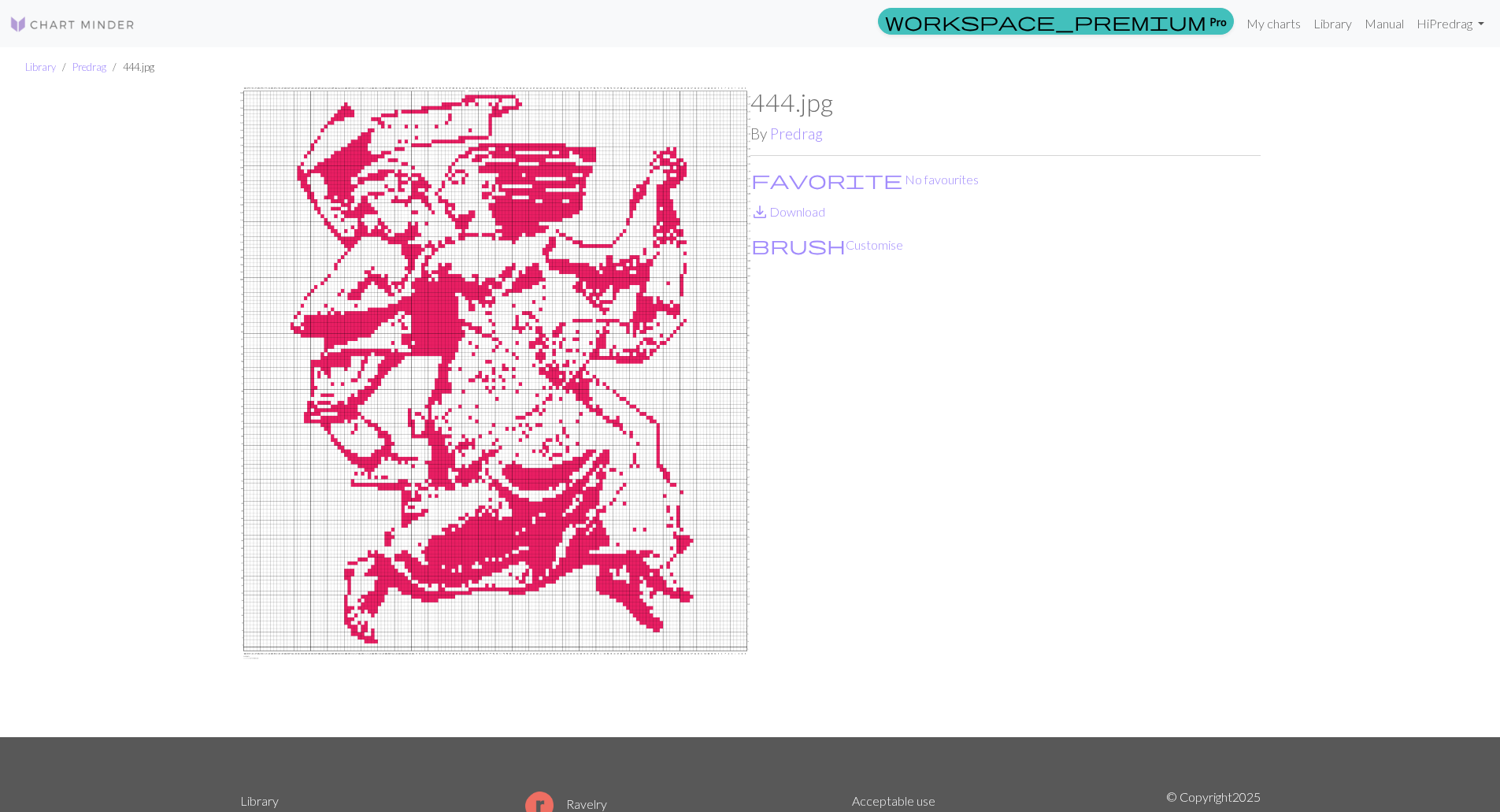
click at [97, 26] on img at bounding box center [72, 24] width 126 height 19
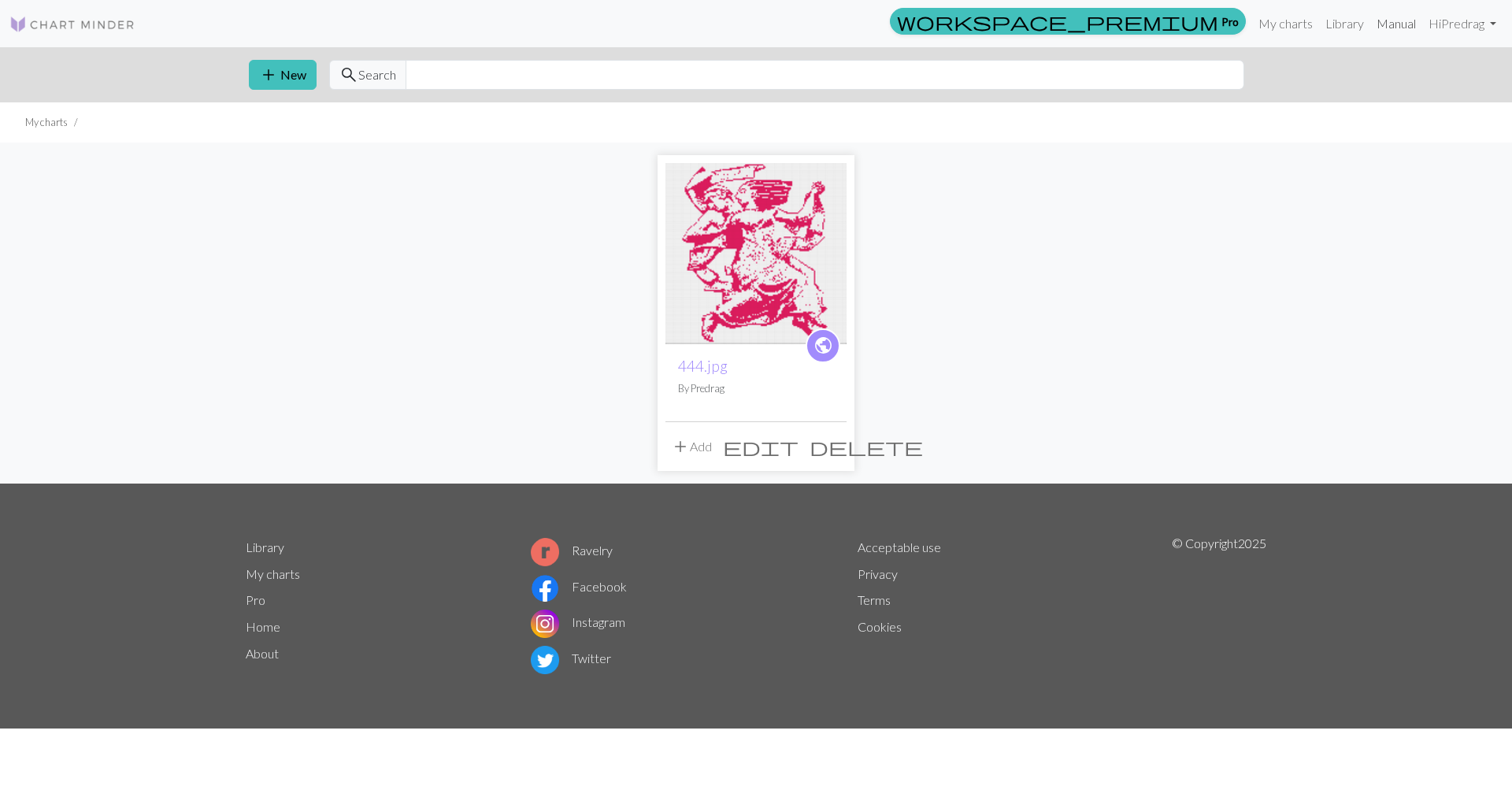
click at [1402, 30] on link "Manual" at bounding box center [1396, 24] width 52 height 31
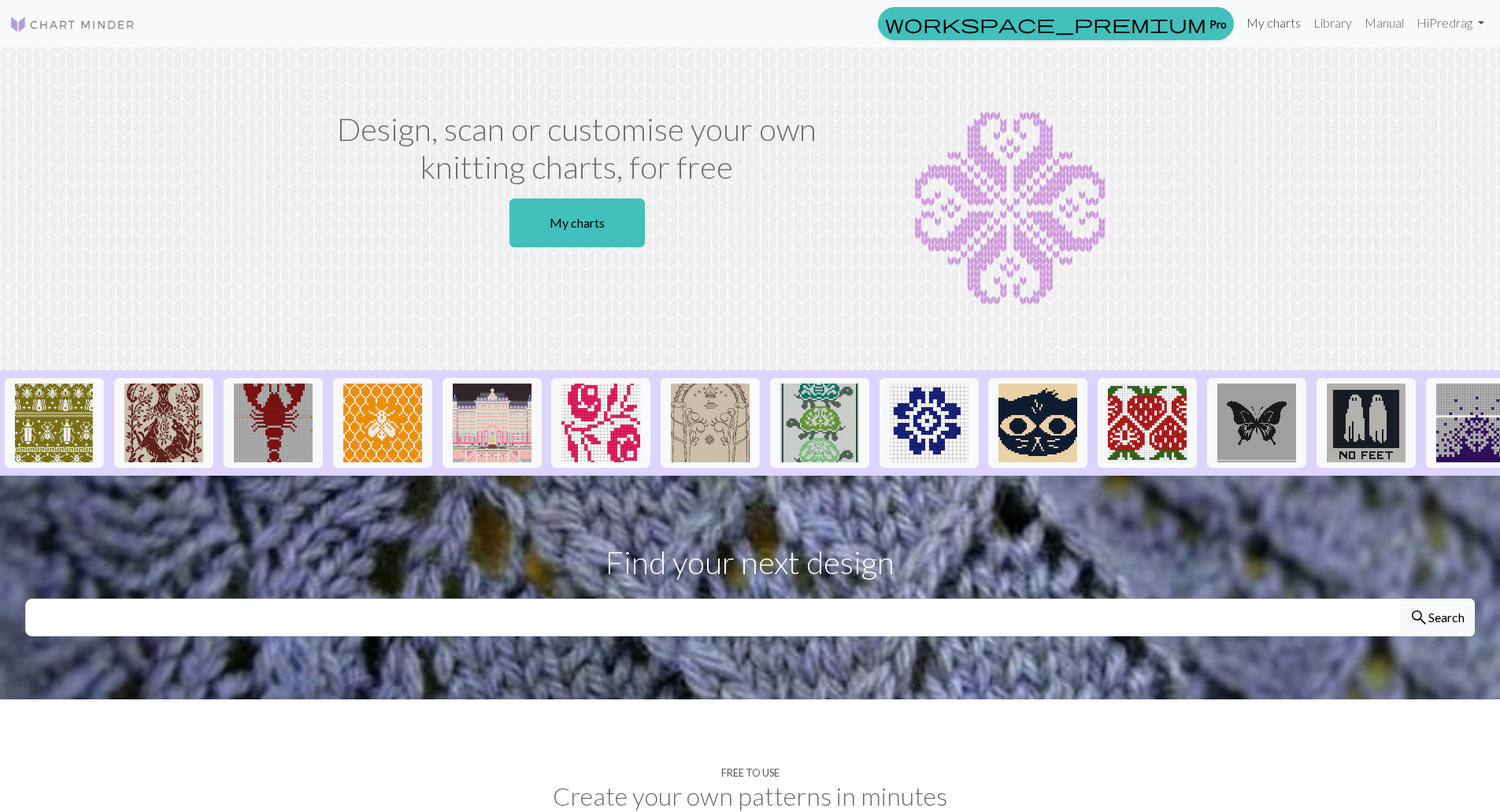
drag, startPoint x: 1275, startPoint y: 28, endPoint x: 1268, endPoint y: 29, distance: 7.1
click at [1276, 27] on link "My charts" at bounding box center [1273, 23] width 67 height 31
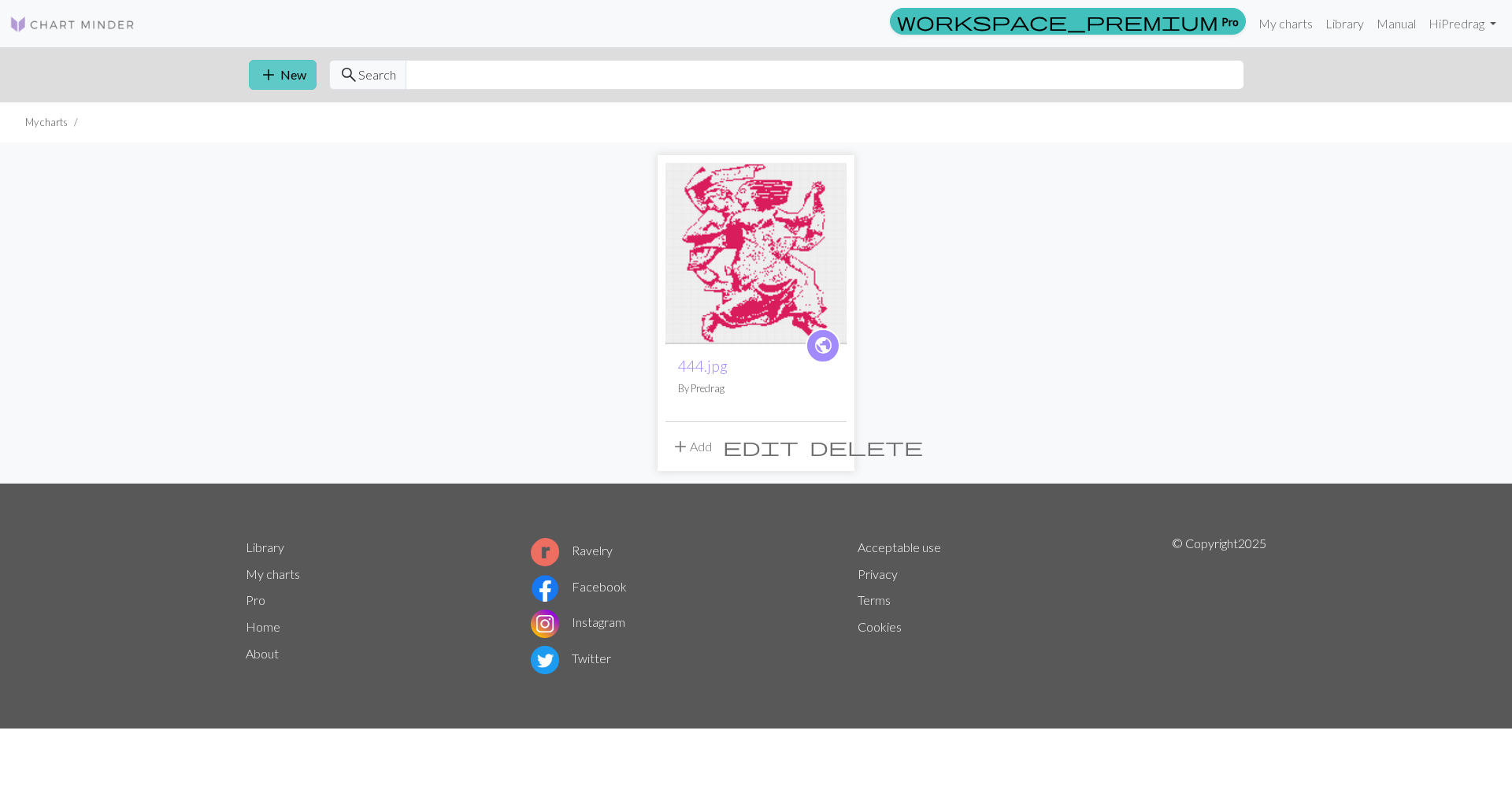
click at [267, 72] on span "add" at bounding box center [268, 74] width 19 height 22
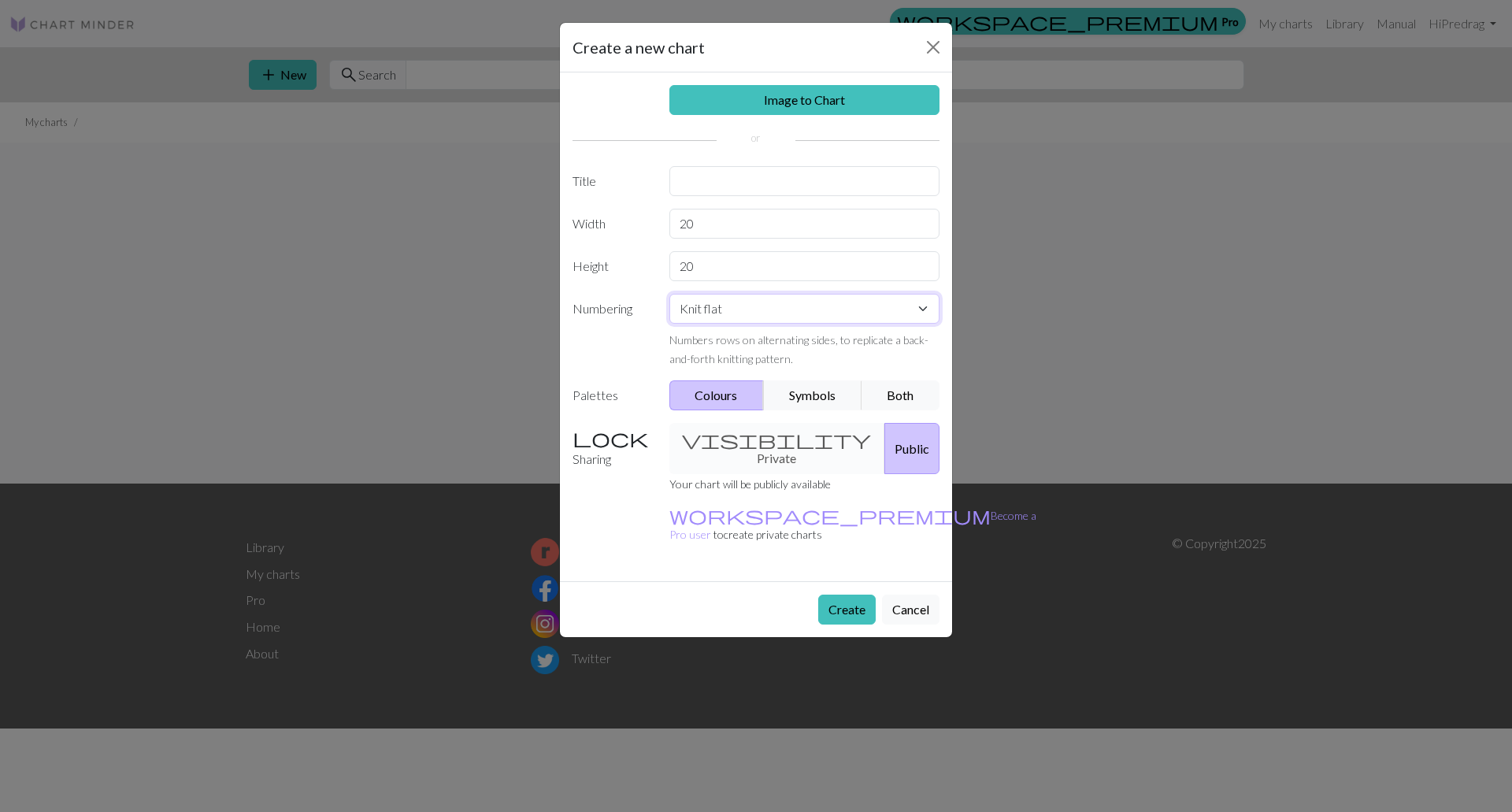
click at [926, 310] on select "Knit flat Knit in the round Lace knitting Cross stitch" at bounding box center [805, 309] width 271 height 30
click at [926, 306] on select "Knit flat Knit in the round Lace knitting Cross stitch" at bounding box center [805, 309] width 271 height 30
click at [694, 175] on input "text" at bounding box center [805, 181] width 271 height 30
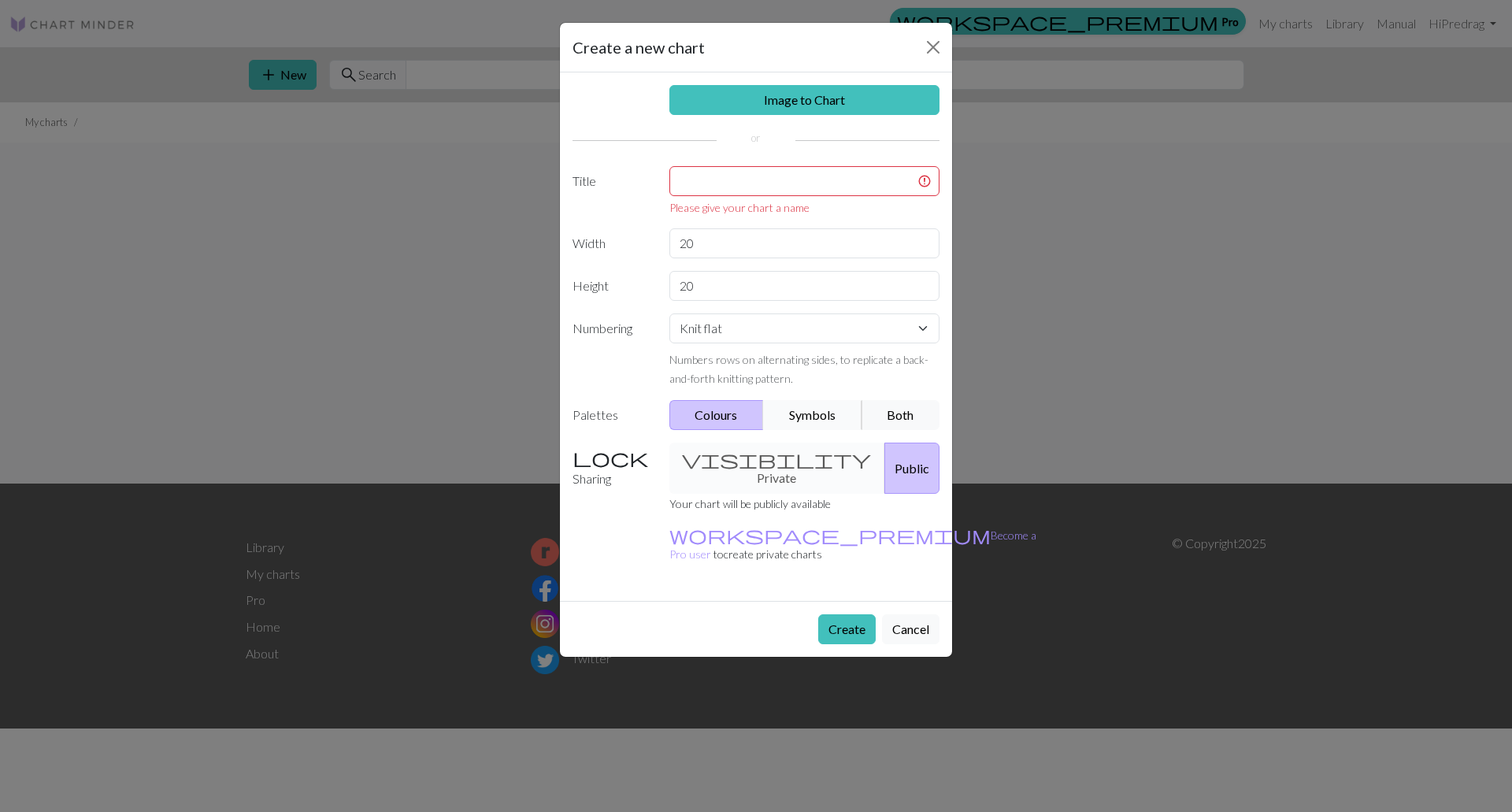
click at [835, 419] on button "Symbols" at bounding box center [813, 415] width 99 height 30
click at [893, 418] on button "Both" at bounding box center [901, 415] width 79 height 30
click at [738, 415] on button "Colours" at bounding box center [717, 415] width 96 height 30
click at [914, 615] on button "Cancel" at bounding box center [910, 629] width 58 height 30
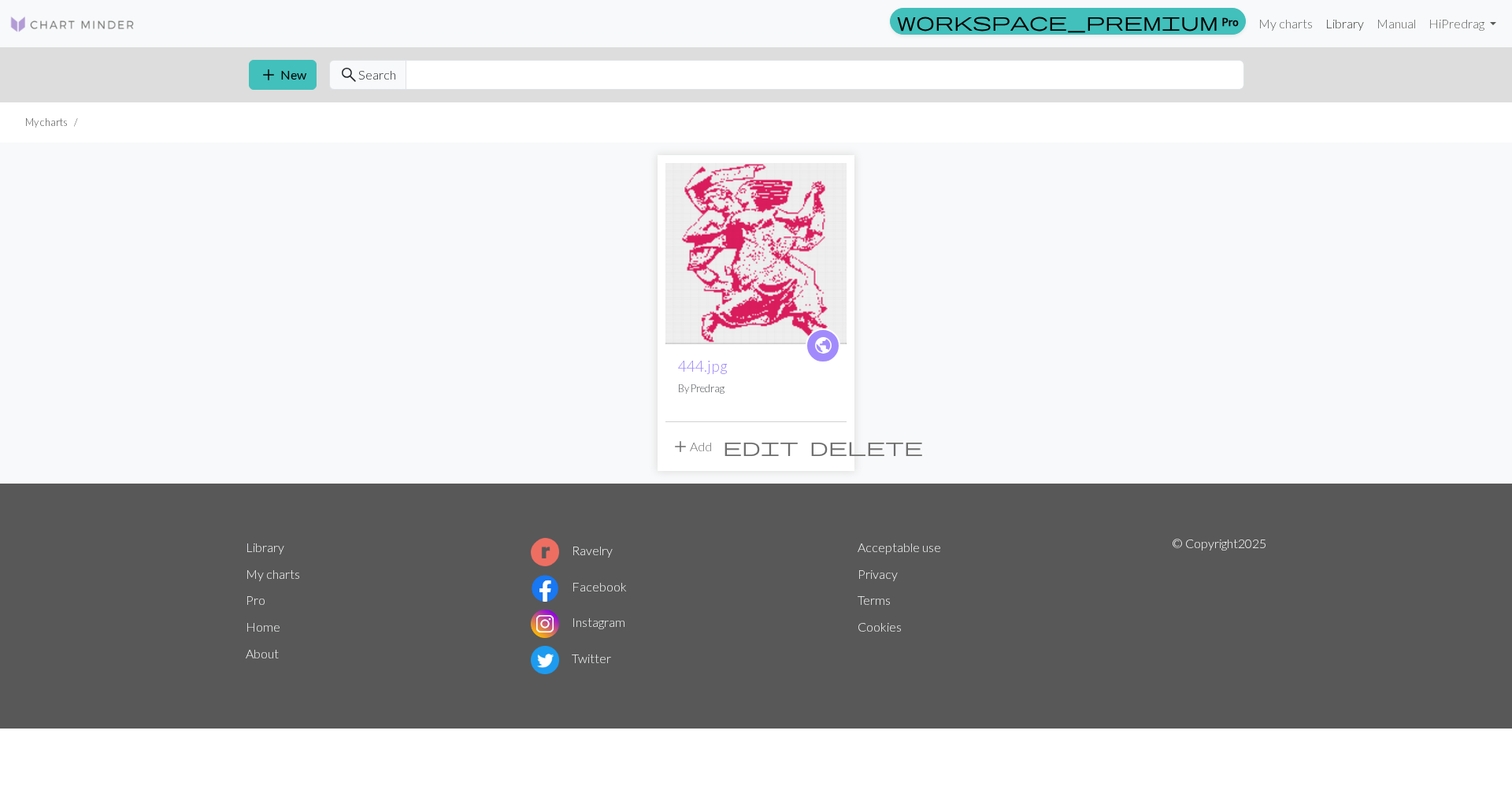
click at [1339, 24] on link "Library" at bounding box center [1345, 24] width 51 height 31
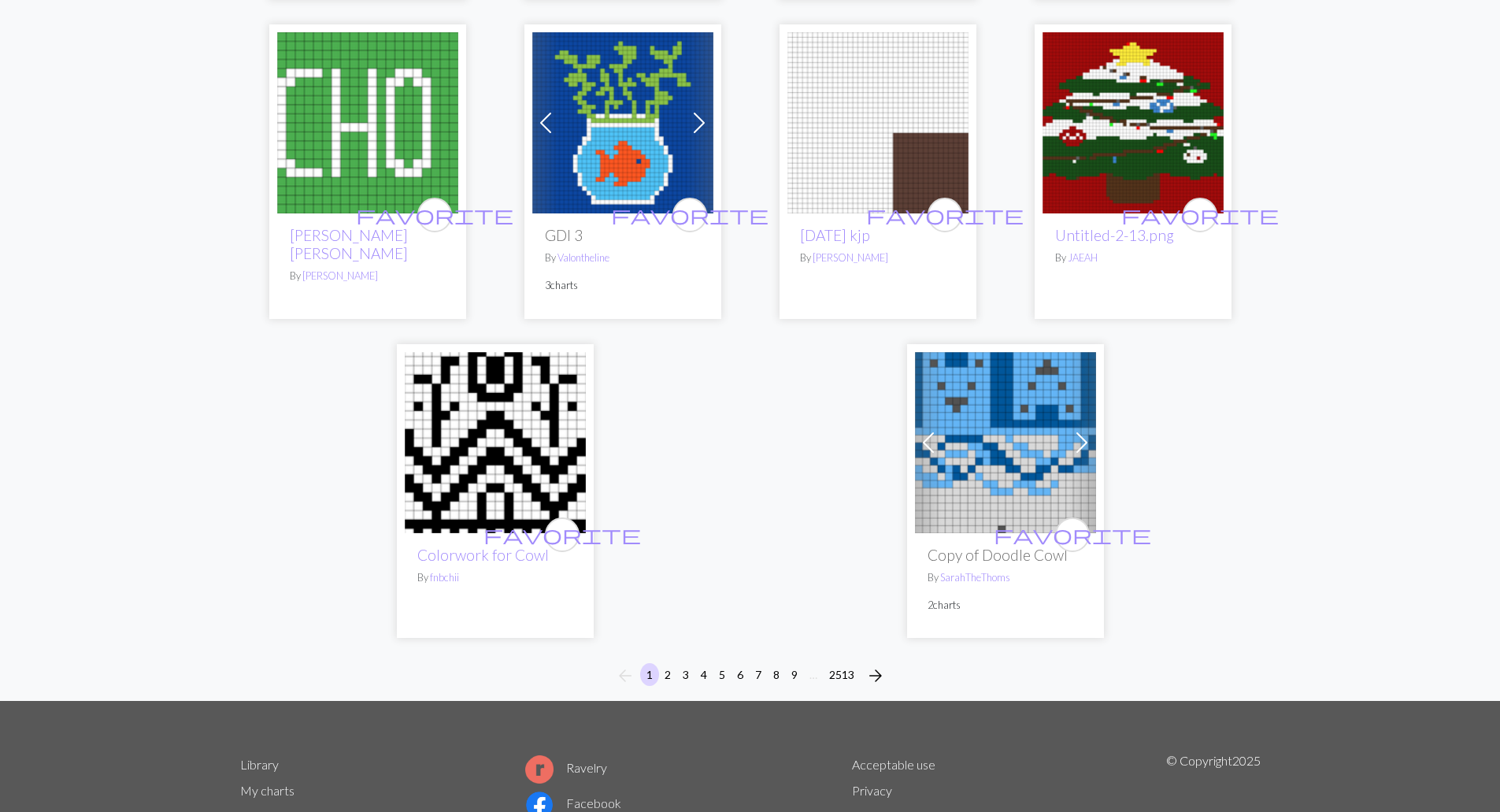
scroll to position [3879, 0]
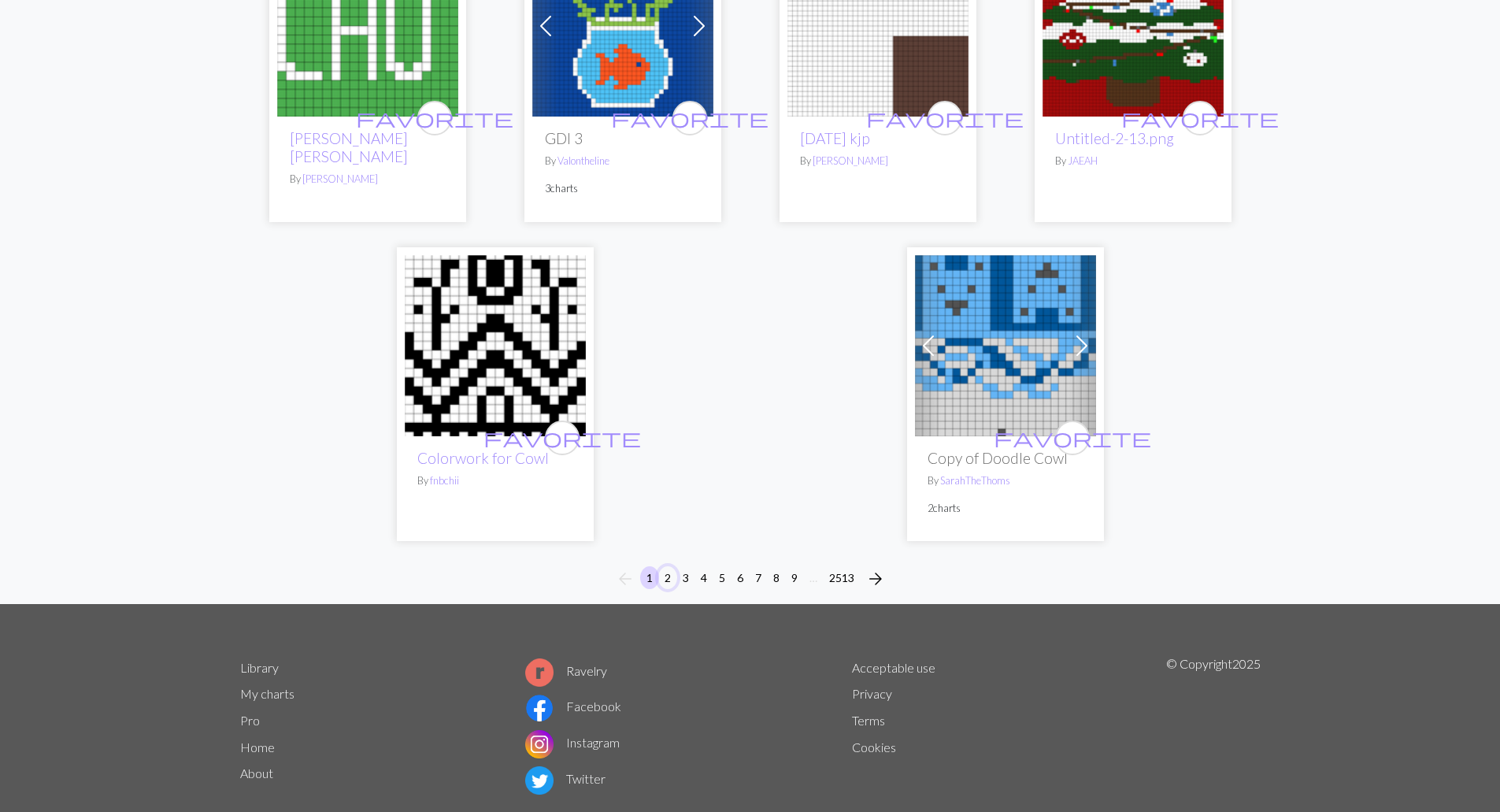
click at [669, 566] on button "2" at bounding box center [668, 577] width 19 height 23
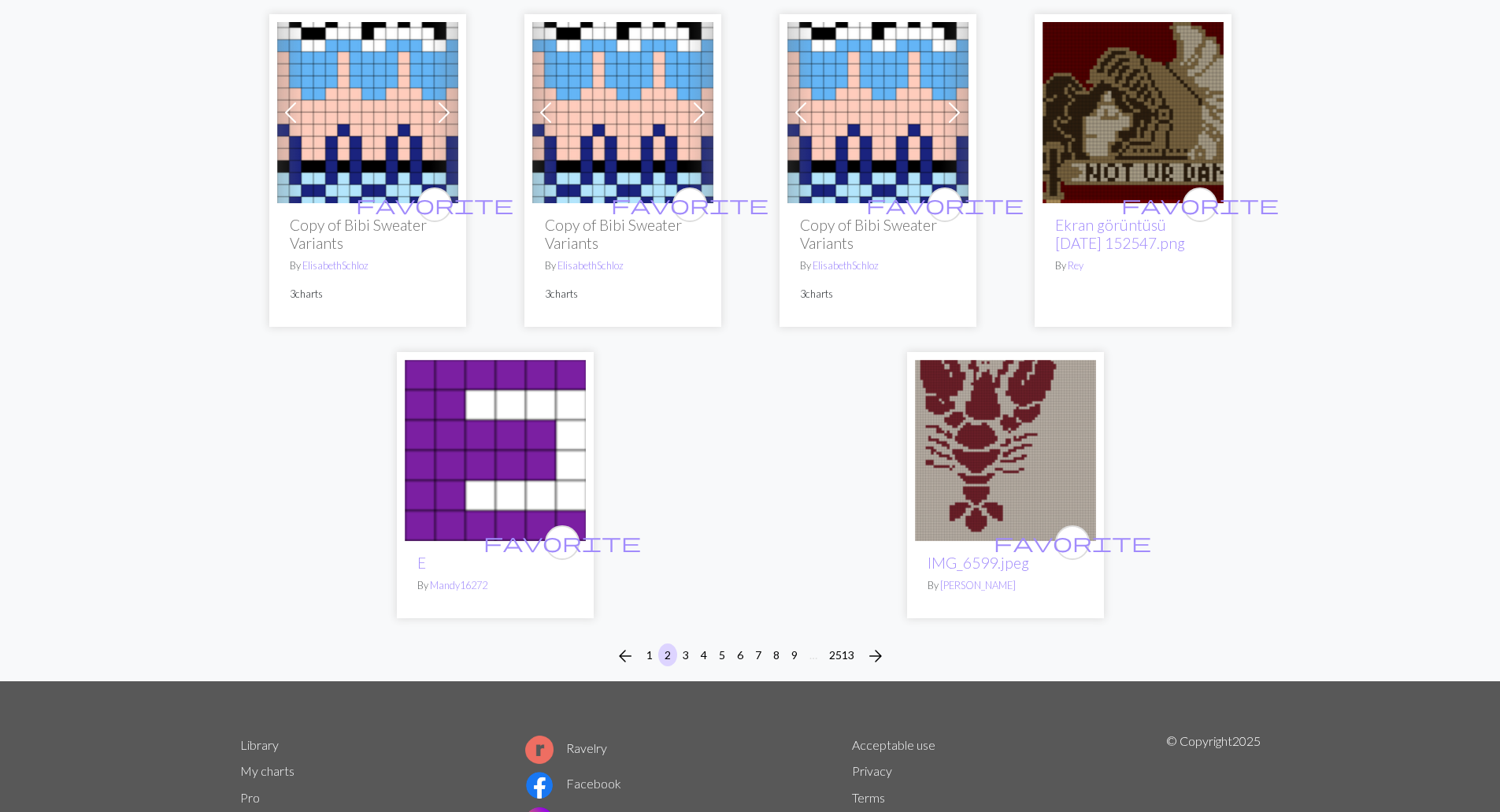
scroll to position [3842, 0]
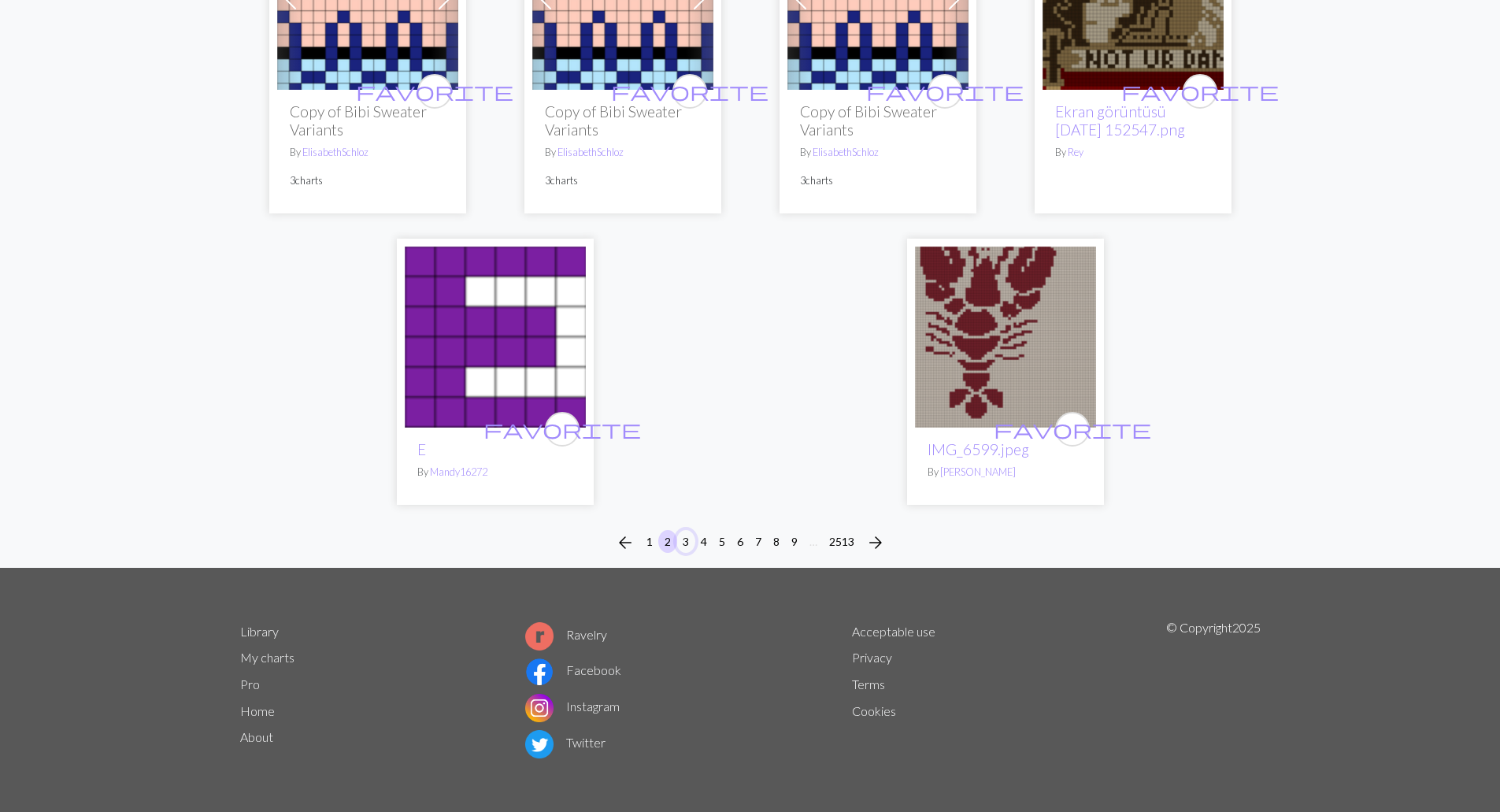
click at [689, 543] on button "3" at bounding box center [686, 541] width 19 height 23
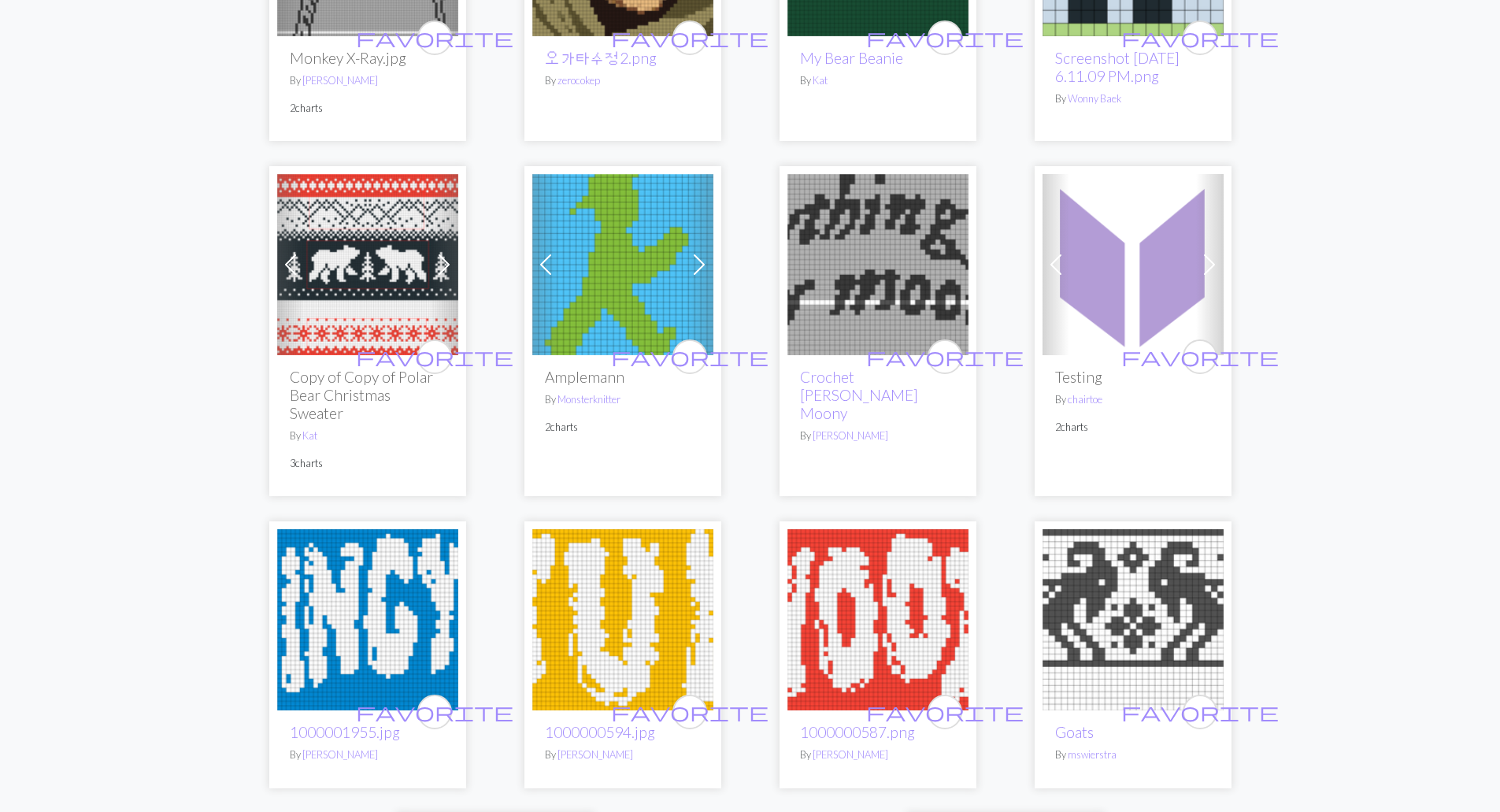
scroll to position [3859, 0]
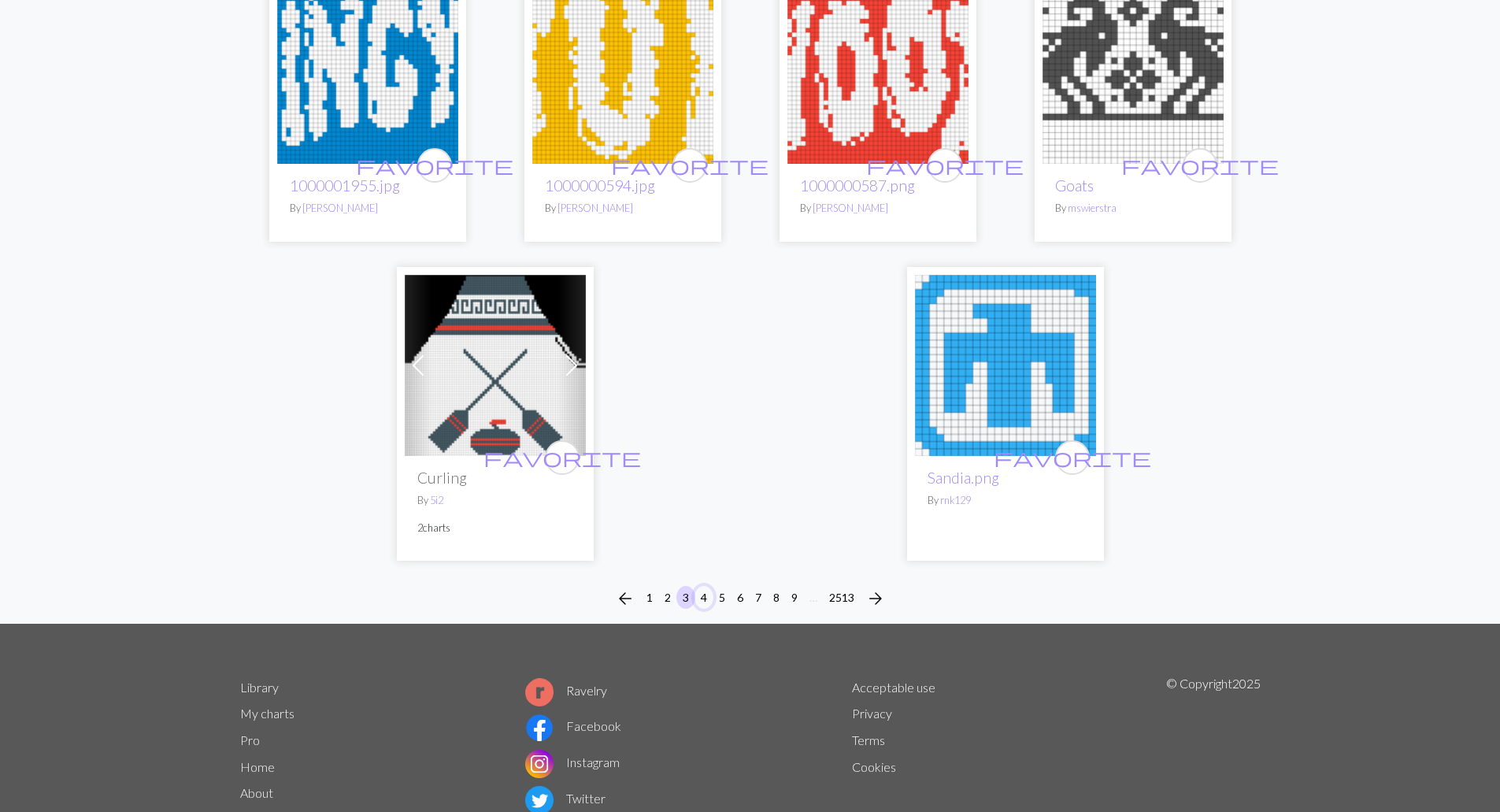
click at [705, 595] on button "4" at bounding box center [704, 597] width 19 height 23
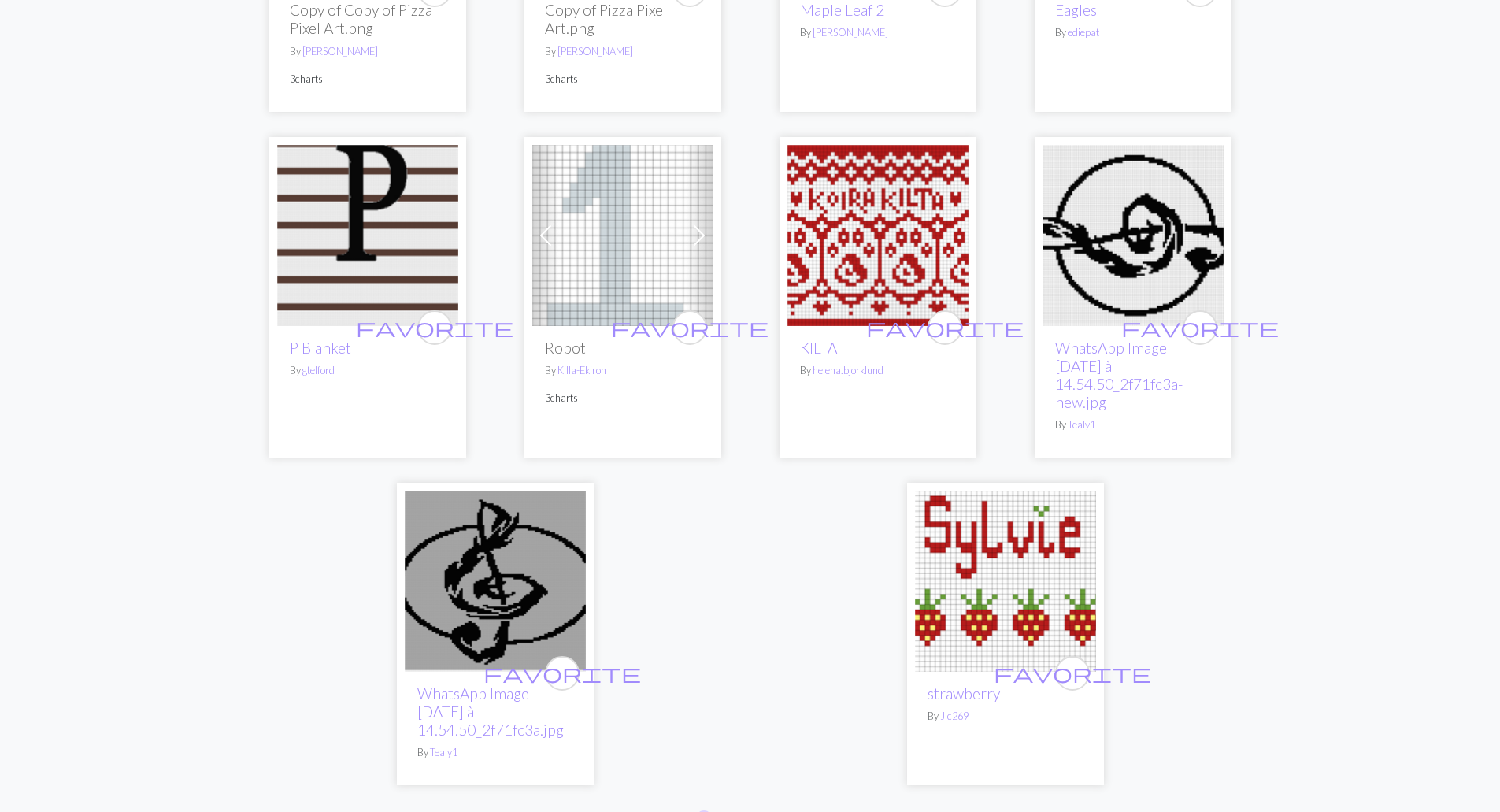
scroll to position [3877, 0]
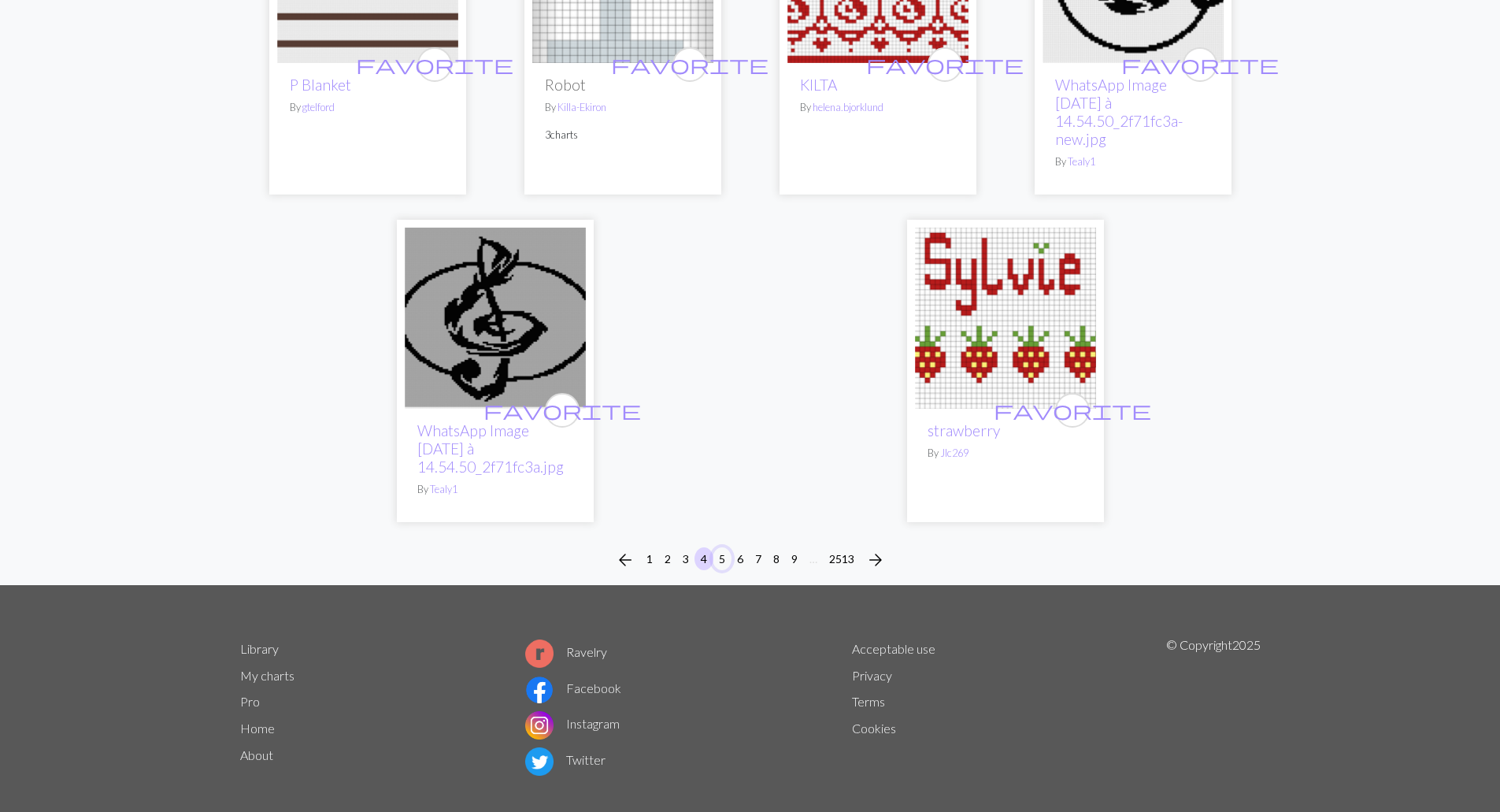
click at [723, 547] on button "5" at bounding box center [722, 558] width 19 height 23
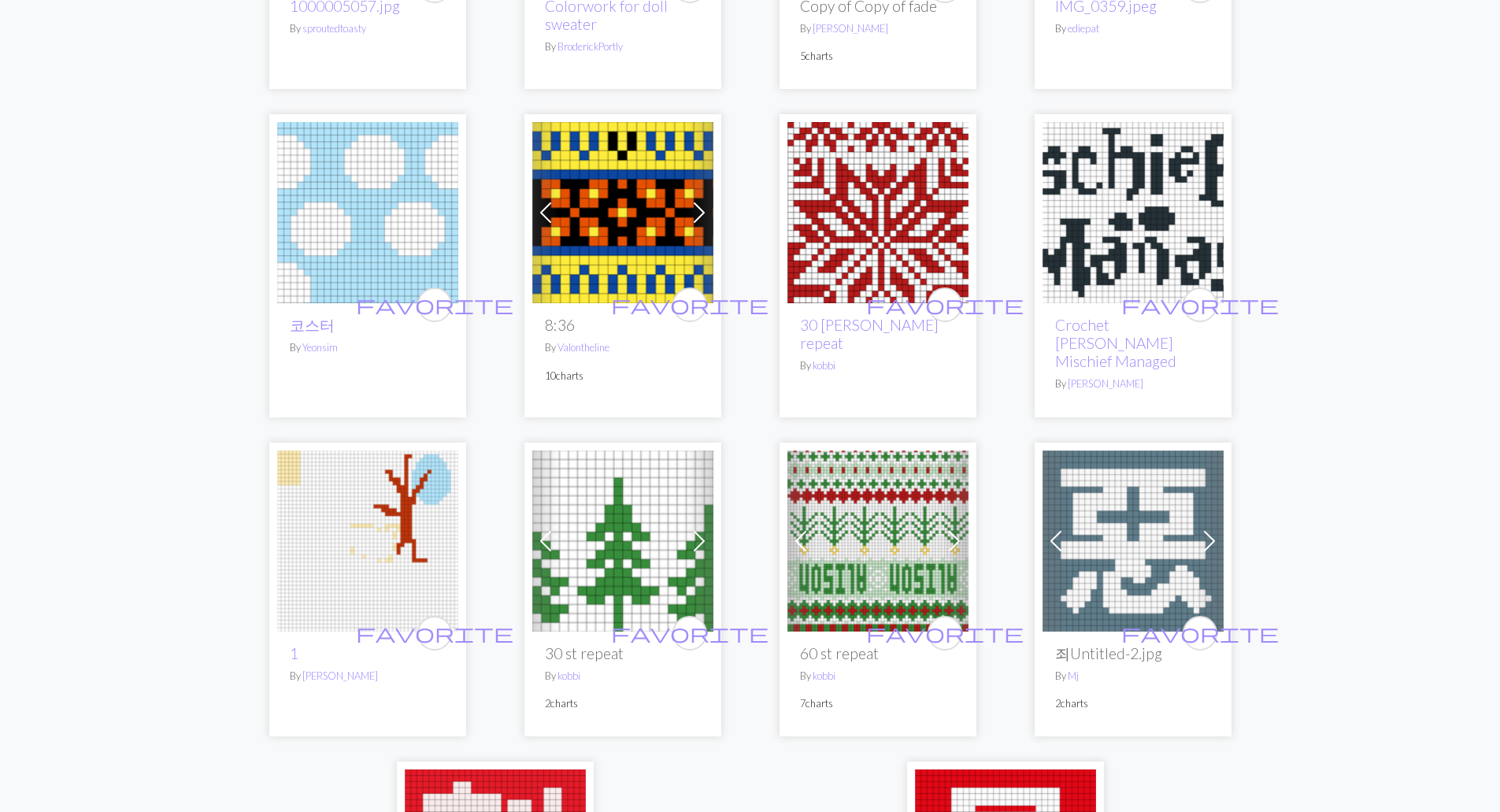
scroll to position [3387, 0]
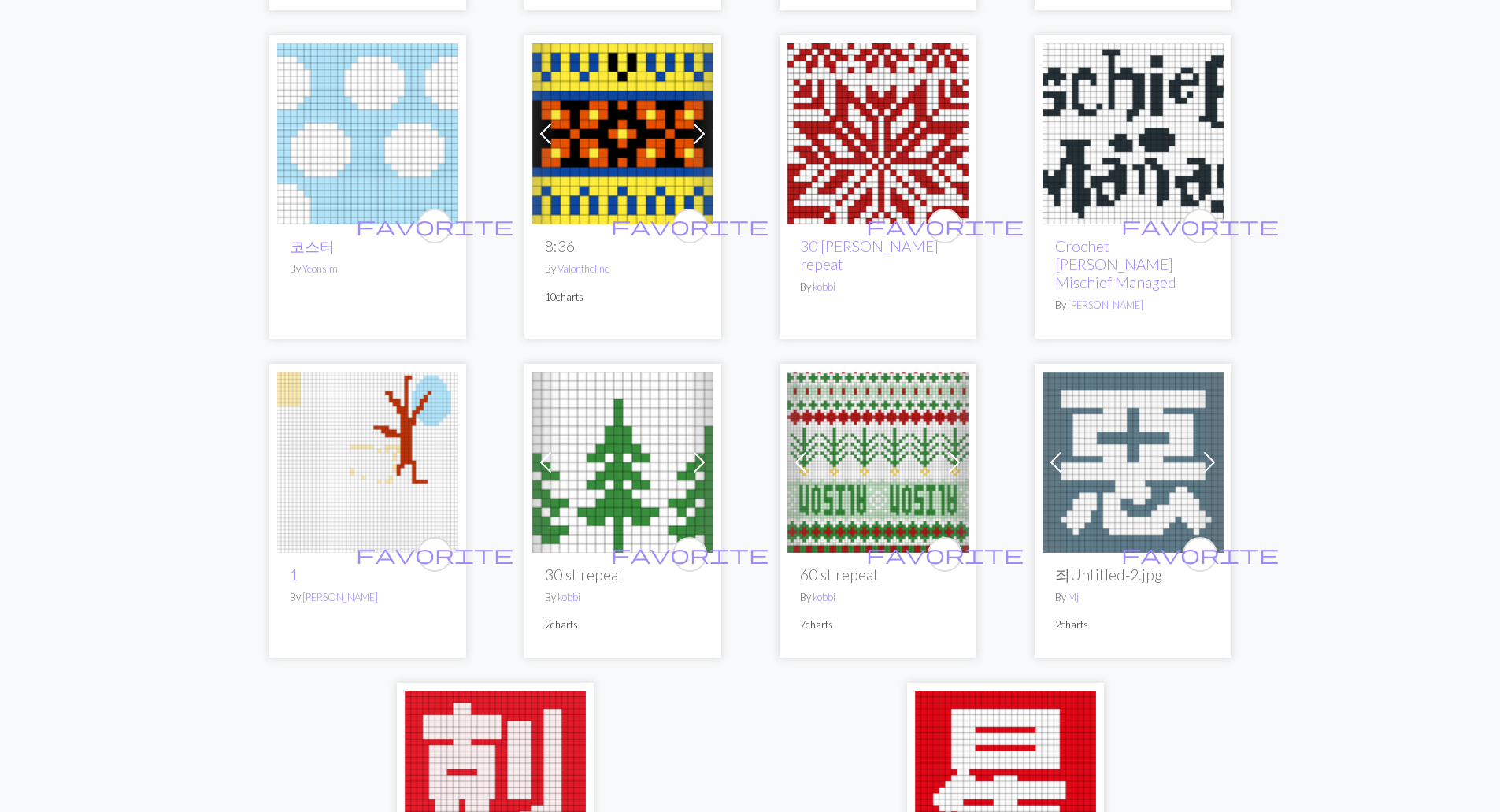
click at [891, 202] on img at bounding box center [877, 133] width 181 height 181
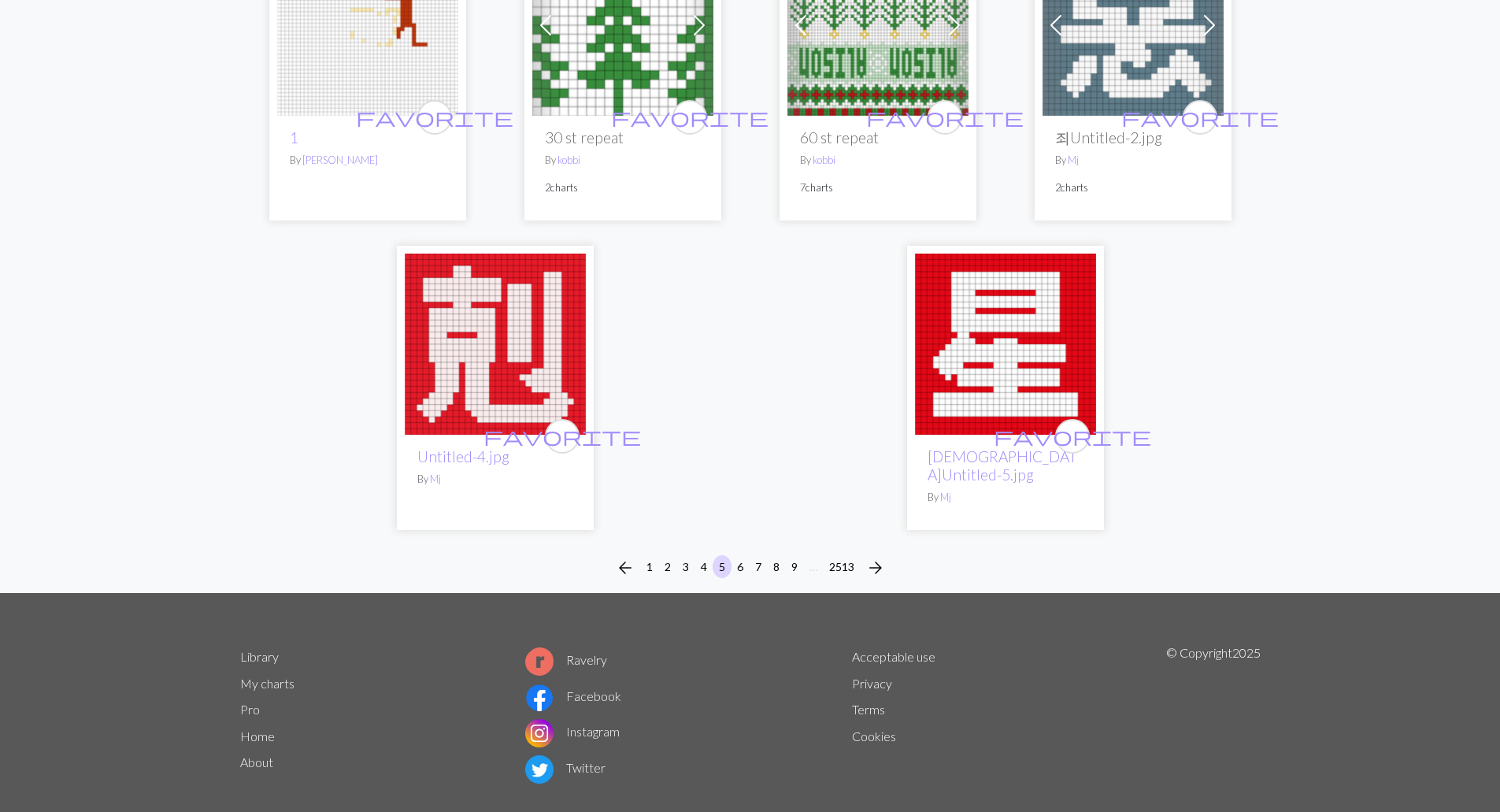
scroll to position [3841, 0]
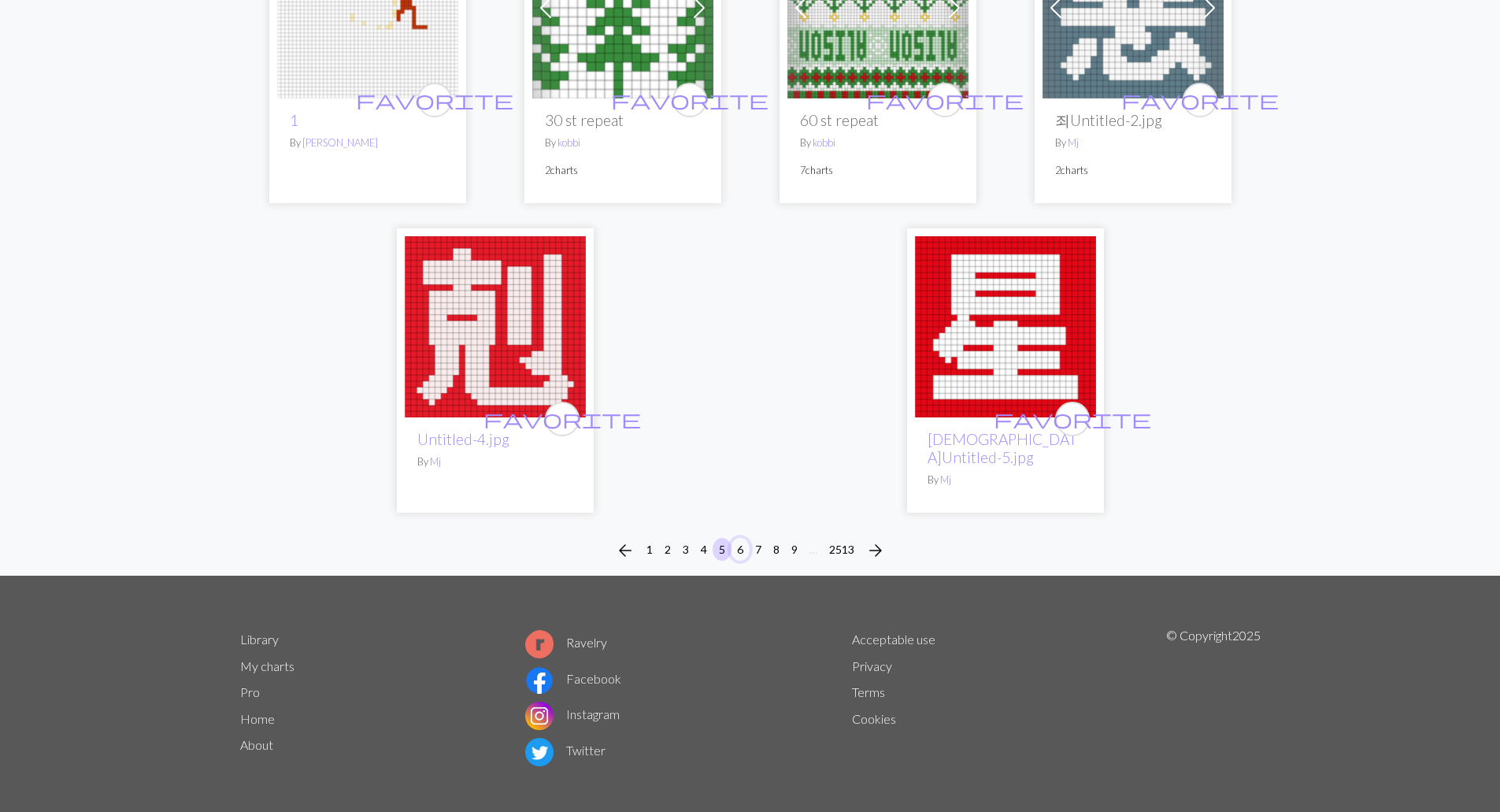
click at [742, 538] on button "6" at bounding box center [740, 549] width 19 height 23
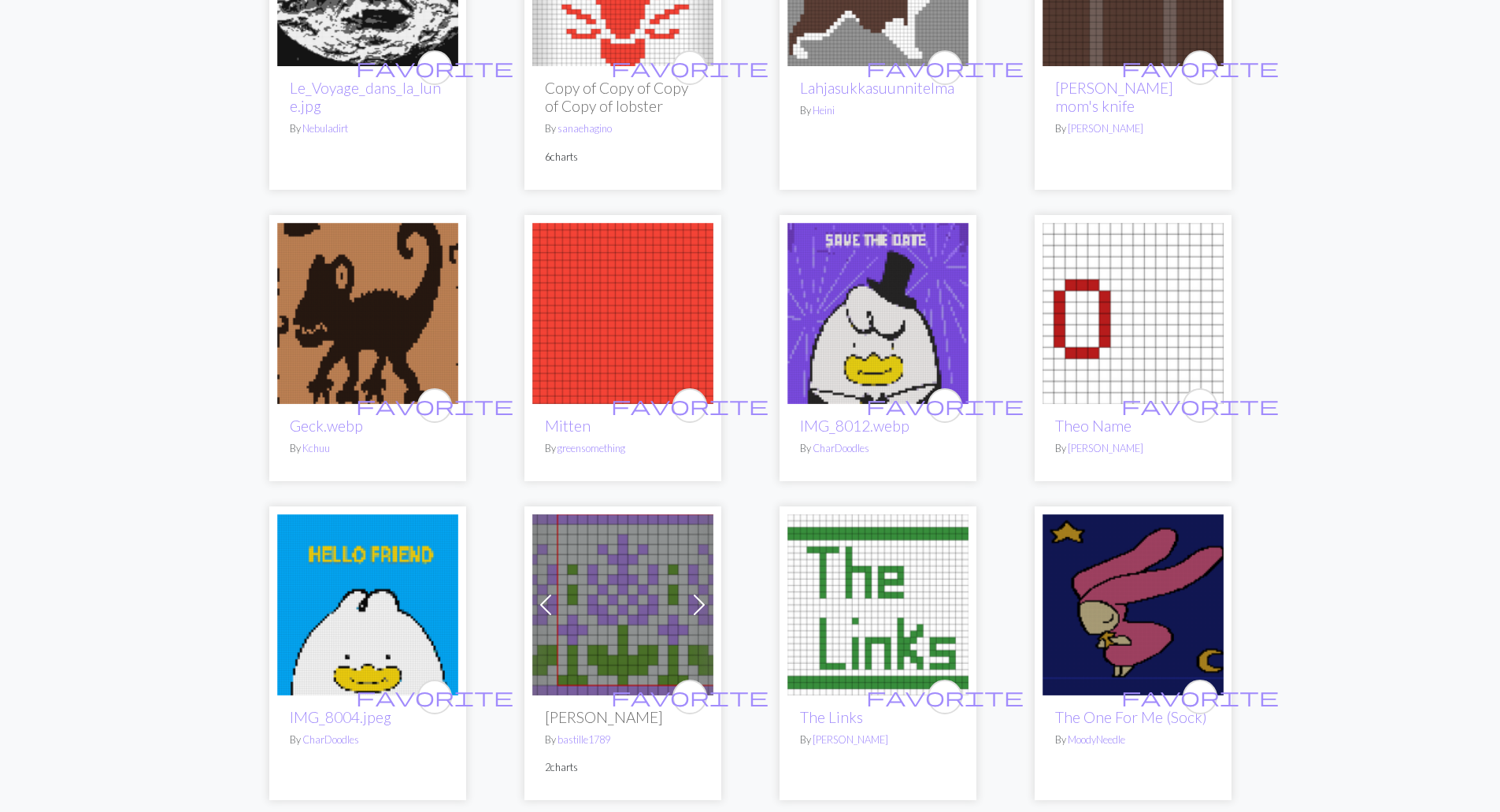
scroll to position [3702, 0]
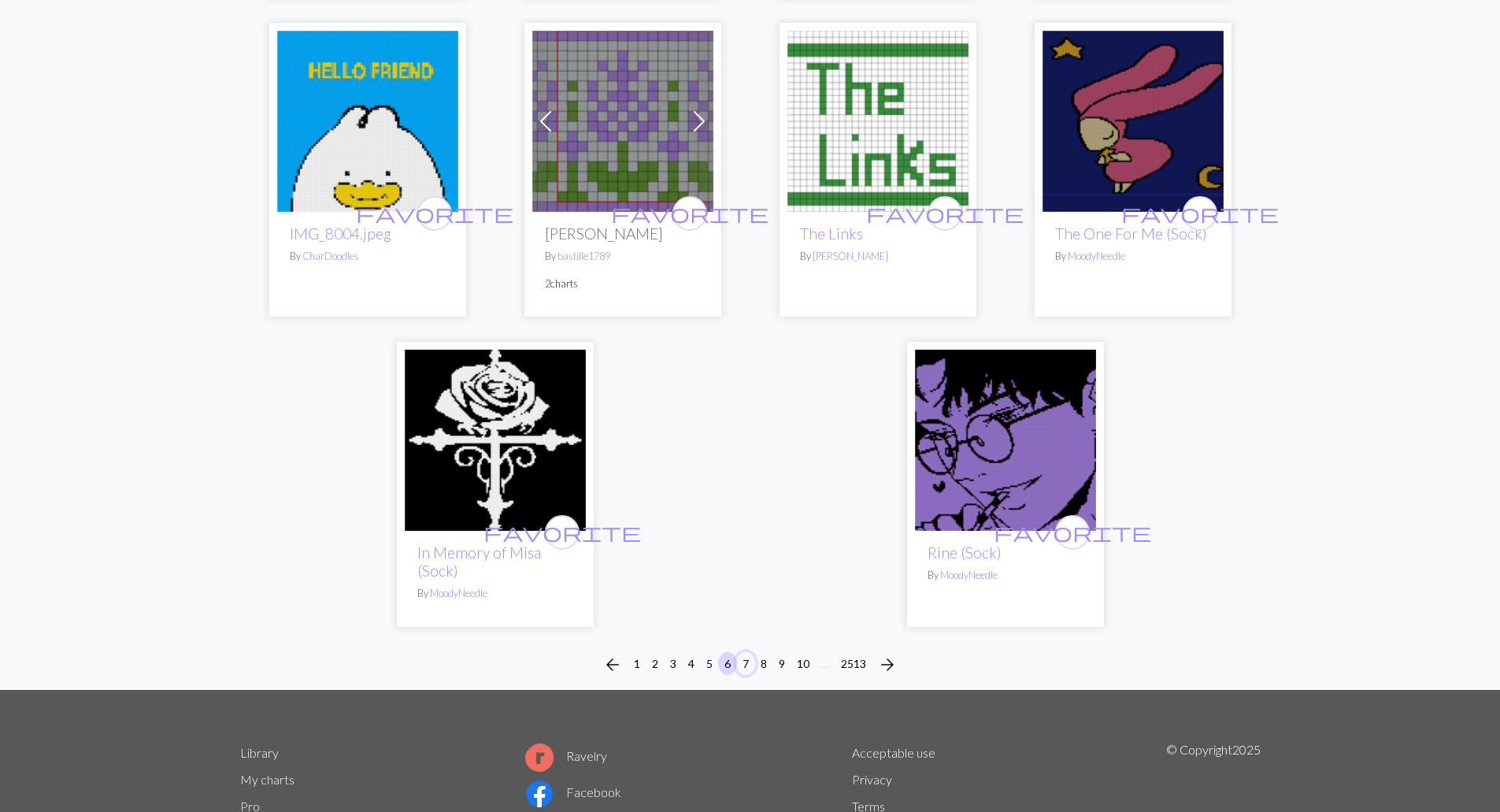
click at [748, 652] on button "7" at bounding box center [746, 663] width 19 height 23
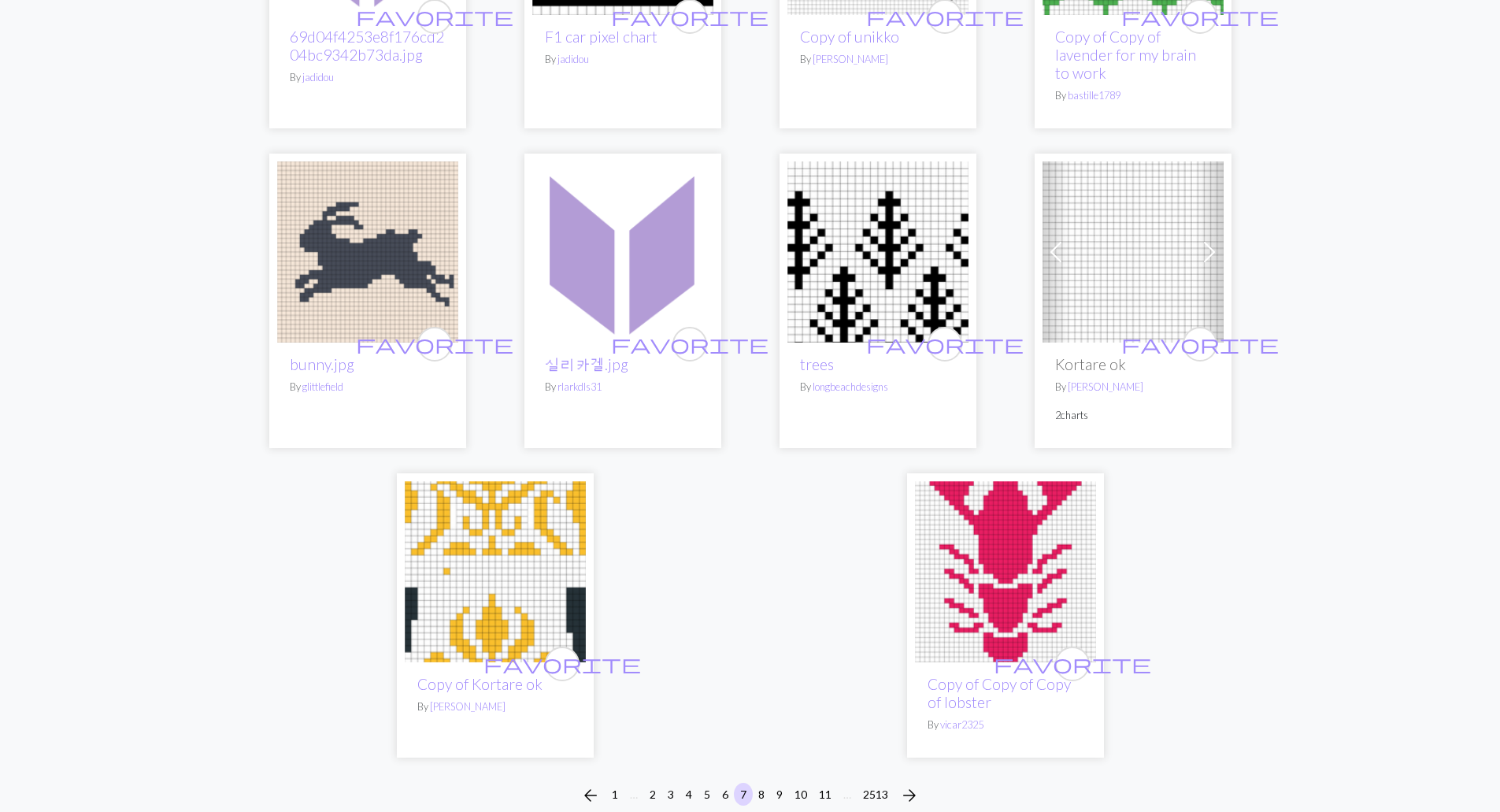
scroll to position [3859, 0]
